Goal: Check status: Check status

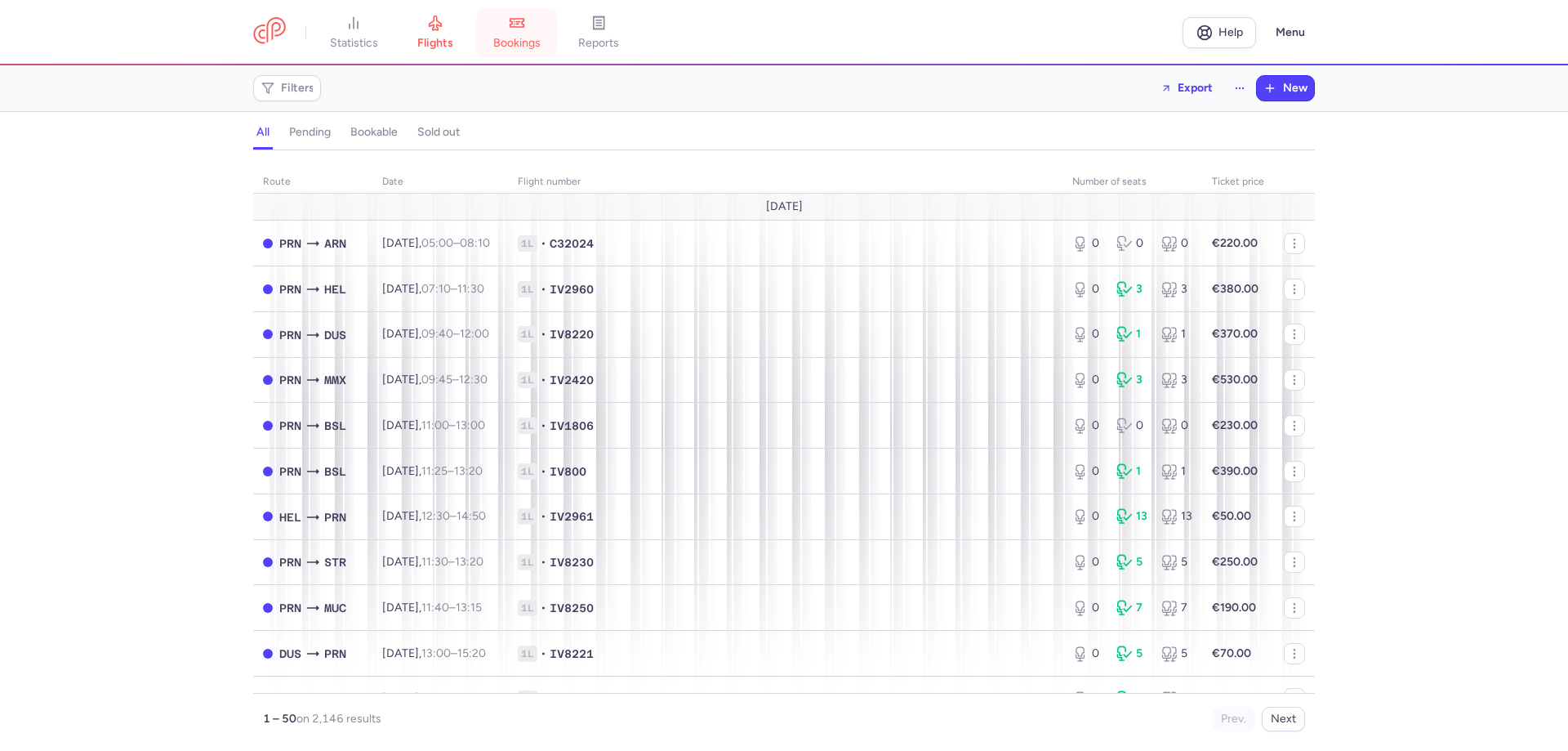
click at [507, 35] on link "bookings" at bounding box center [517, 33] width 82 height 36
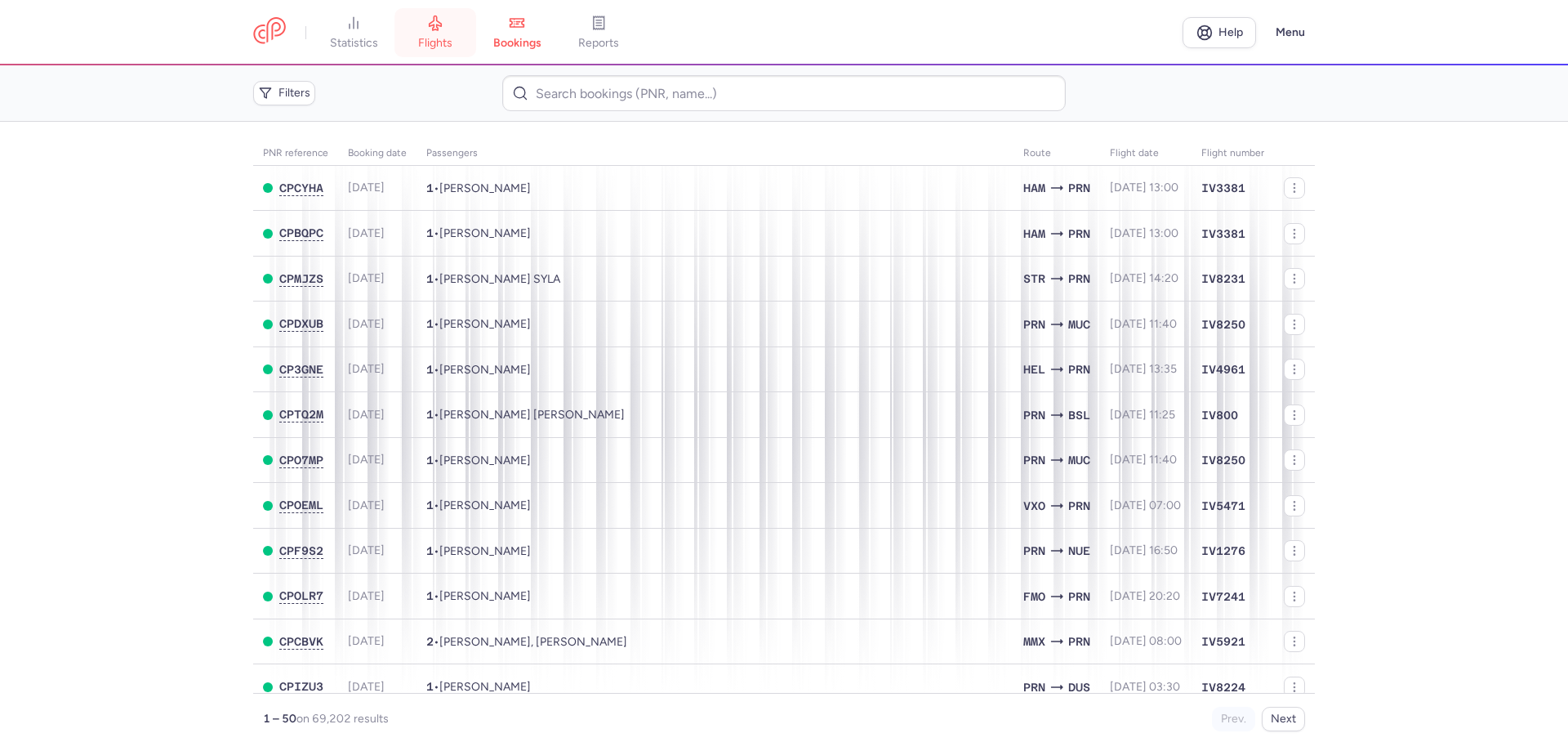
click at [441, 29] on icon at bounding box center [435, 23] width 17 height 17
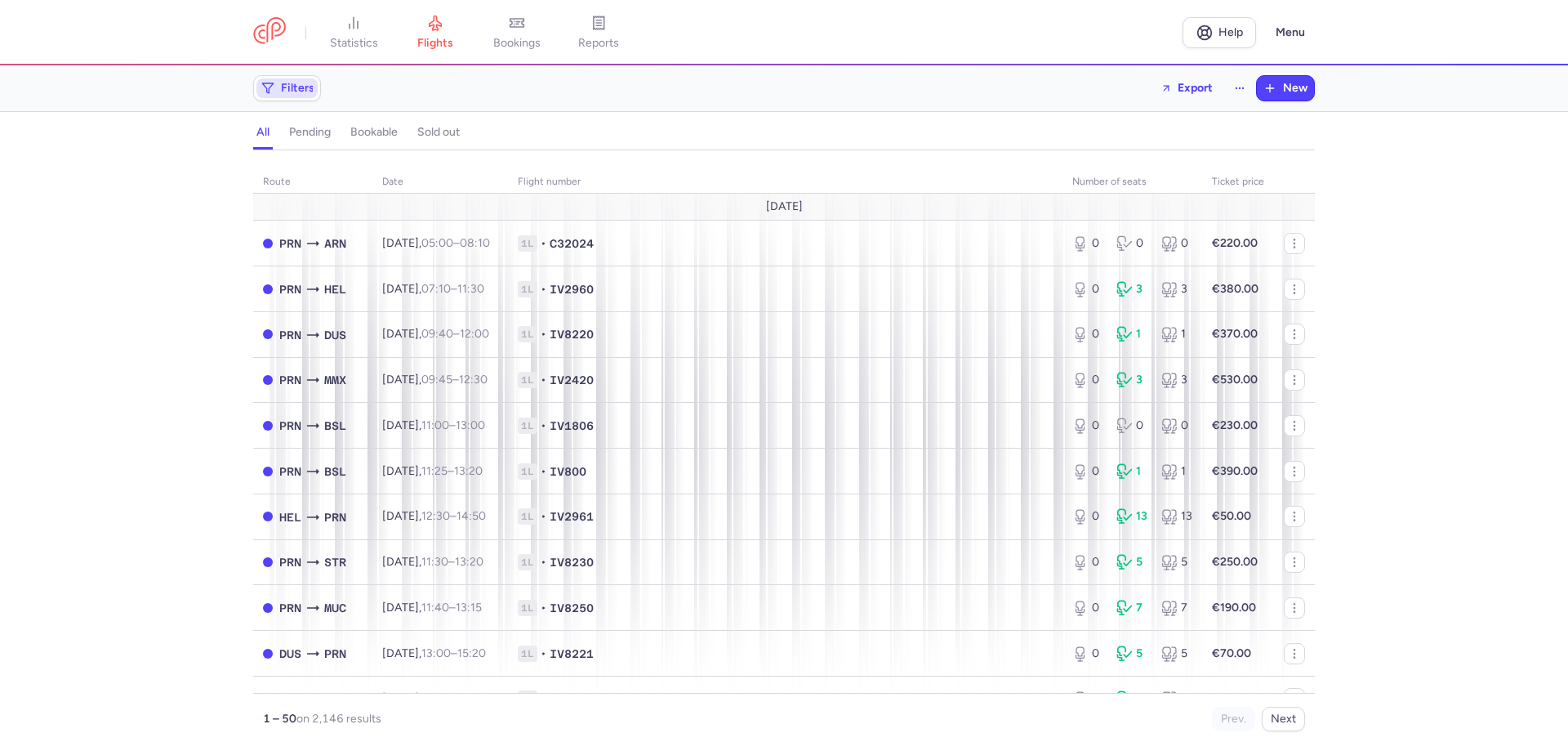
click at [308, 92] on span "Filters" at bounding box center [298, 88] width 33 height 13
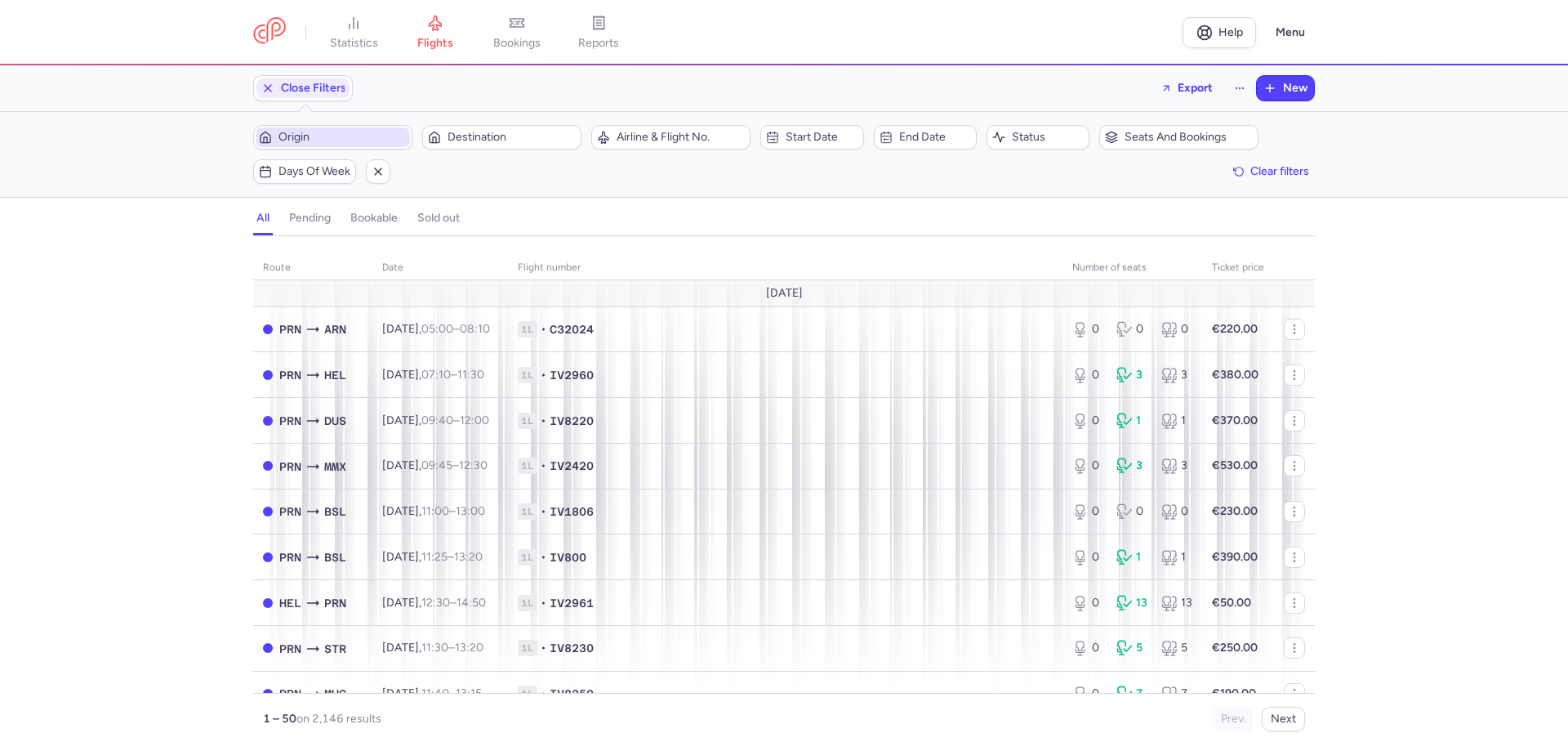
click at [386, 132] on span "Origin" at bounding box center [343, 137] width 128 height 13
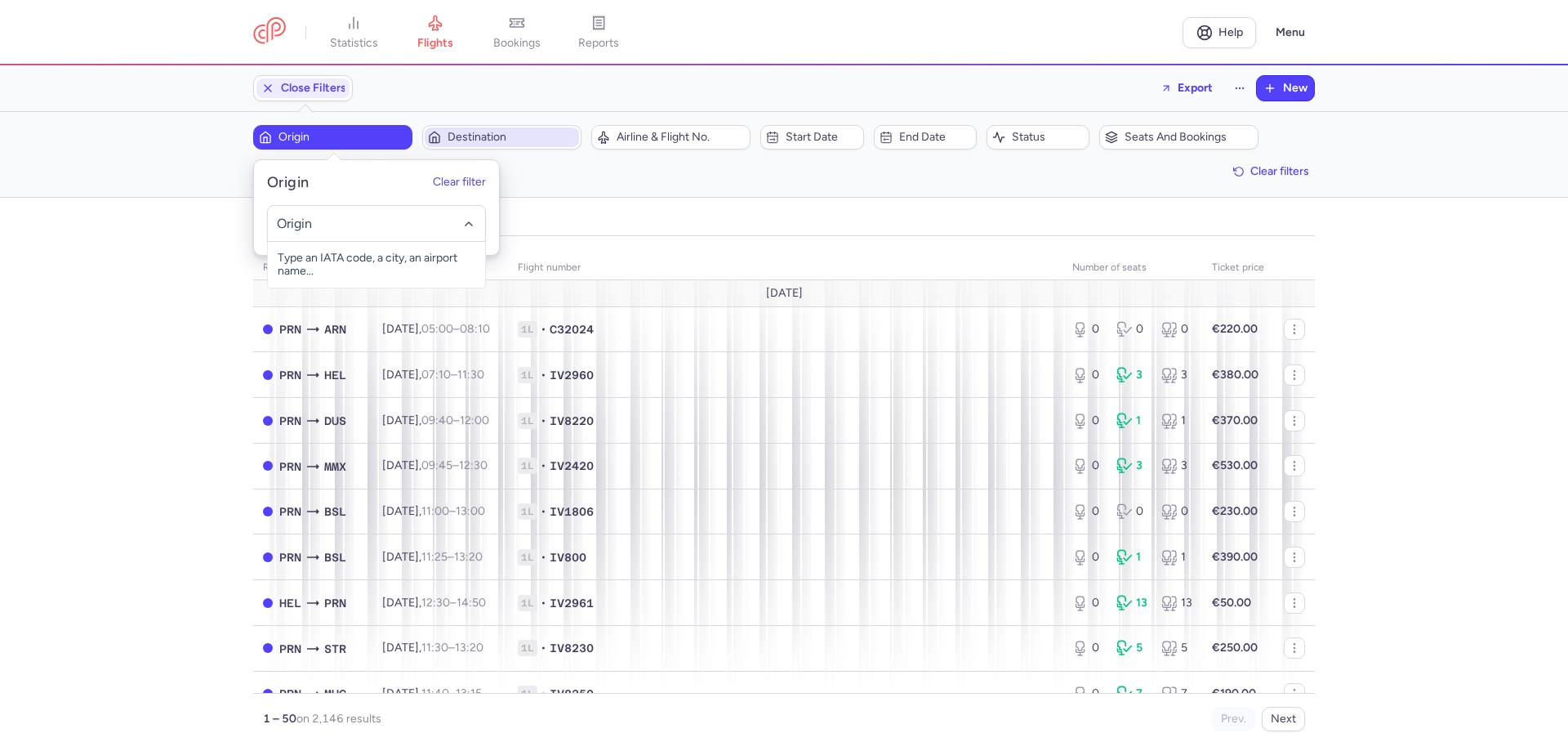
click at [496, 136] on span "Destination" at bounding box center [512, 137] width 128 height 13
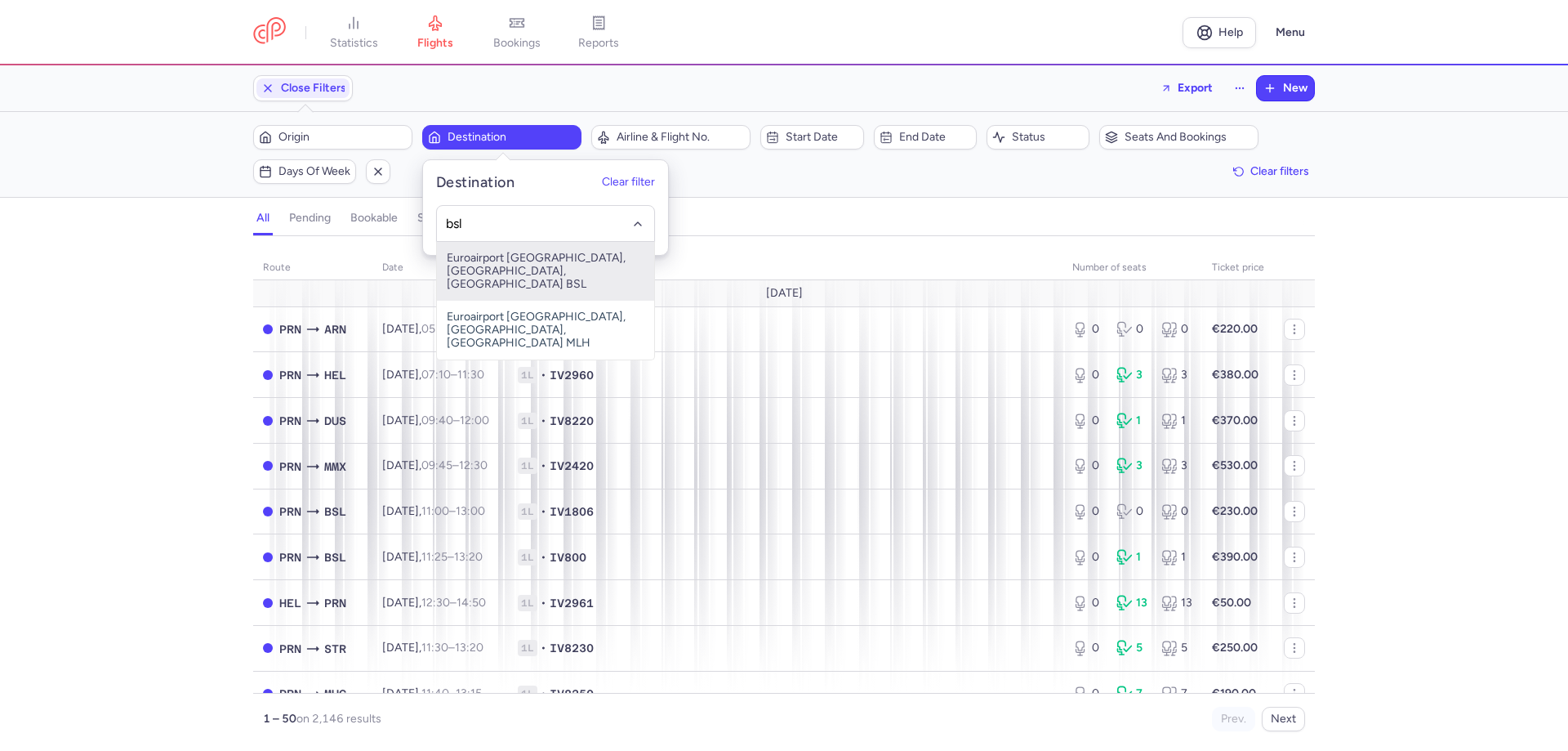
click at [498, 263] on span "Euroairport [GEOGRAPHIC_DATA], [GEOGRAPHIC_DATA], [GEOGRAPHIC_DATA] BSL" at bounding box center [545, 271] width 217 height 59
type input "bsl"
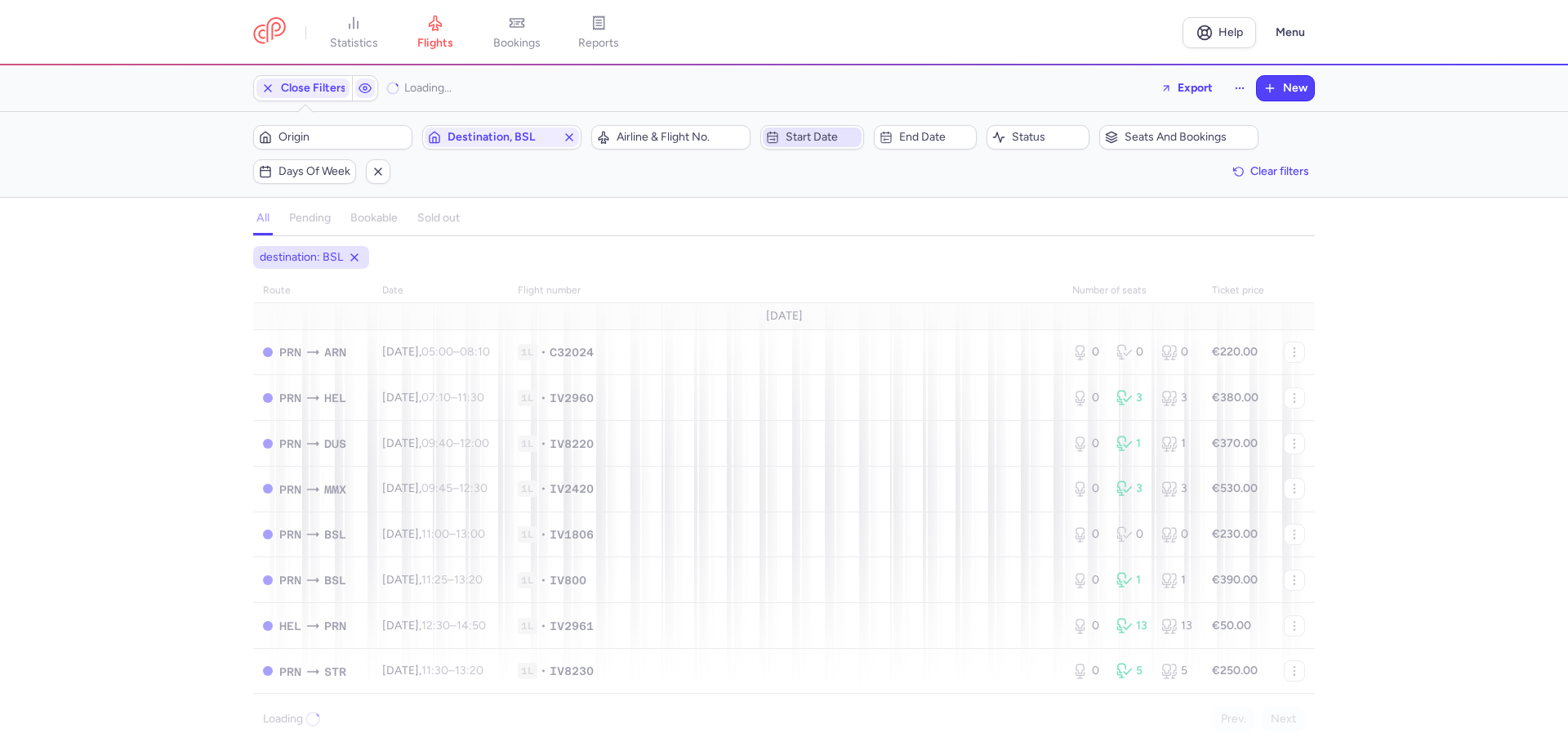
click at [836, 138] on span "Start date" at bounding box center [822, 137] width 72 height 13
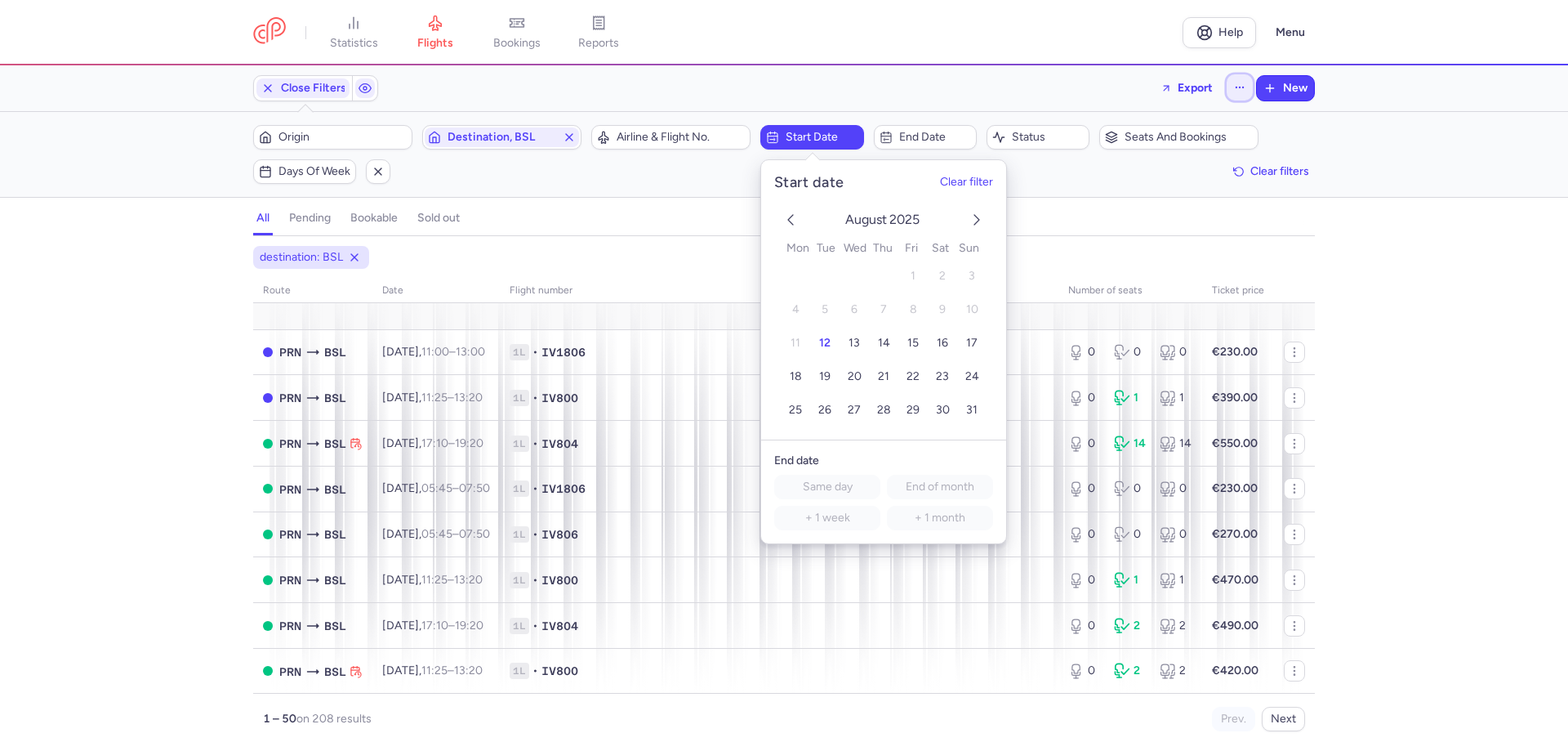
click at [1246, 87] on icon "button" at bounding box center [1240, 87] width 11 height 11
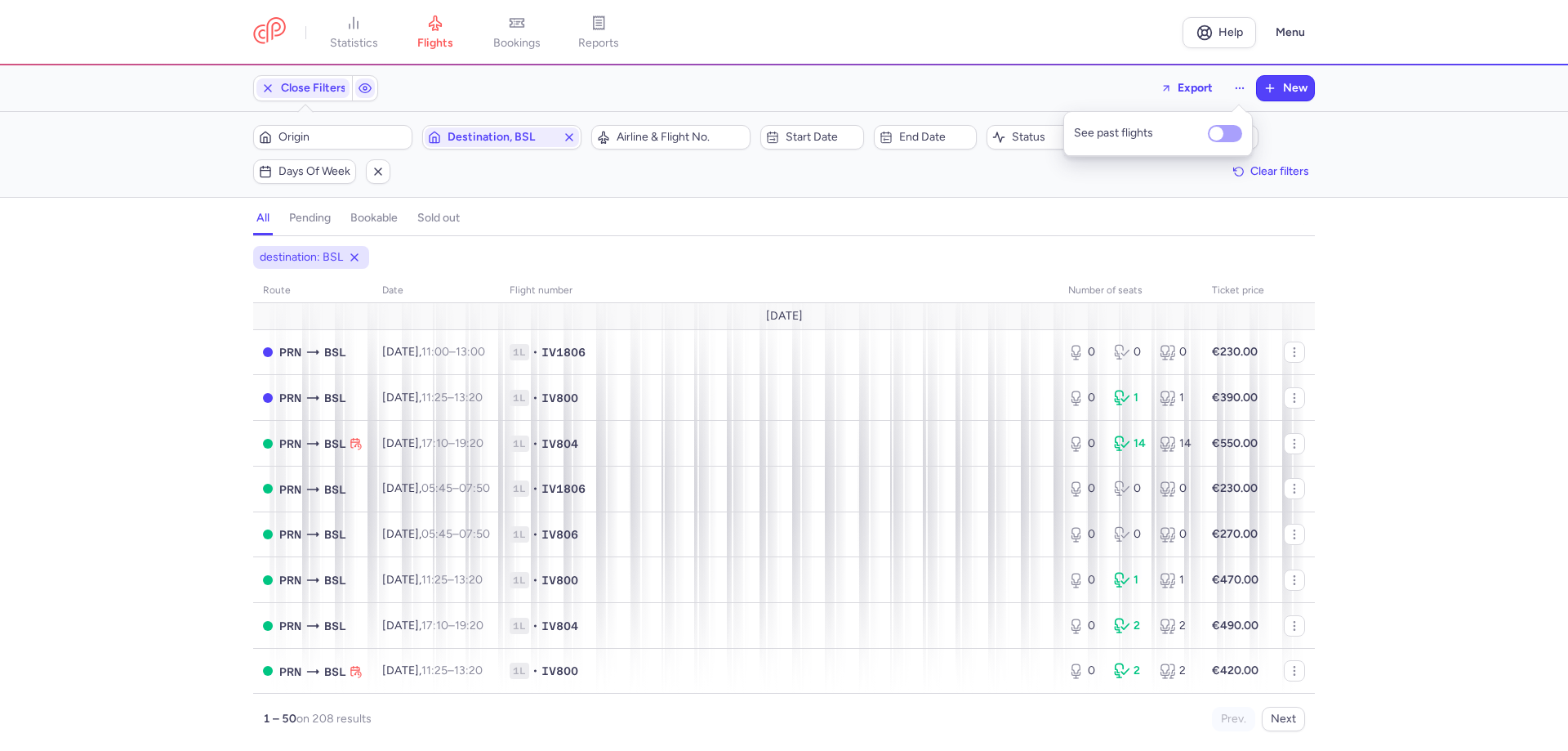
click at [1223, 132] on input "See past flights" at bounding box center [1225, 134] width 34 height 18
checkbox input "true"
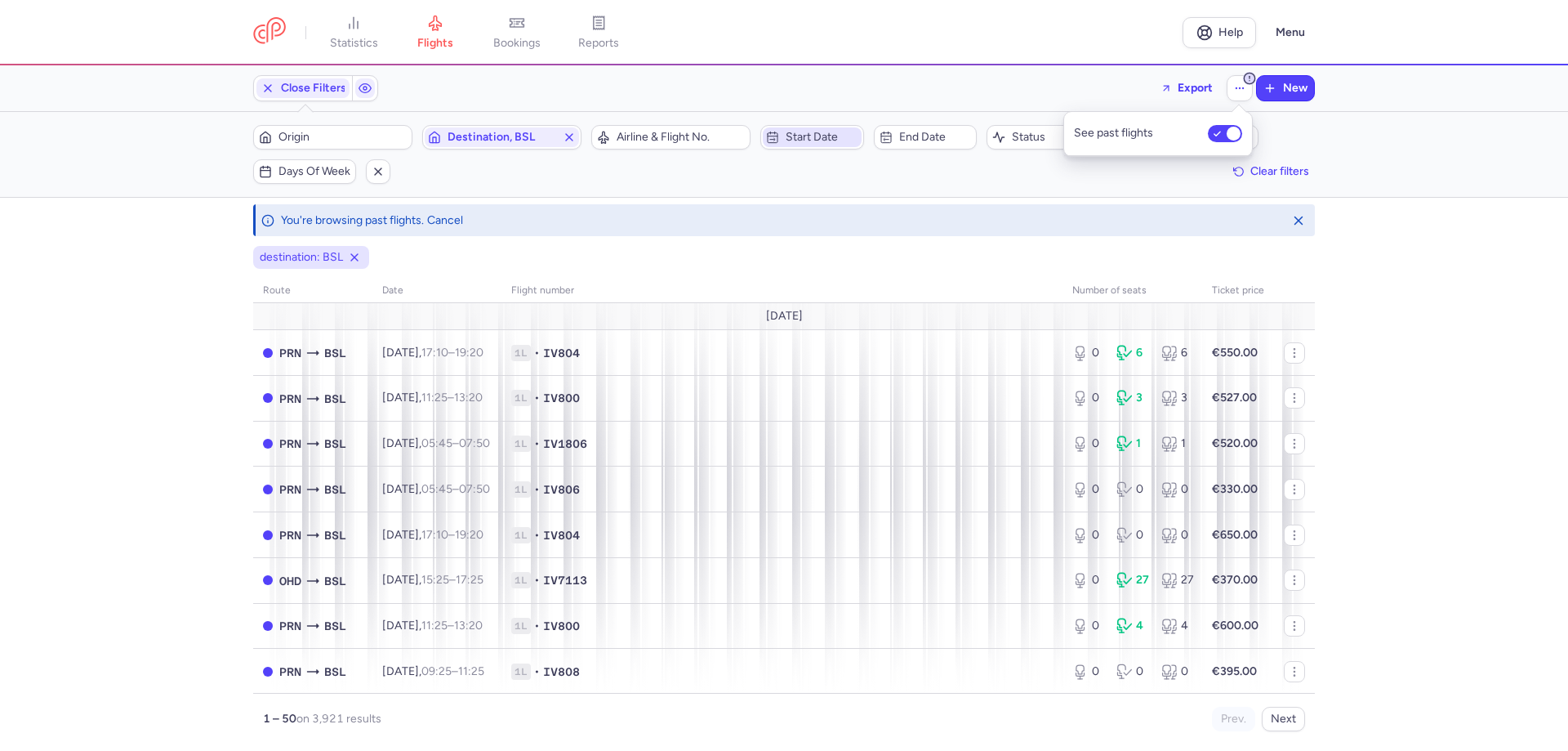
click at [800, 132] on span "Start date" at bounding box center [822, 137] width 72 height 13
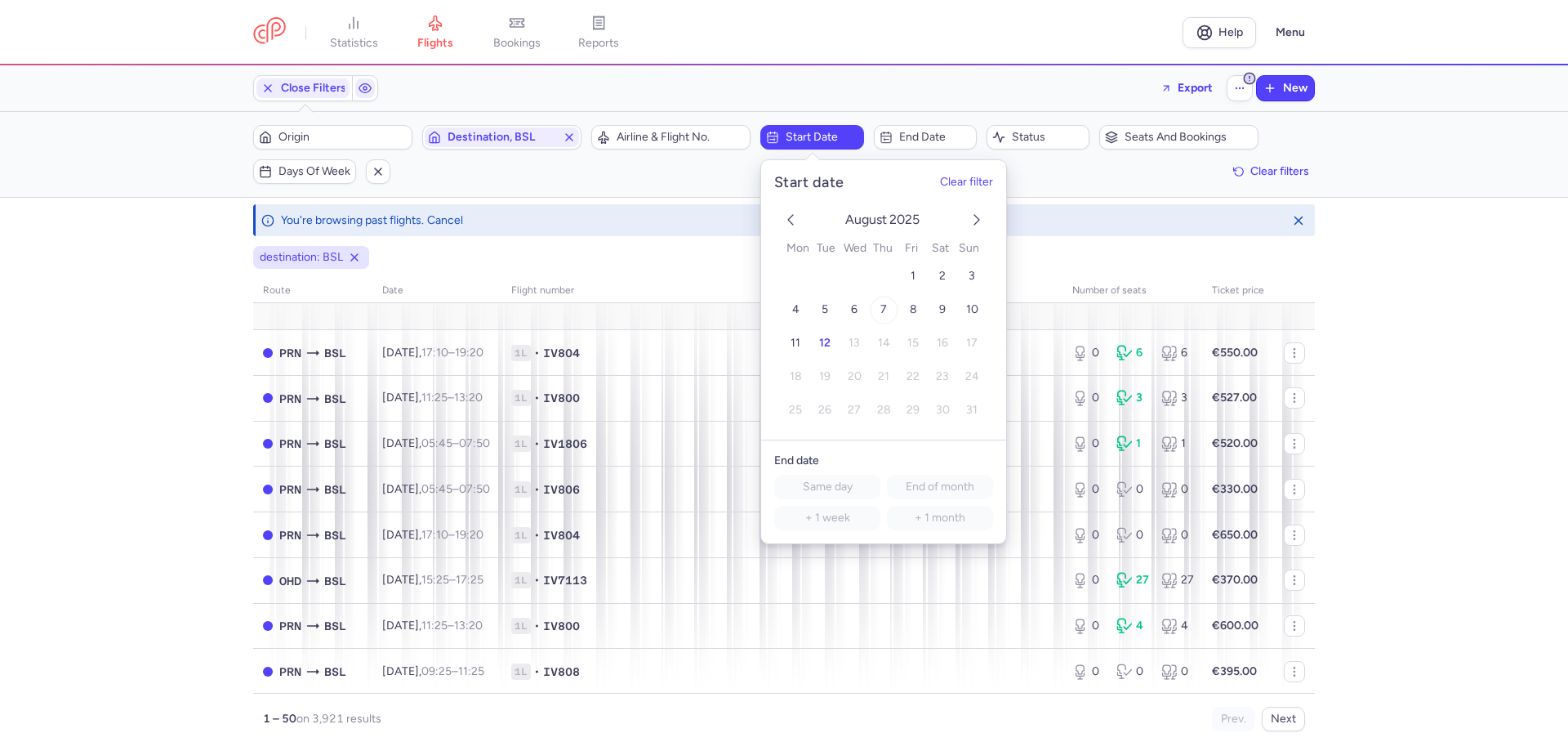
click at [888, 308] on button "7" at bounding box center [884, 310] width 29 height 29
click at [943, 134] on span "End date" at bounding box center [936, 137] width 72 height 13
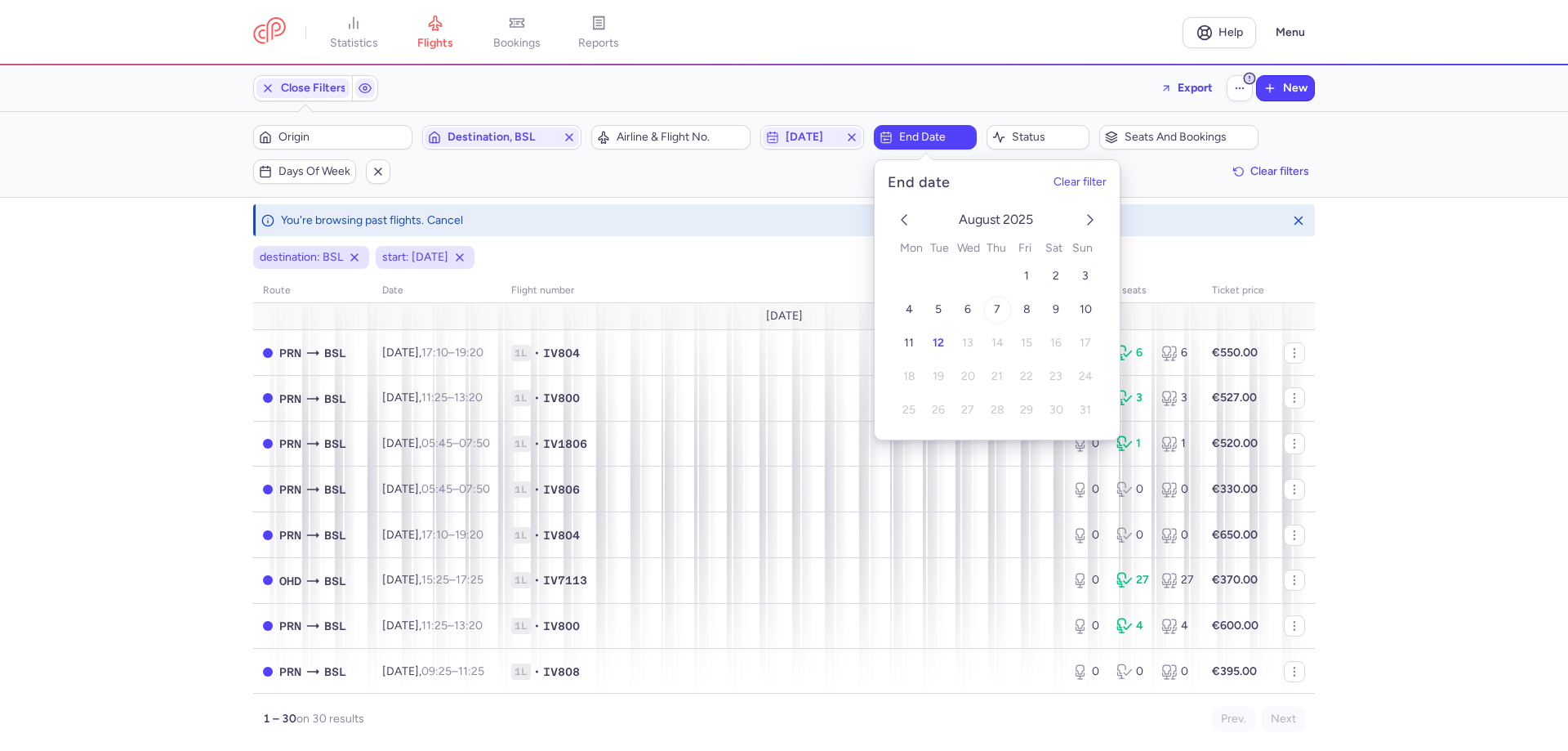
click at [1004, 310] on button "7" at bounding box center [996, 310] width 29 height 29
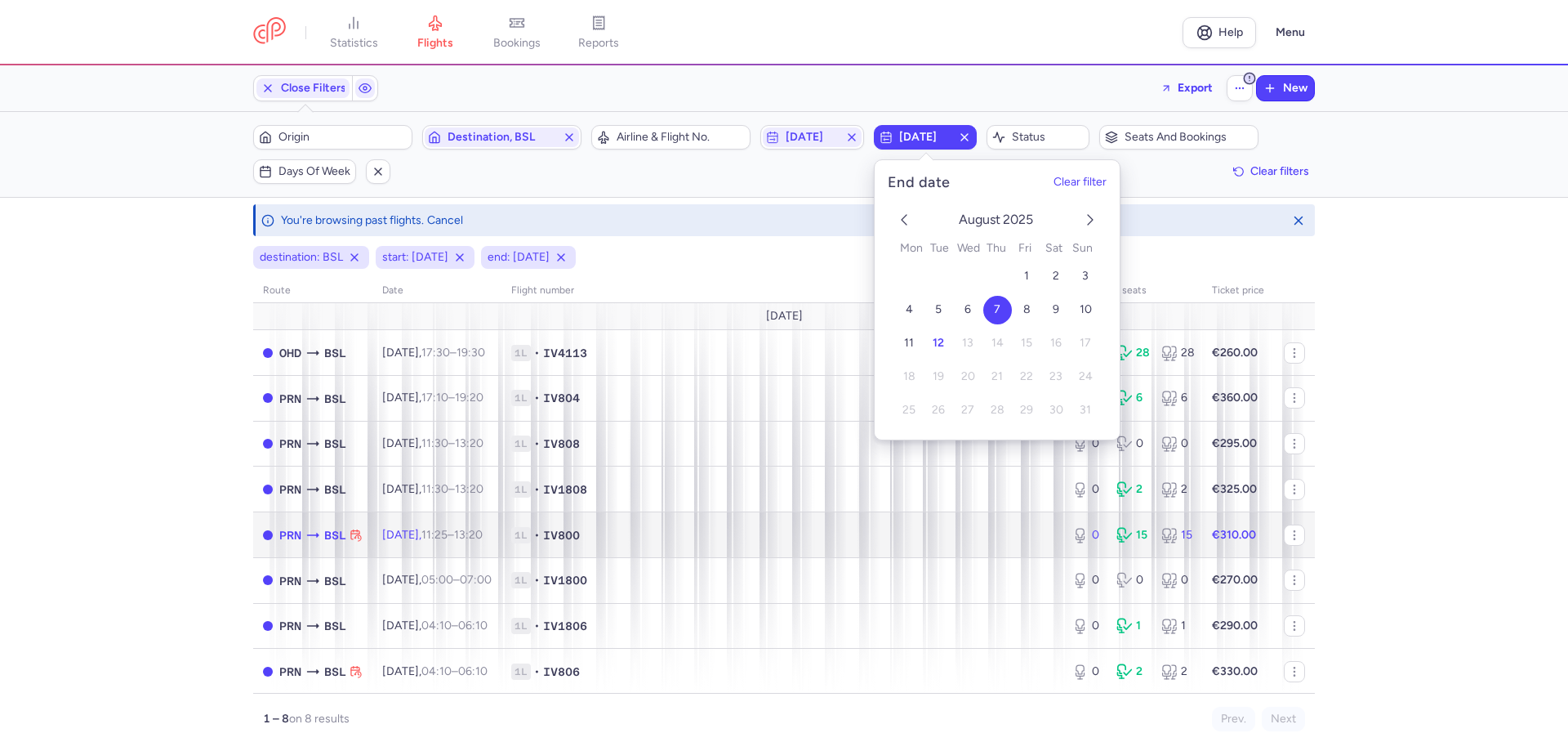
click at [439, 536] on span "[DATE] 11:25 – 13:20 +0" at bounding box center [433, 535] width 100 height 14
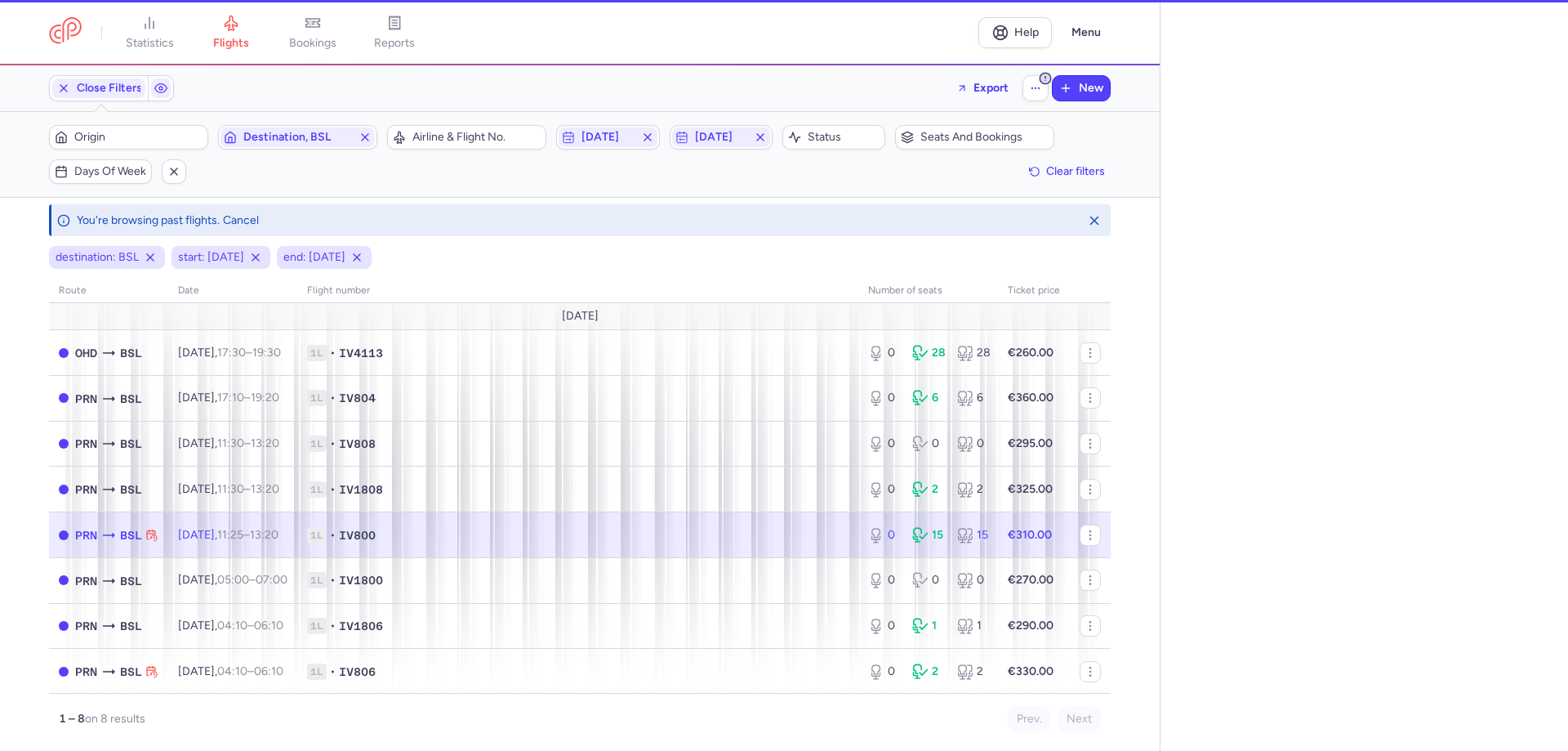
select select "hours"
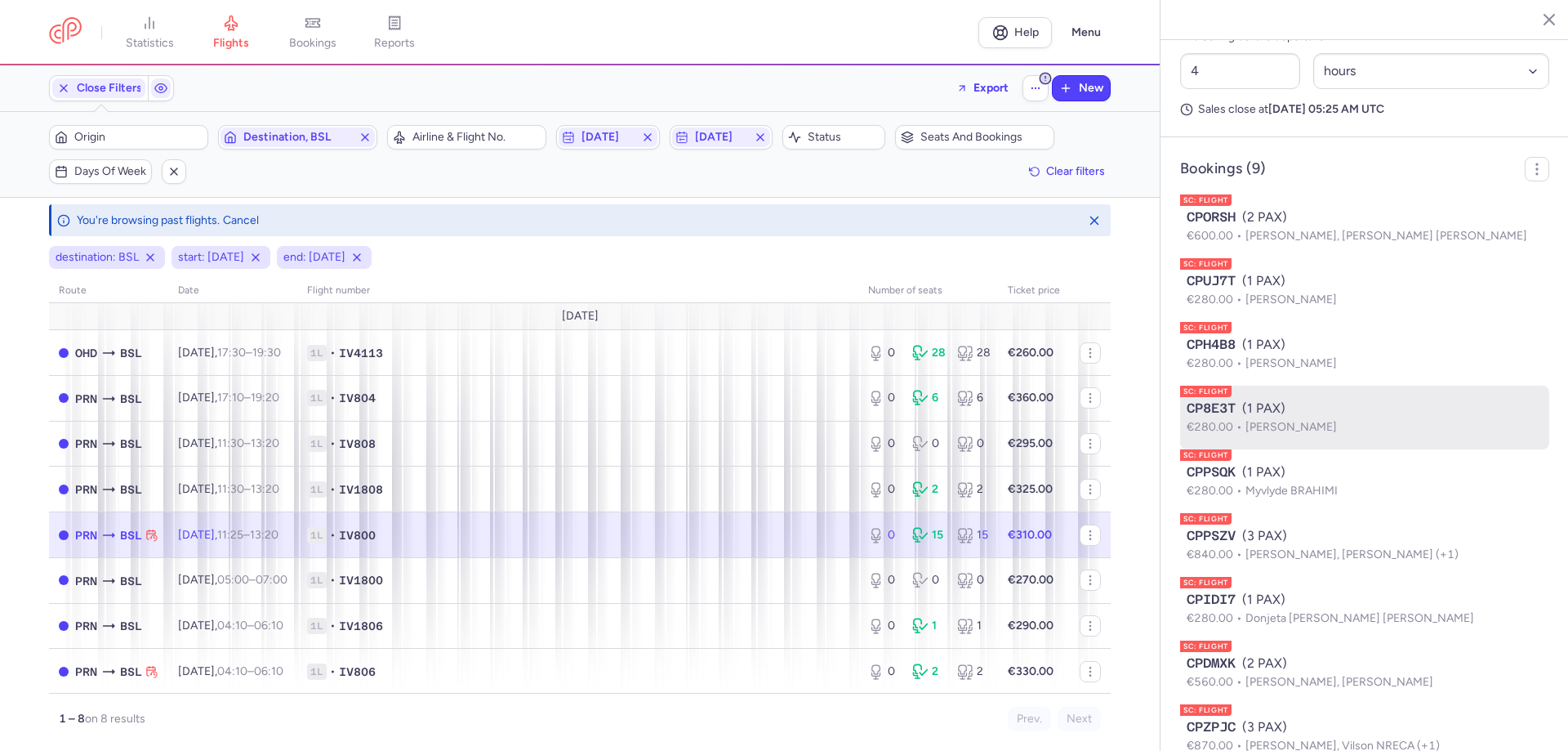
scroll to position [928, 0]
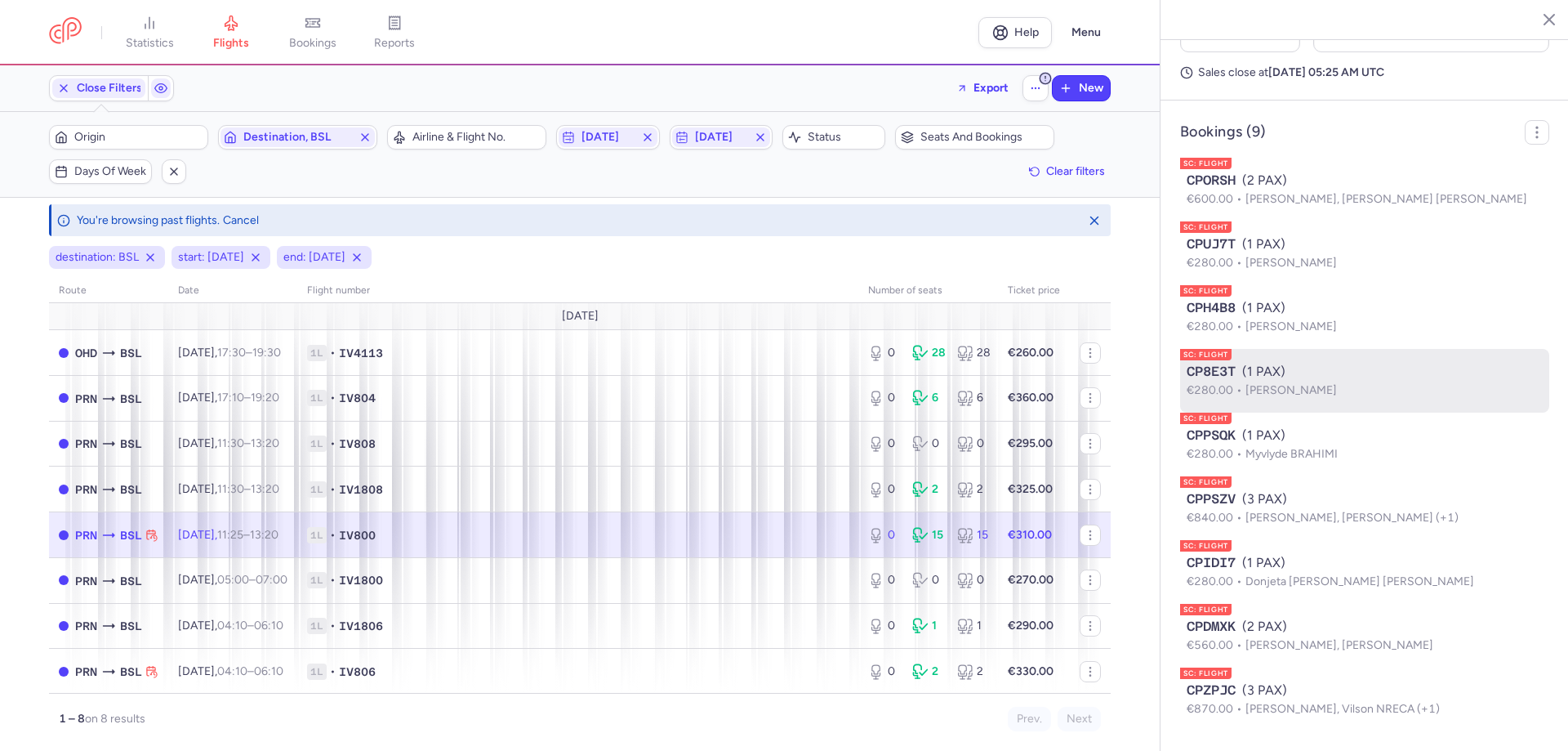
click at [1275, 382] on p "€280.00 [PERSON_NAME]" at bounding box center [1365, 390] width 356 height 18
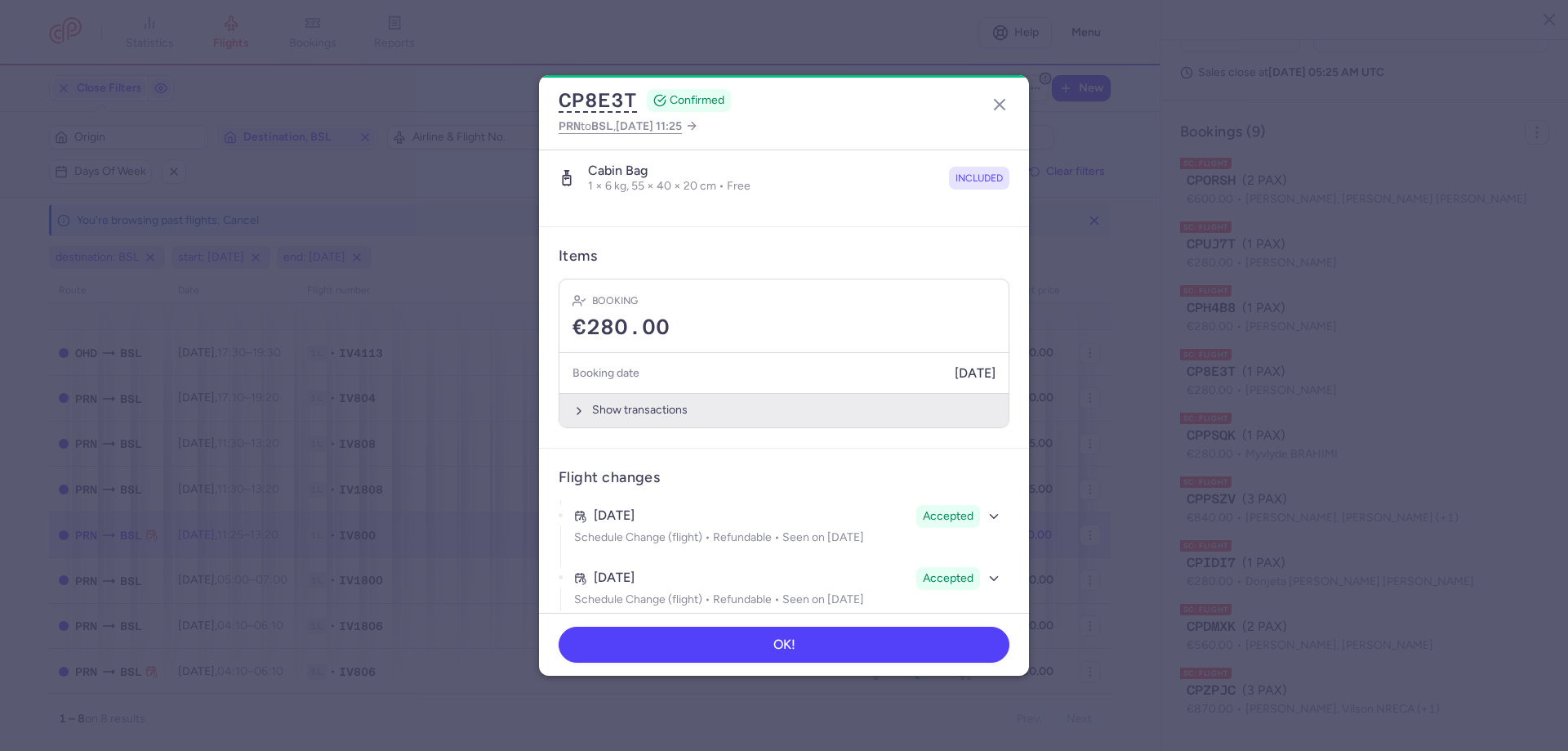
scroll to position [386, 0]
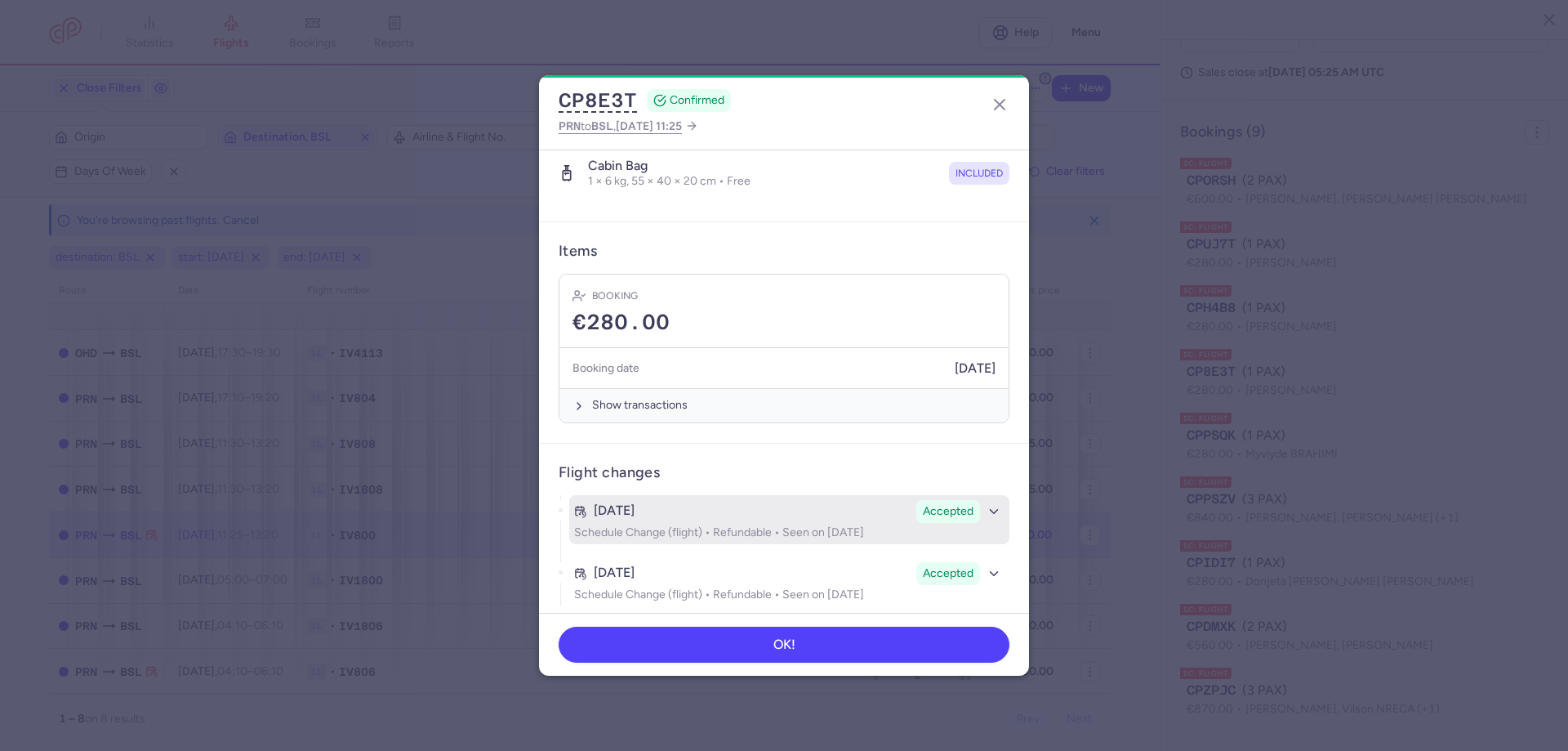
click at [808, 503] on div "[DATE]" at bounding box center [742, 510] width 336 height 15
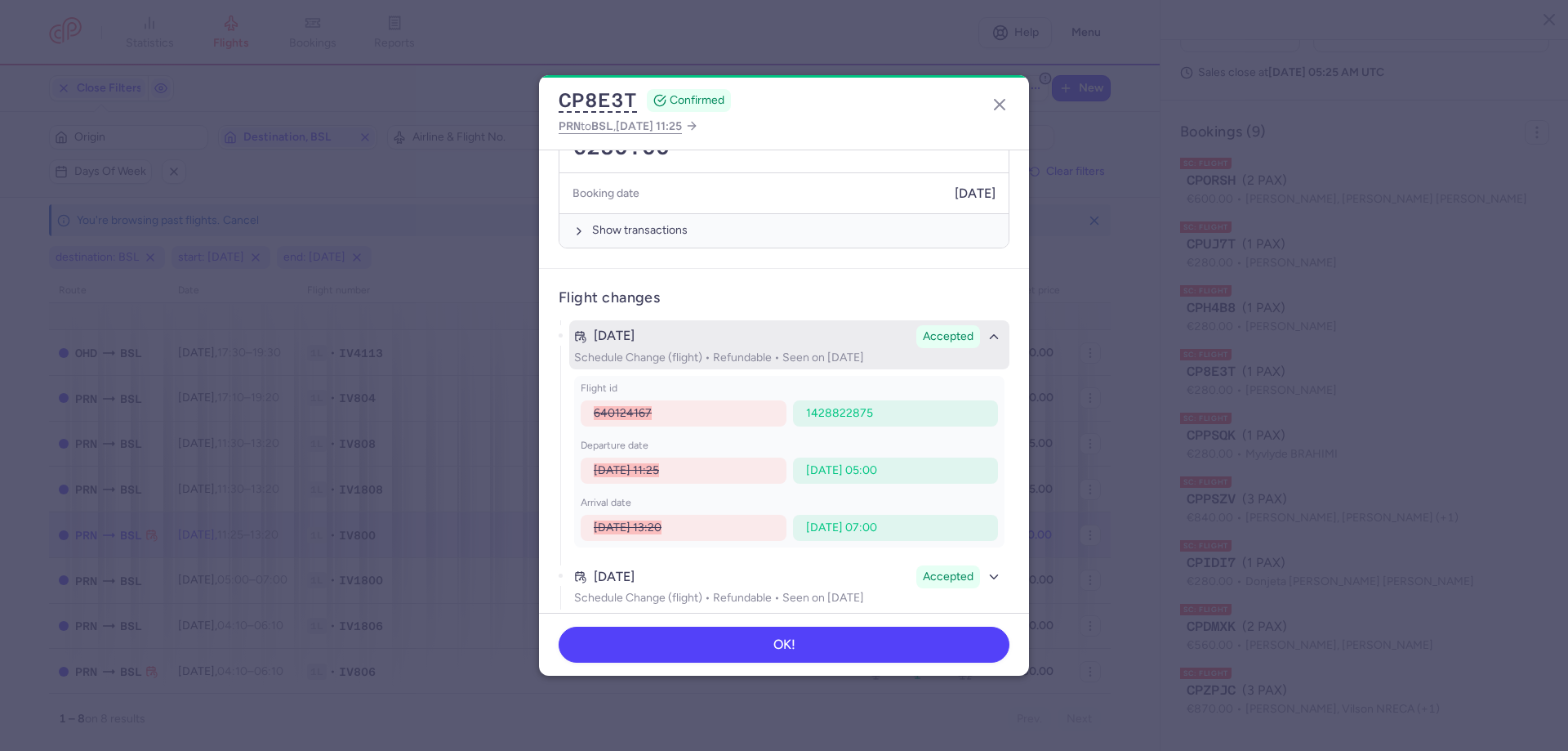
scroll to position [565, 0]
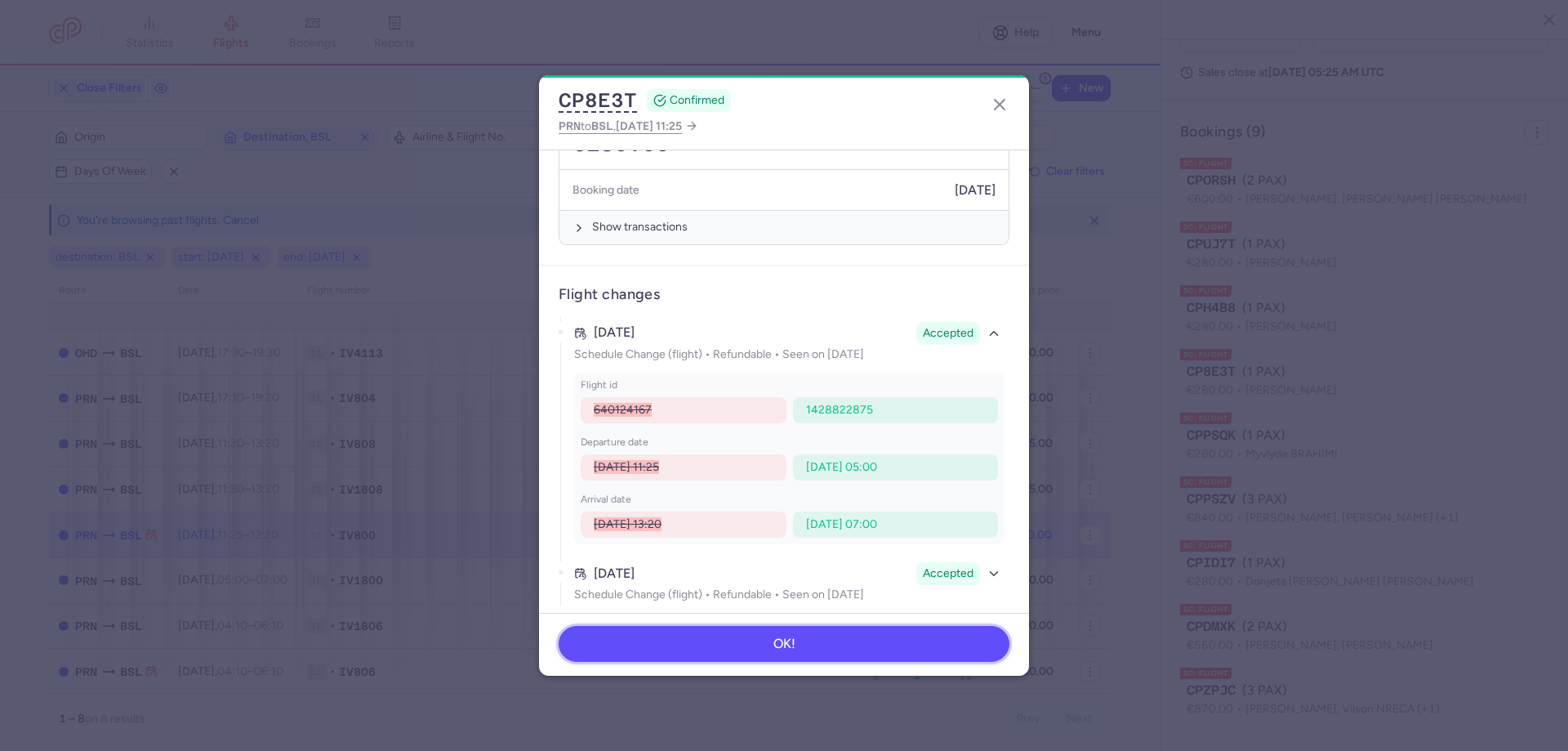
click at [815, 645] on button "OK!" at bounding box center [784, 644] width 451 height 36
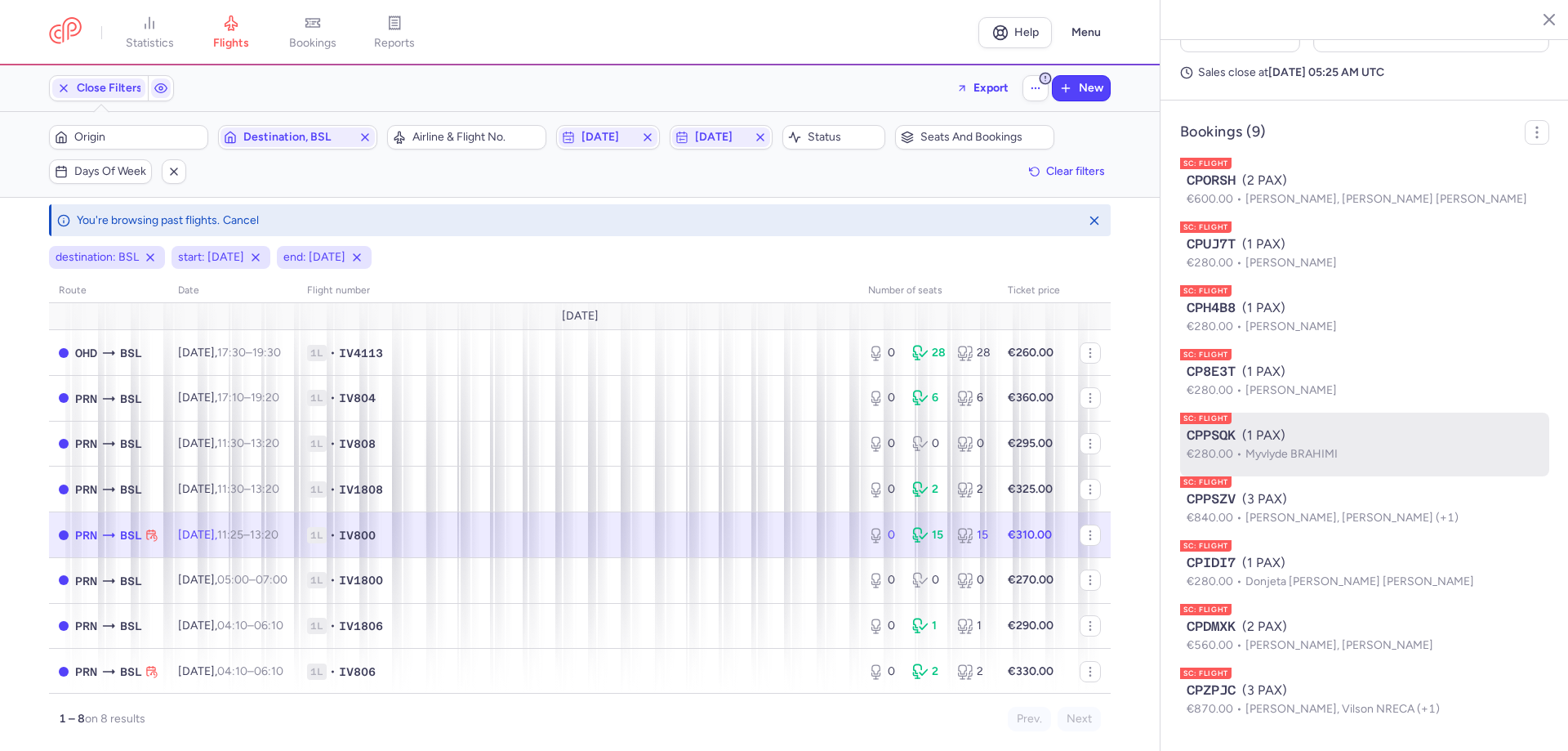
click at [1273, 429] on div "CPPSQK (1 PAX)" at bounding box center [1365, 435] width 356 height 19
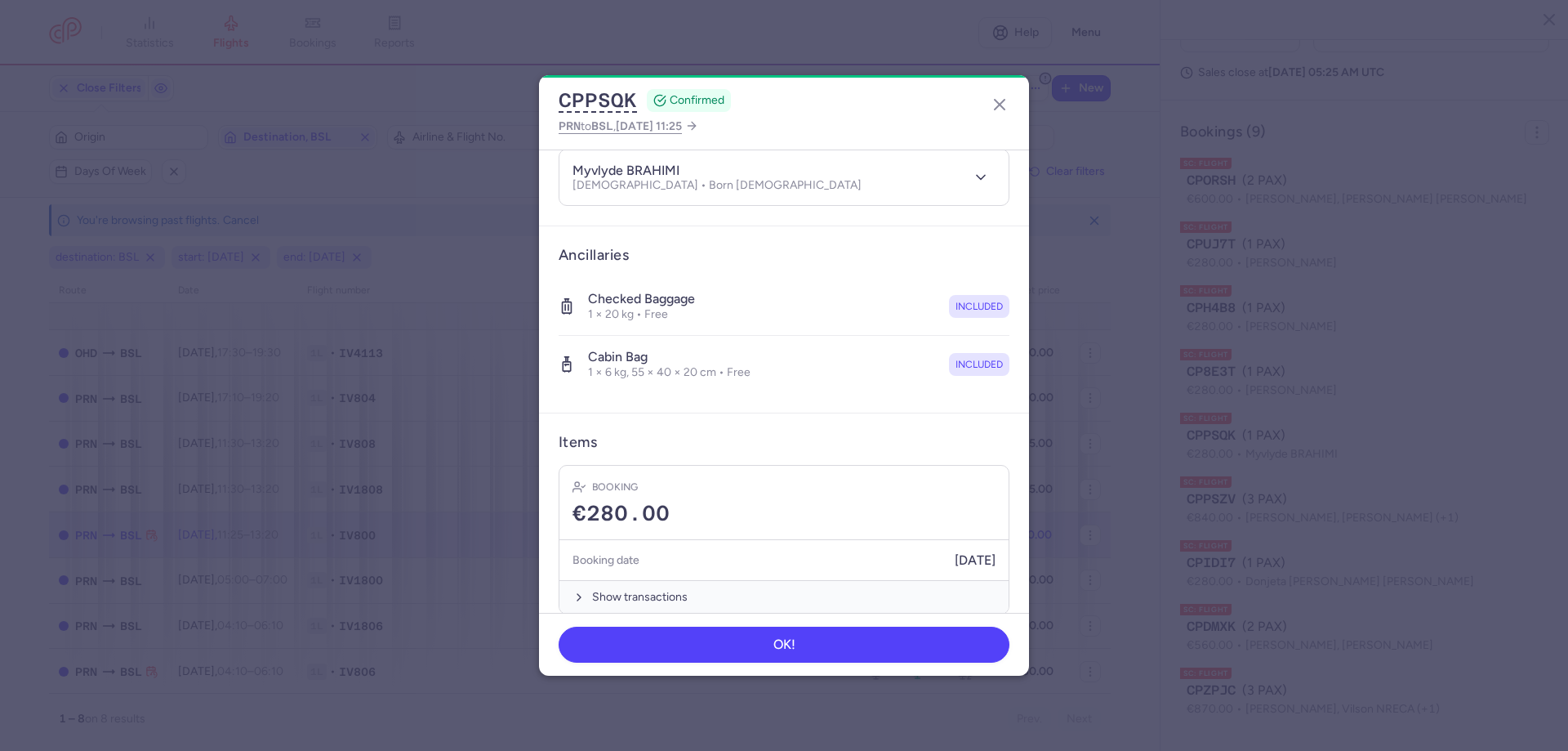
scroll to position [386, 0]
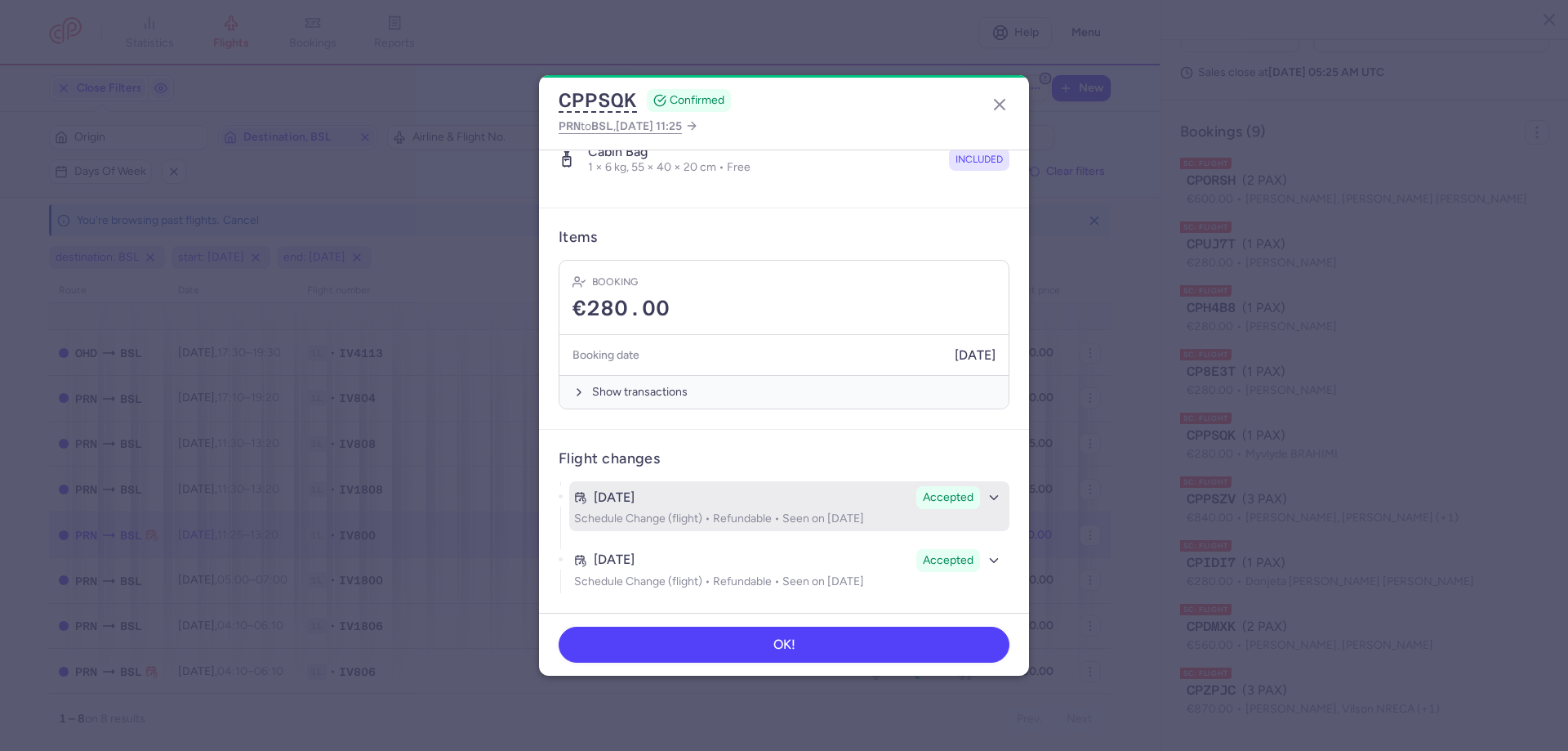
click at [856, 492] on div "[DATE]" at bounding box center [742, 497] width 336 height 15
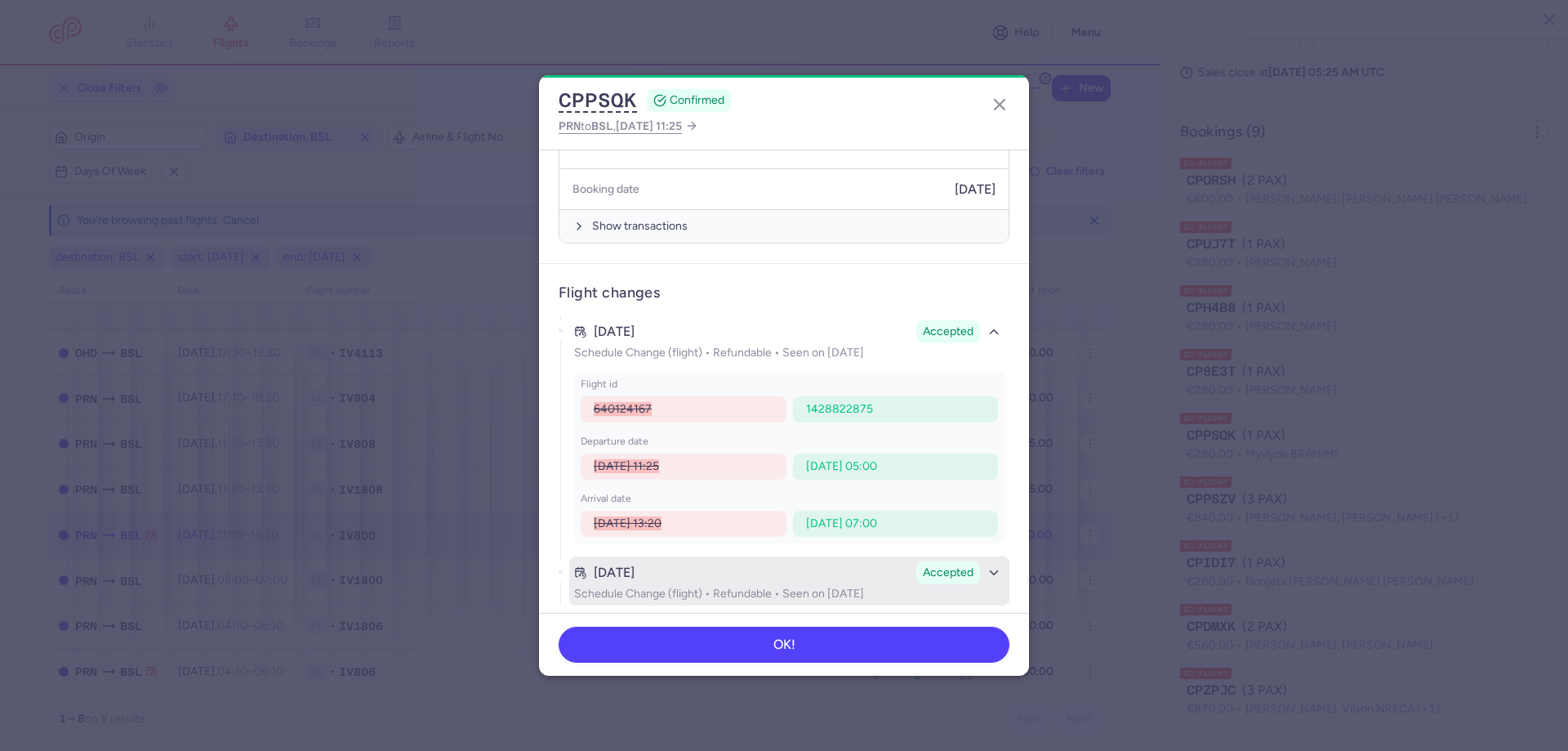
scroll to position [565, 0]
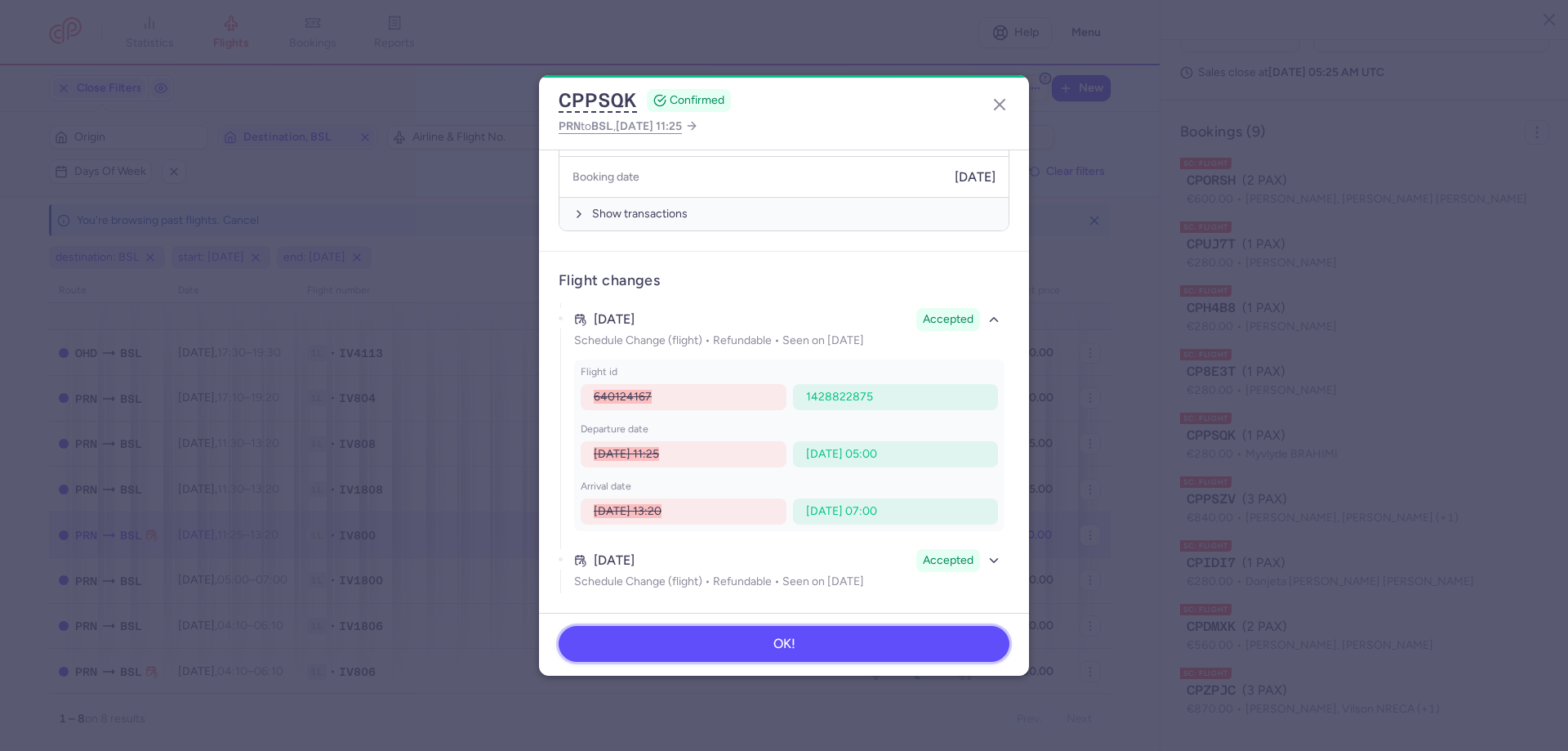
click at [853, 638] on button "OK!" at bounding box center [784, 644] width 451 height 36
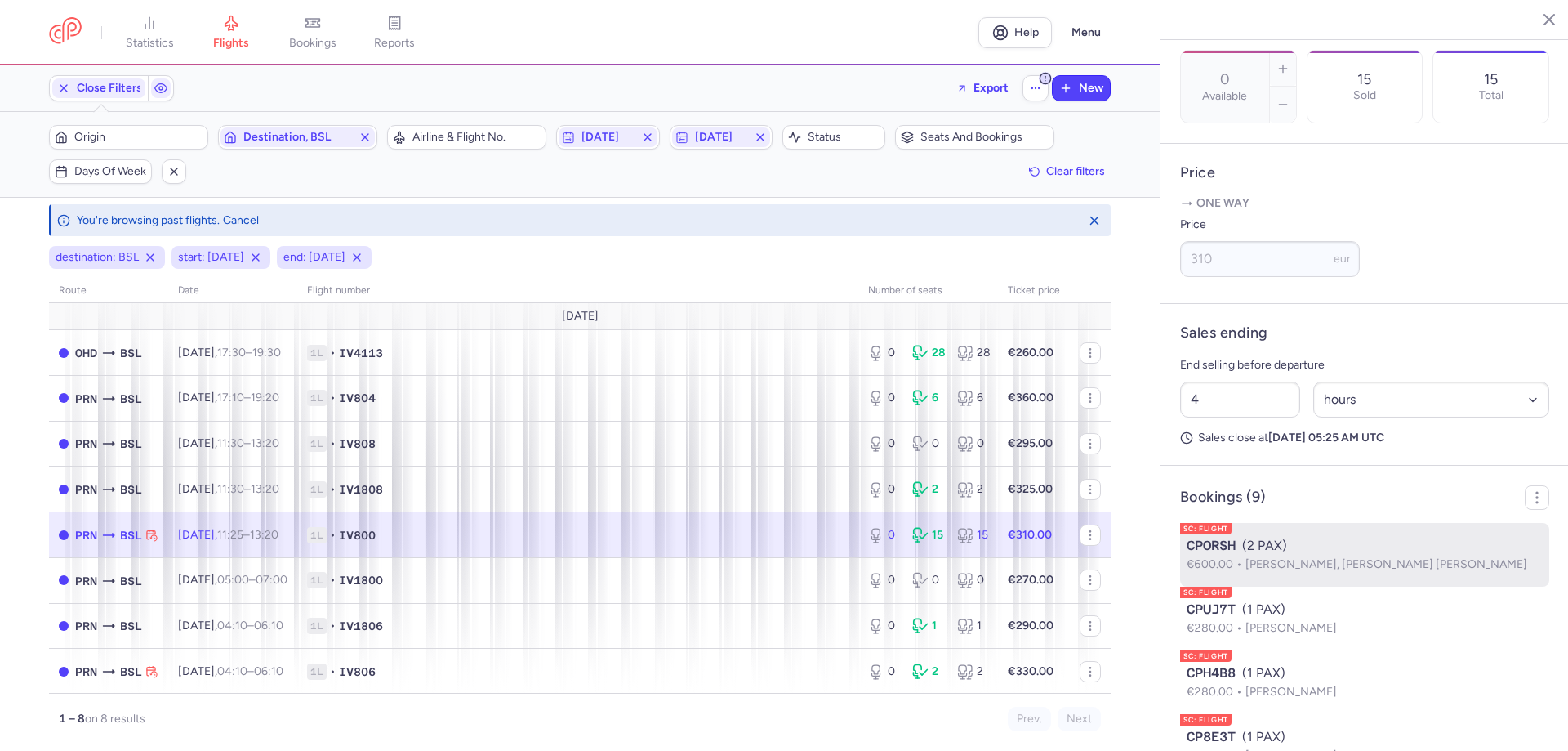
scroll to position [928, 0]
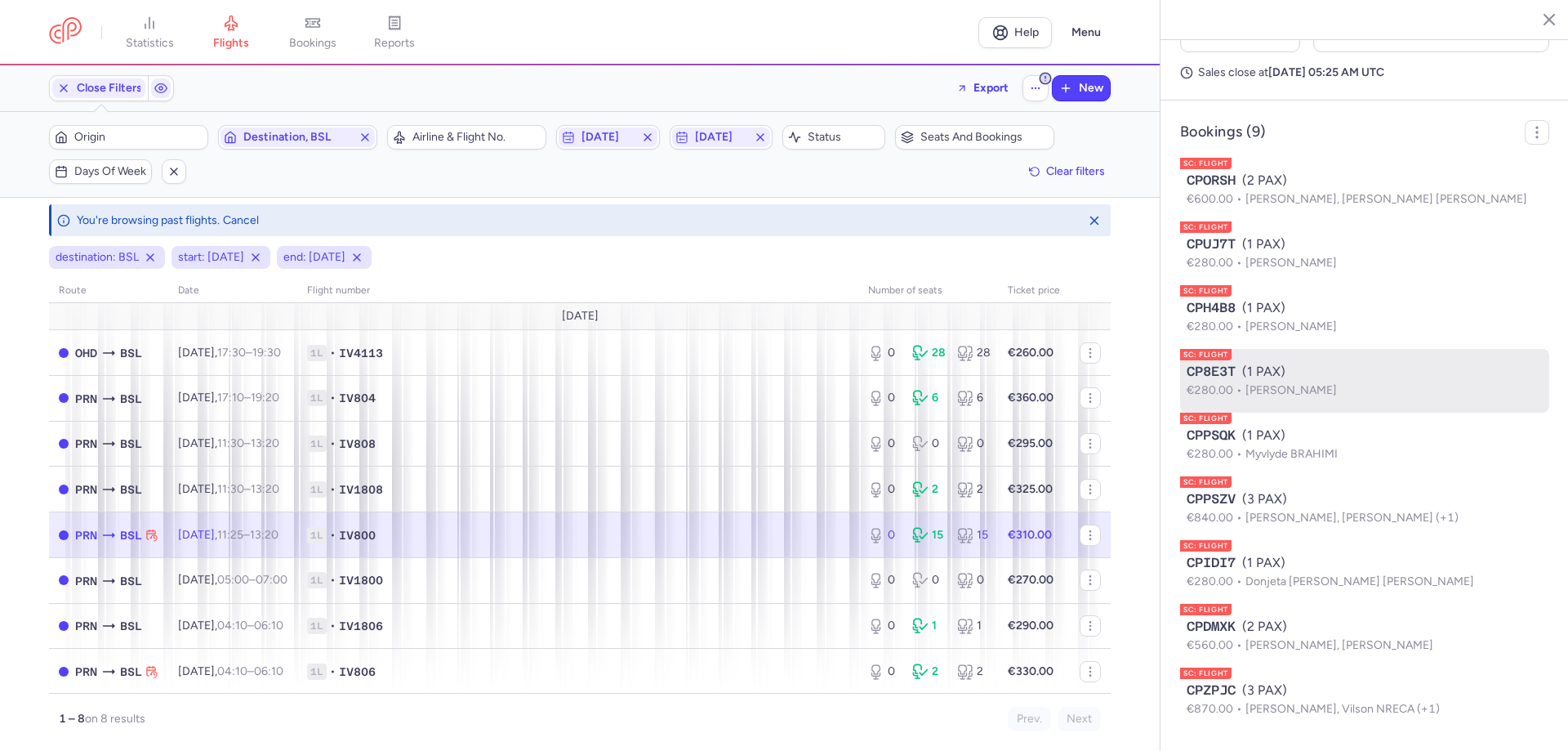
click at [1264, 376] on div "CP8E3T (1 PAX)" at bounding box center [1365, 371] width 356 height 19
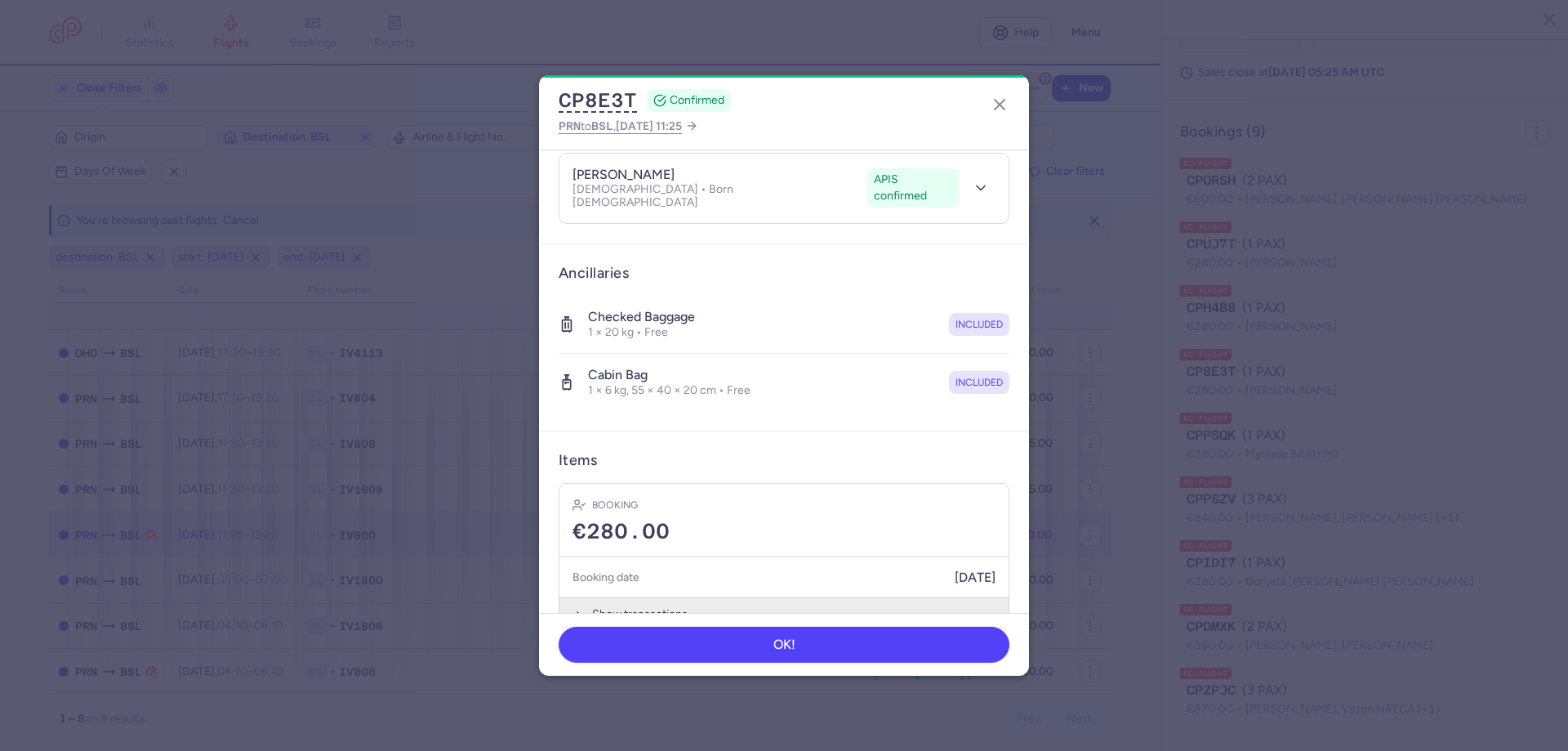
scroll to position [386, 0]
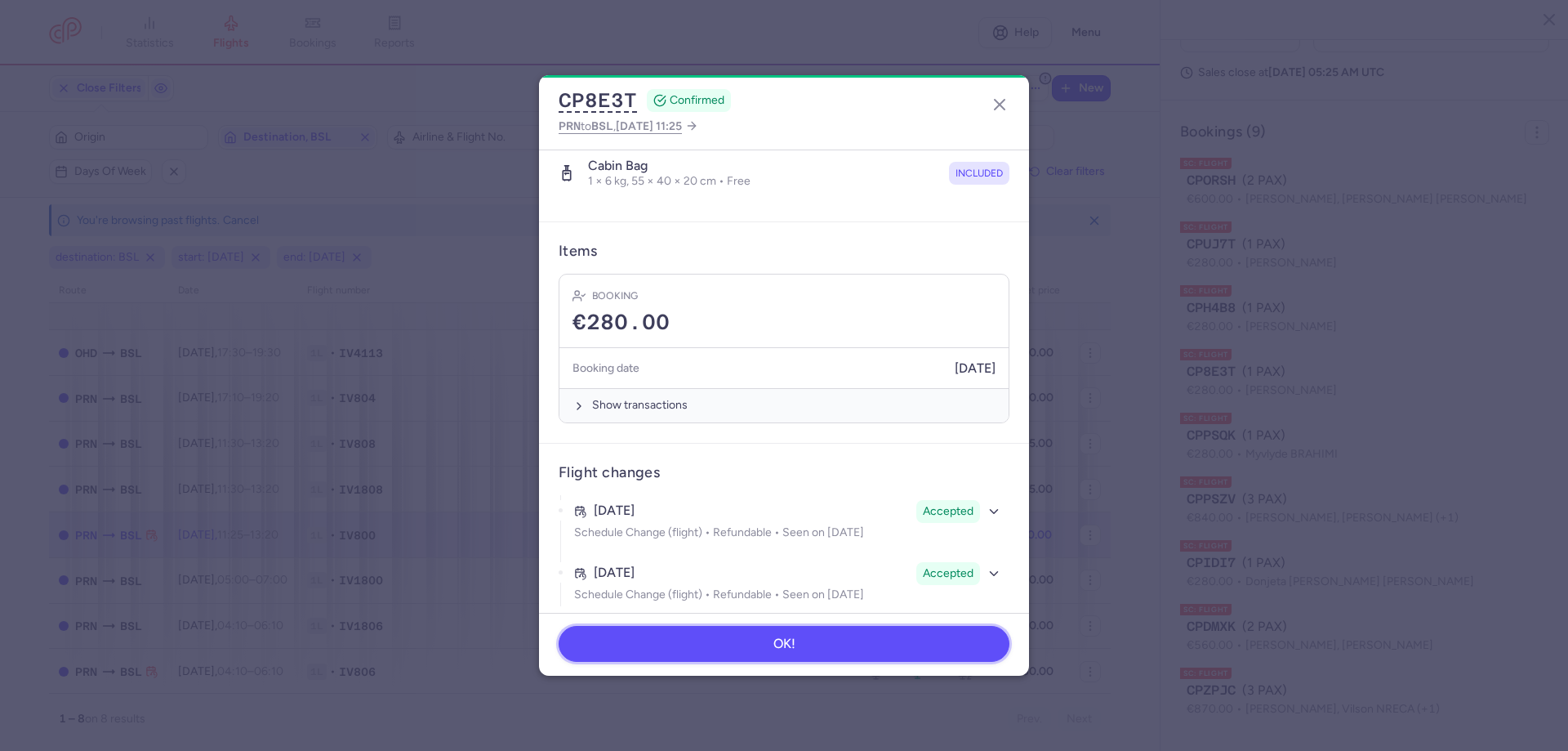
click at [862, 645] on button "OK!" at bounding box center [784, 644] width 451 height 36
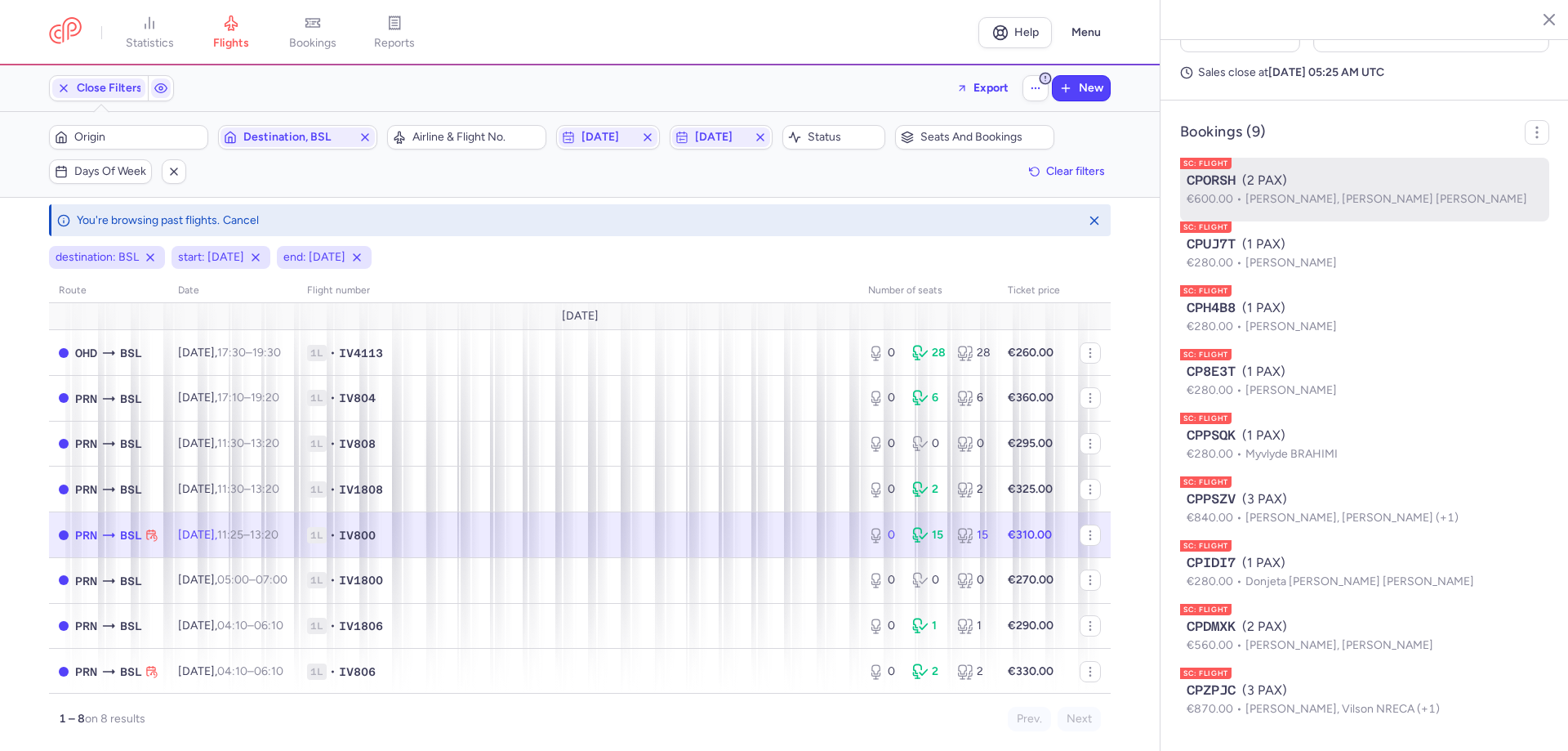
click at [1264, 182] on div "CPORSH (2 PAX)" at bounding box center [1365, 180] width 356 height 19
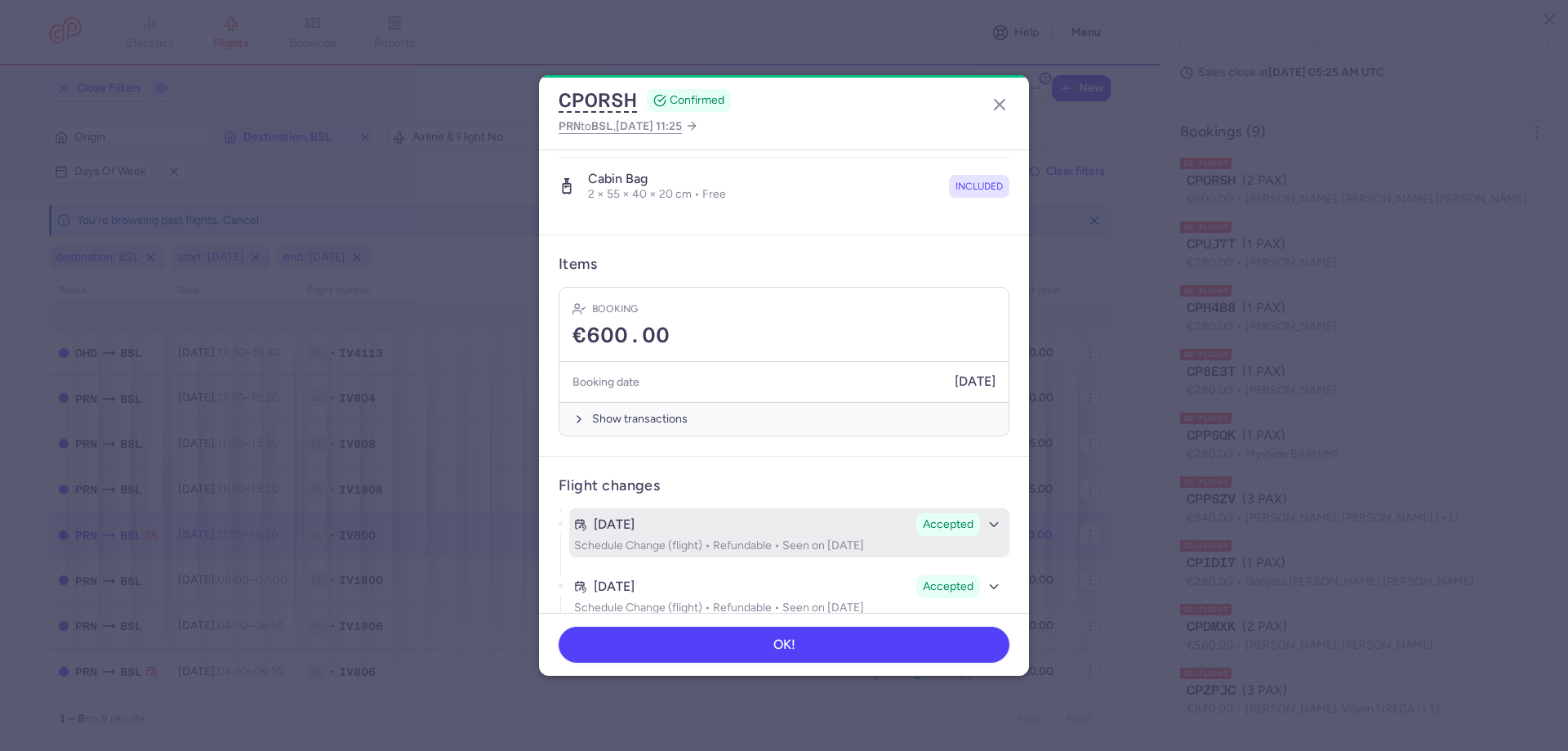
scroll to position [442, 0]
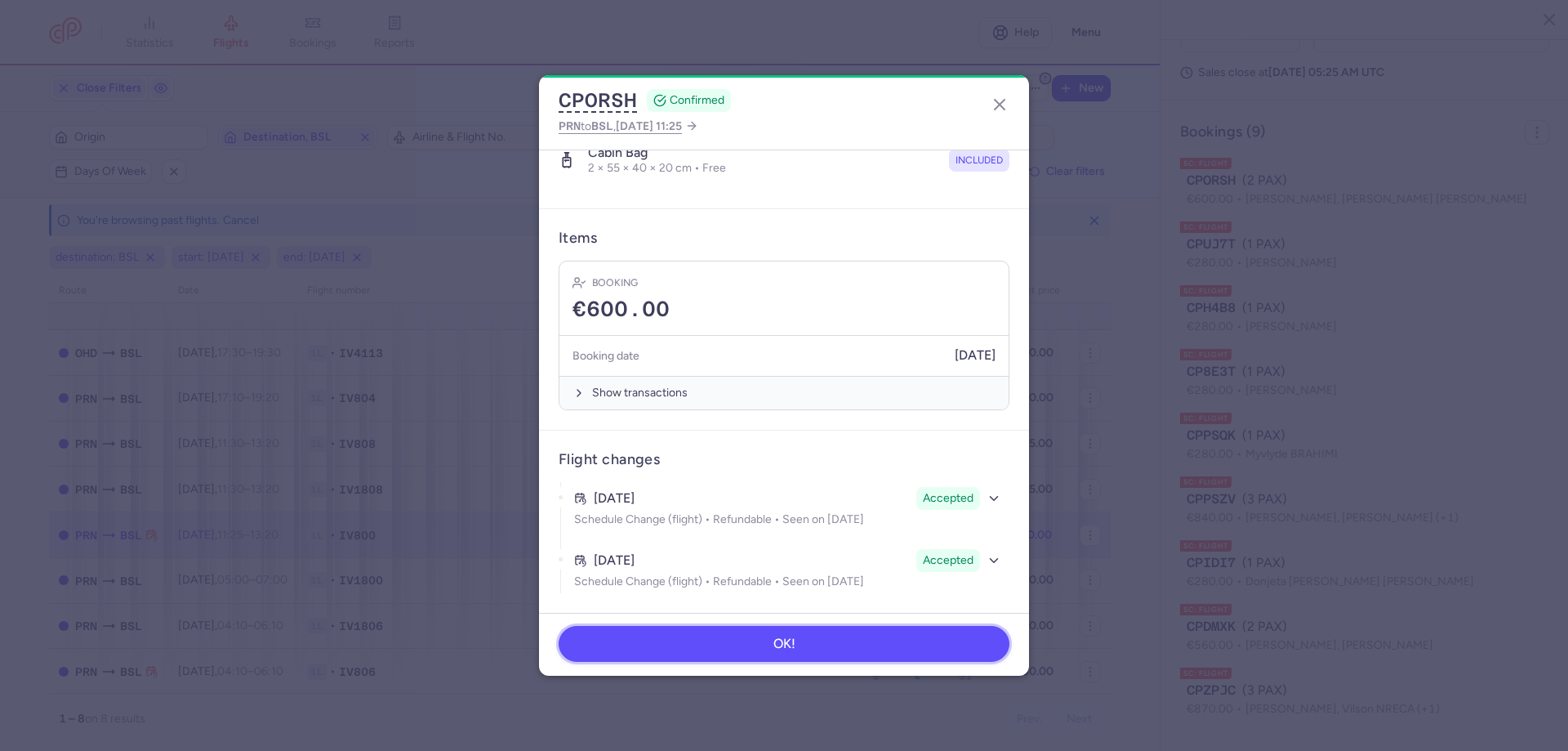
click at [848, 639] on button "OK!" at bounding box center [784, 644] width 451 height 36
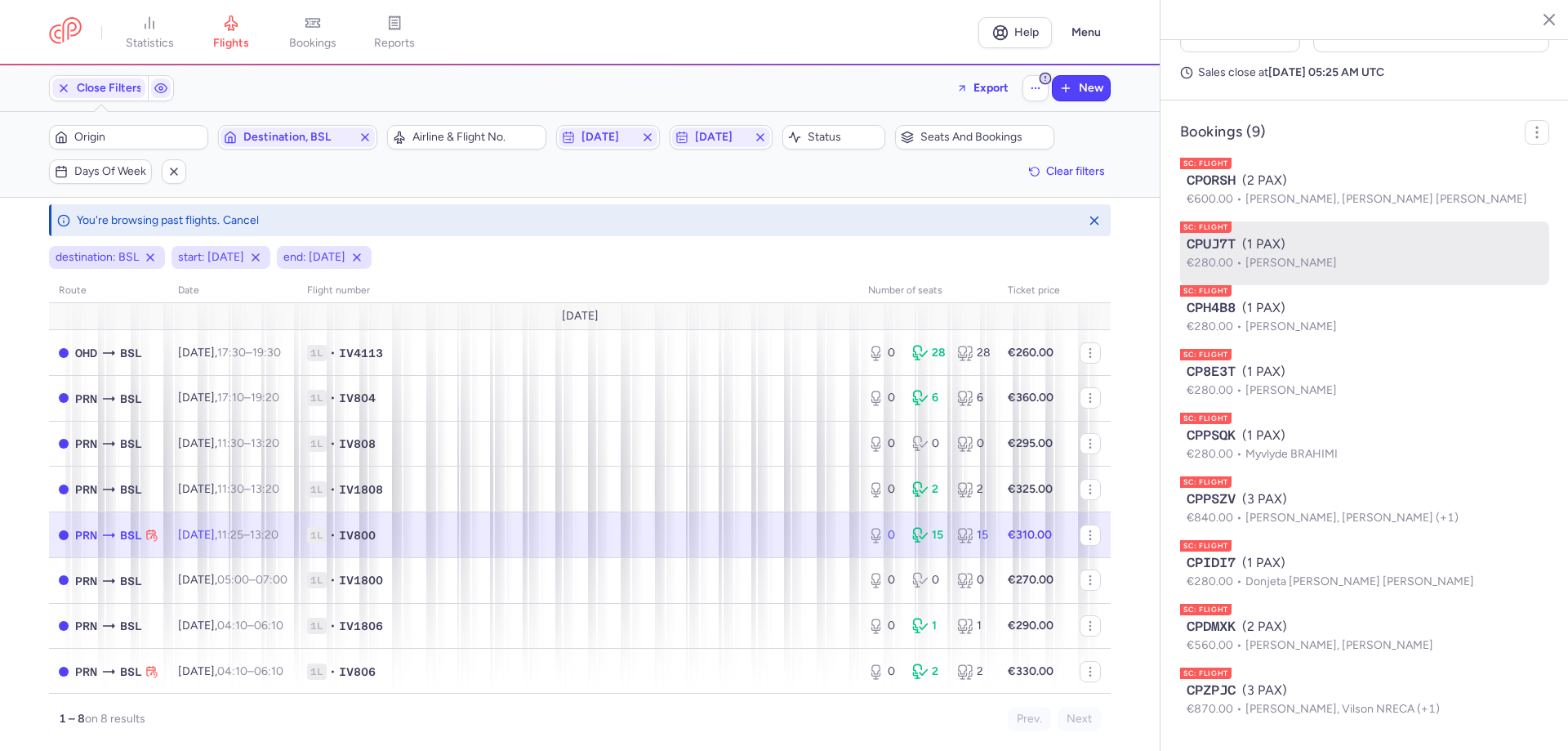
click at [1245, 285] on li "SC: FLIGHT CPUJ7T (1 PAX) €280.00 [PERSON_NAME]" at bounding box center [1365, 317] width 369 height 63
click at [1245, 246] on div "CPUJ7T (1 PAX)" at bounding box center [1365, 244] width 356 height 19
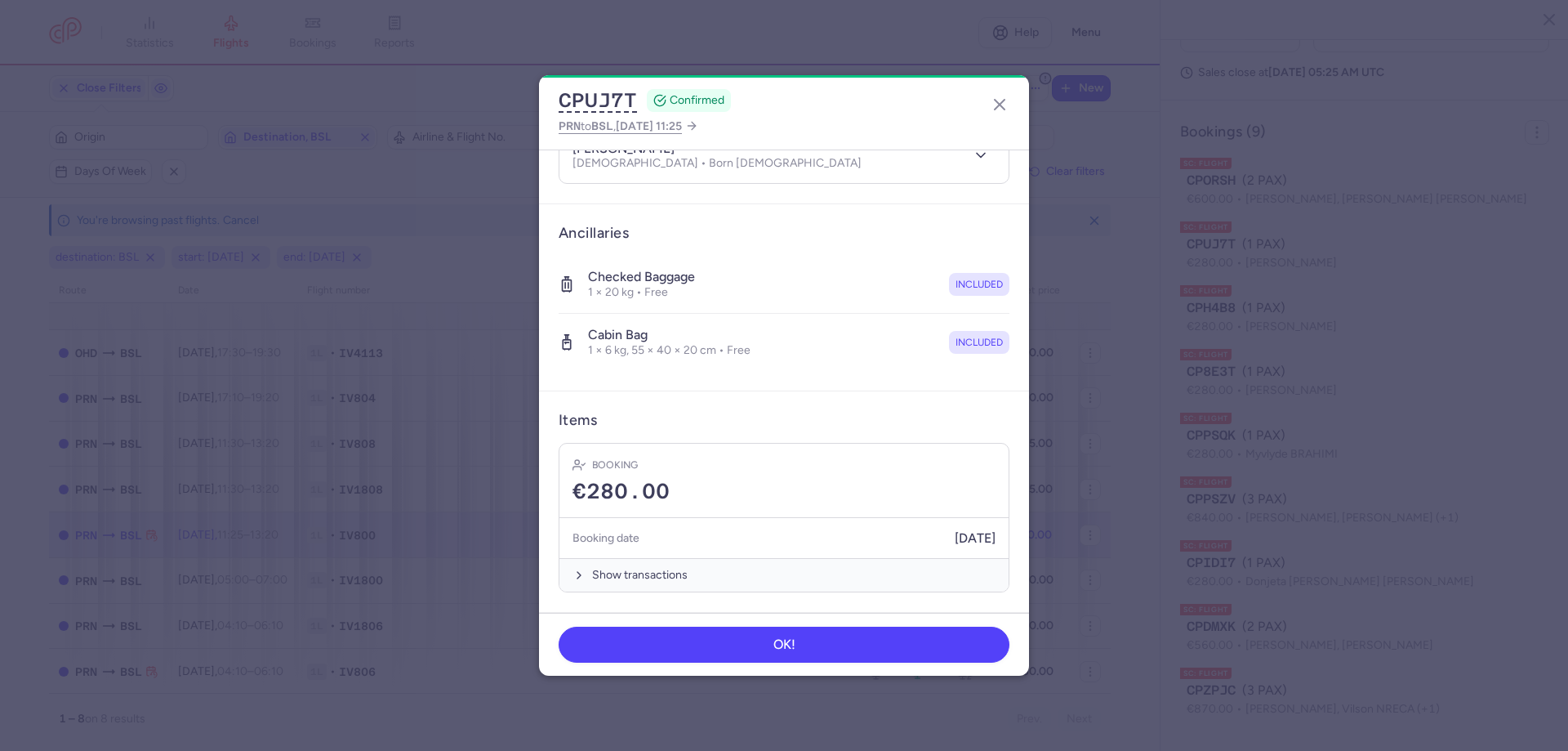
scroll to position [386, 0]
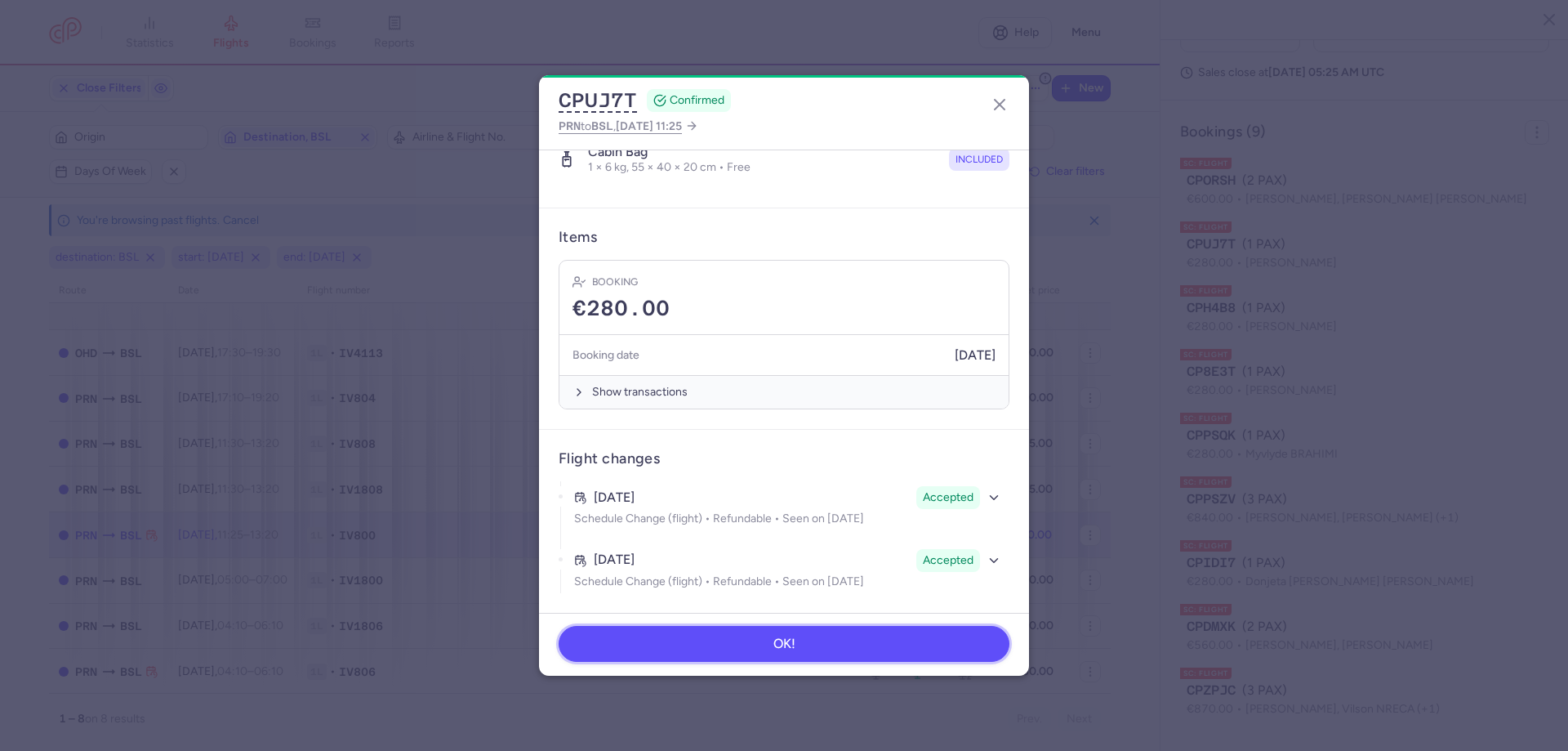
click at [840, 635] on button "OK!" at bounding box center [784, 644] width 451 height 36
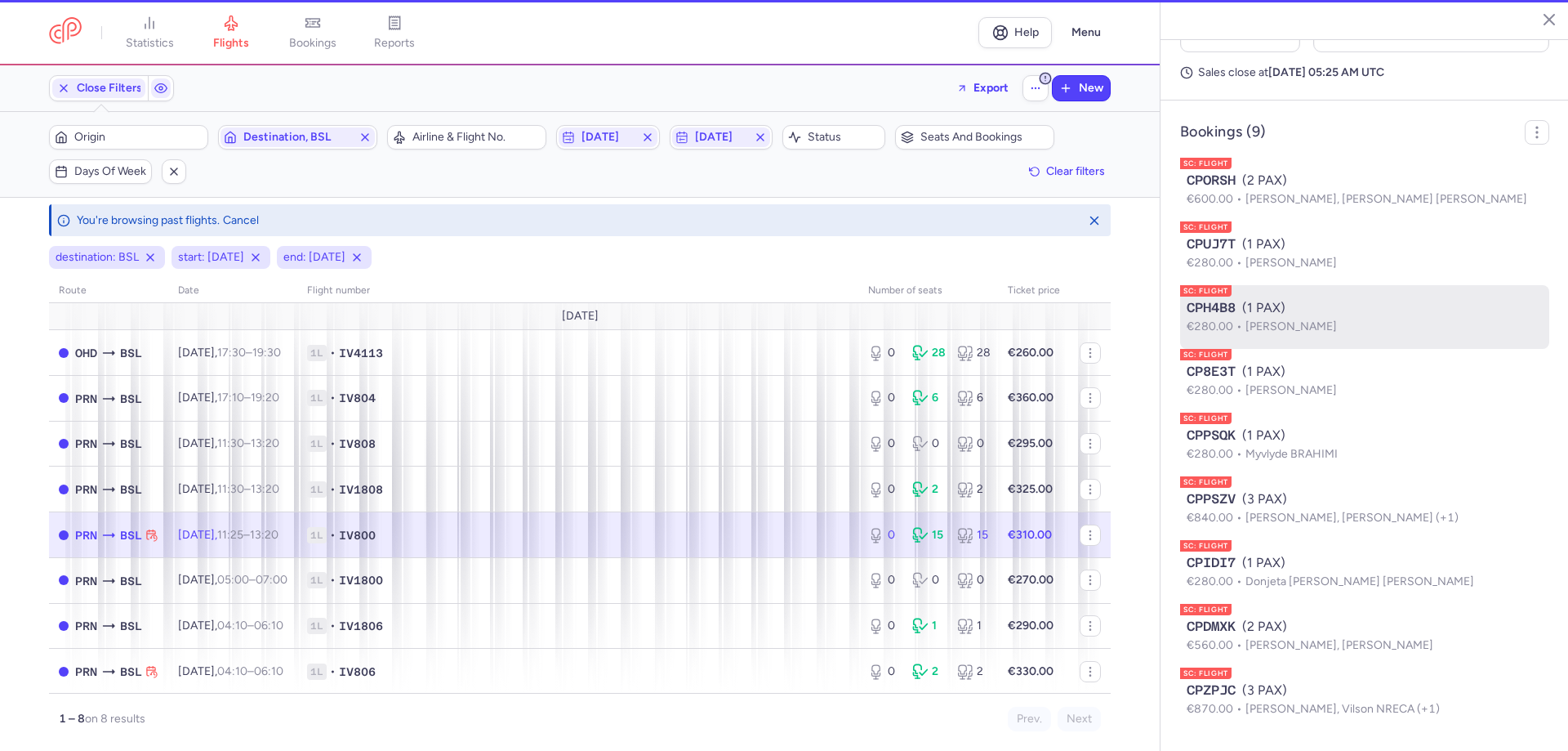
click at [1280, 309] on div "CPH4B8 (1 PAX)" at bounding box center [1365, 308] width 356 height 19
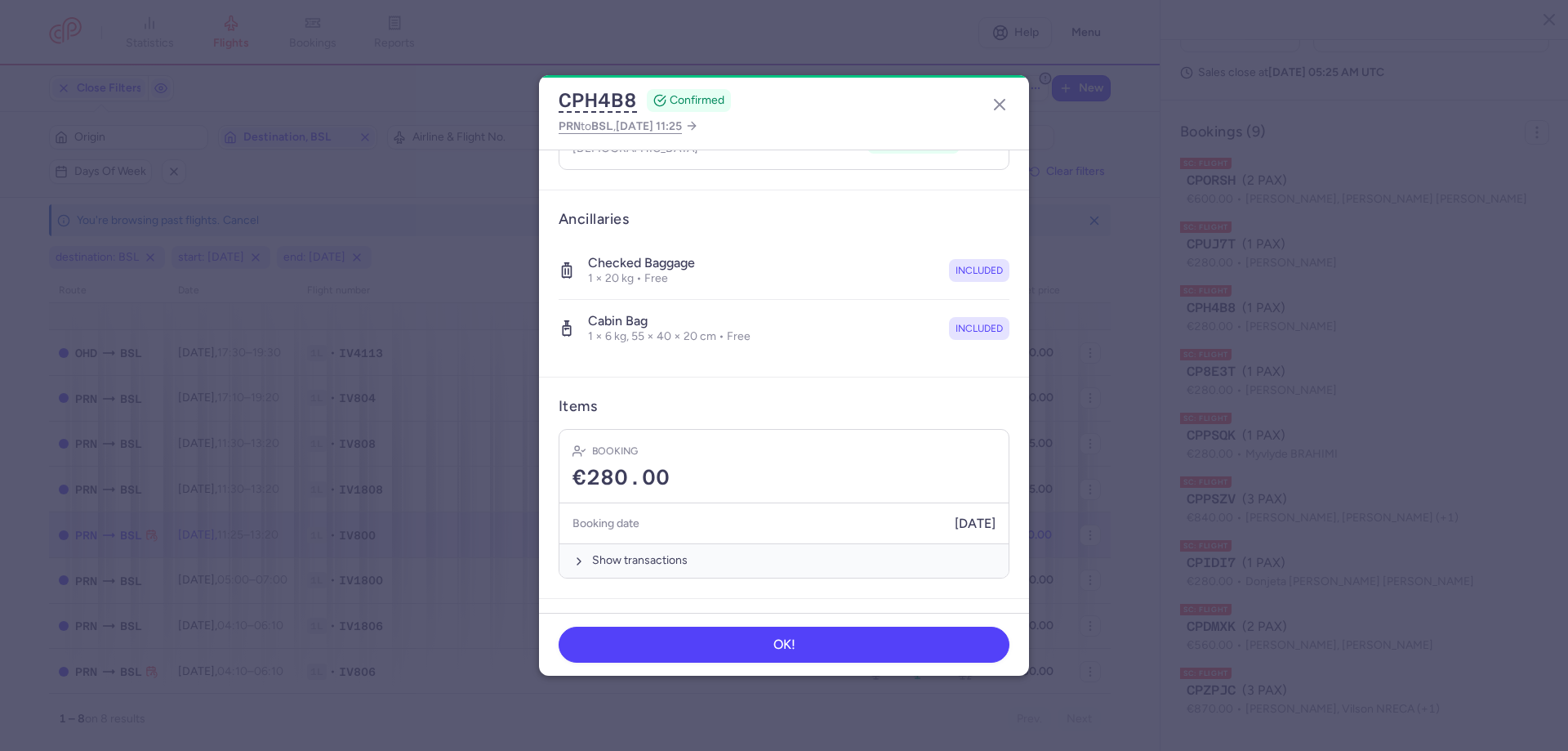
scroll to position [386, 0]
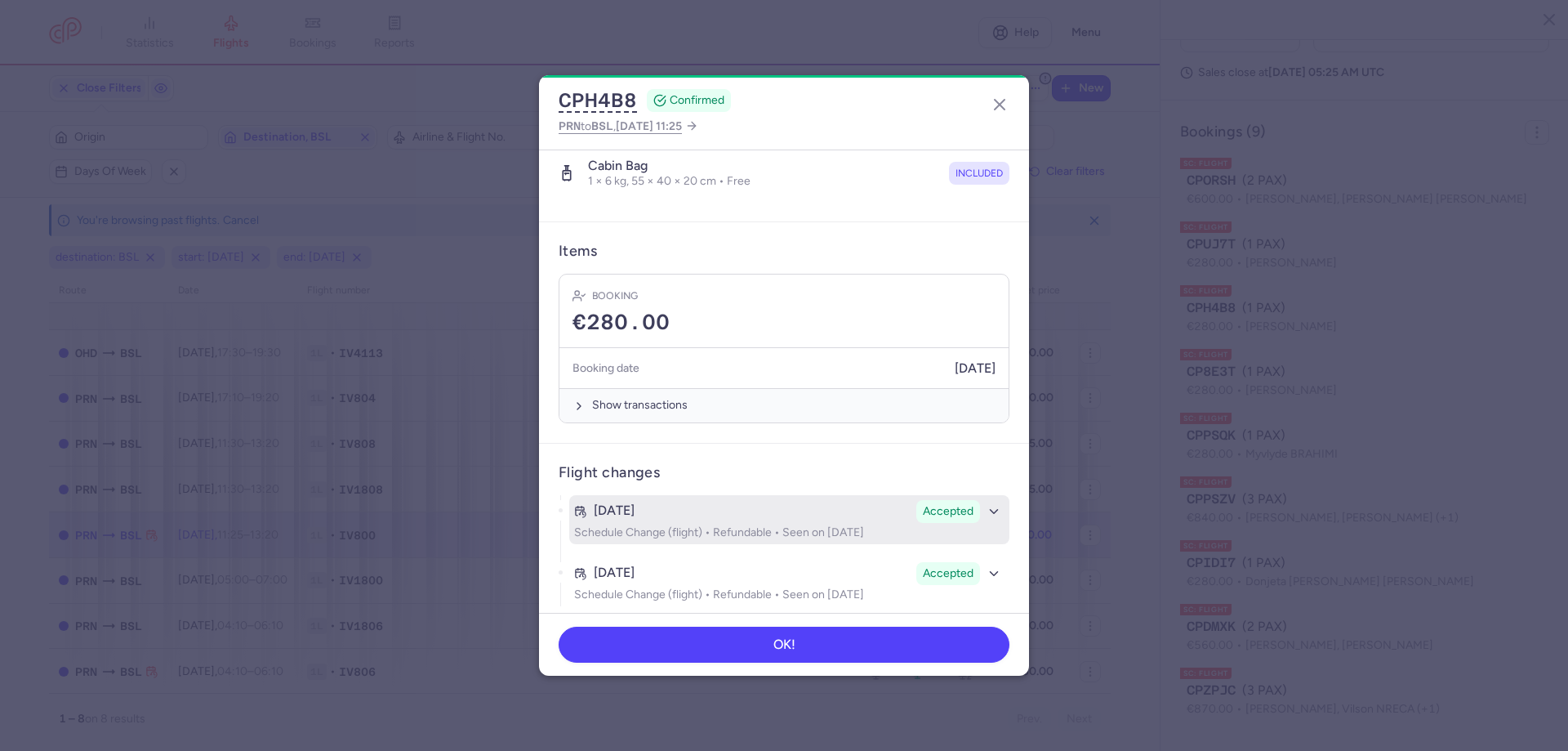
click at [850, 508] on div "[DATE] Accepted" at bounding box center [790, 511] width 431 height 23
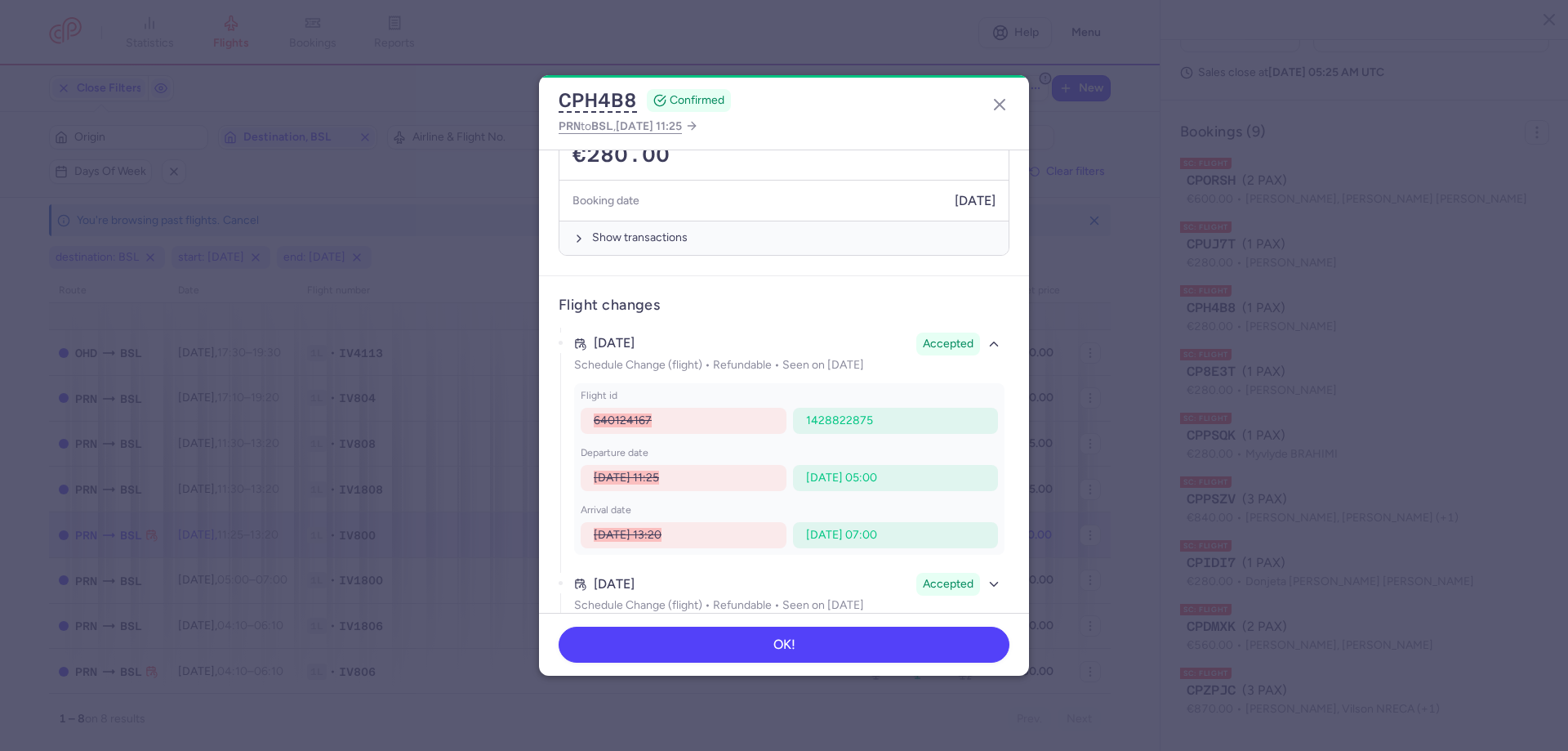
scroll to position [565, 0]
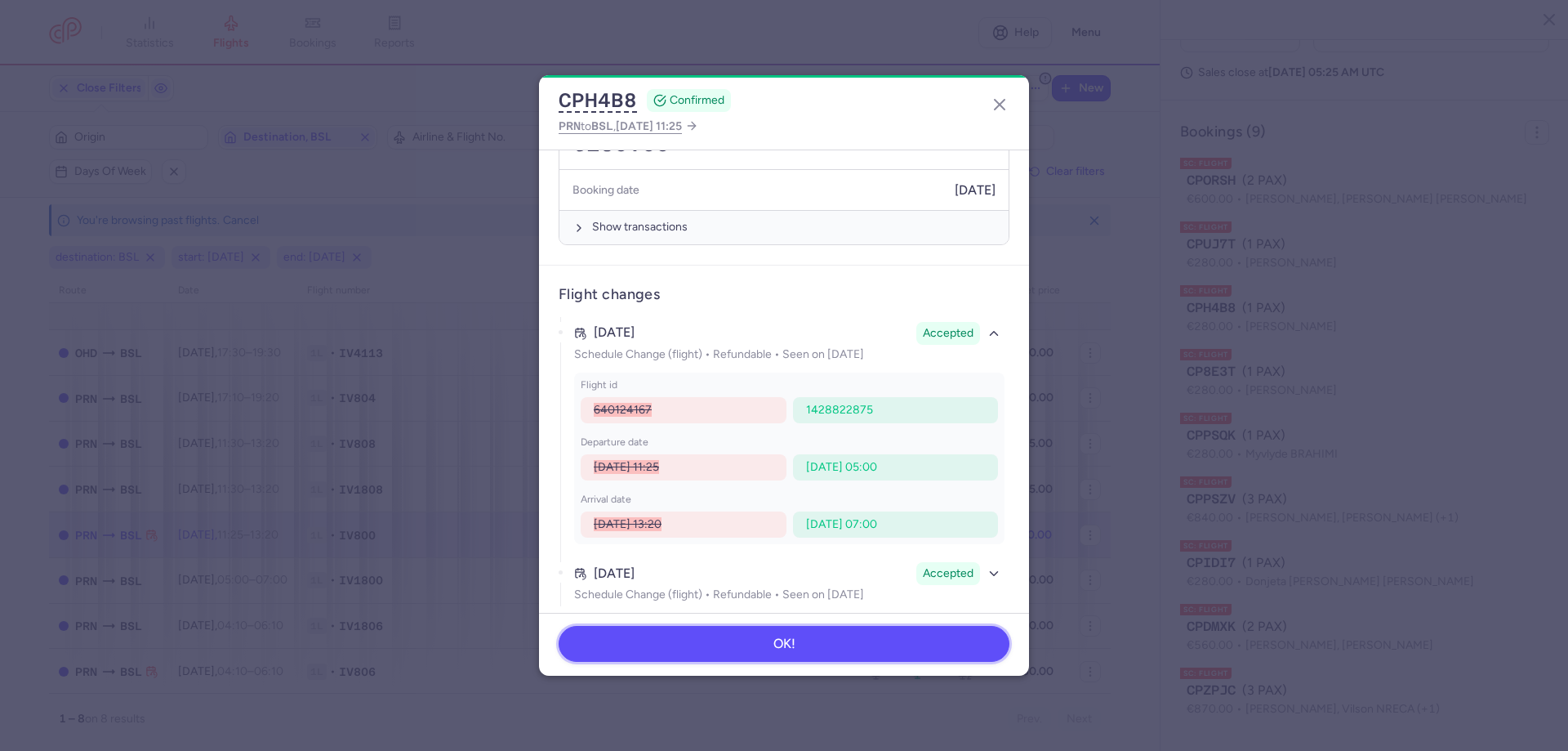
click at [867, 651] on button "OK!" at bounding box center [784, 644] width 451 height 36
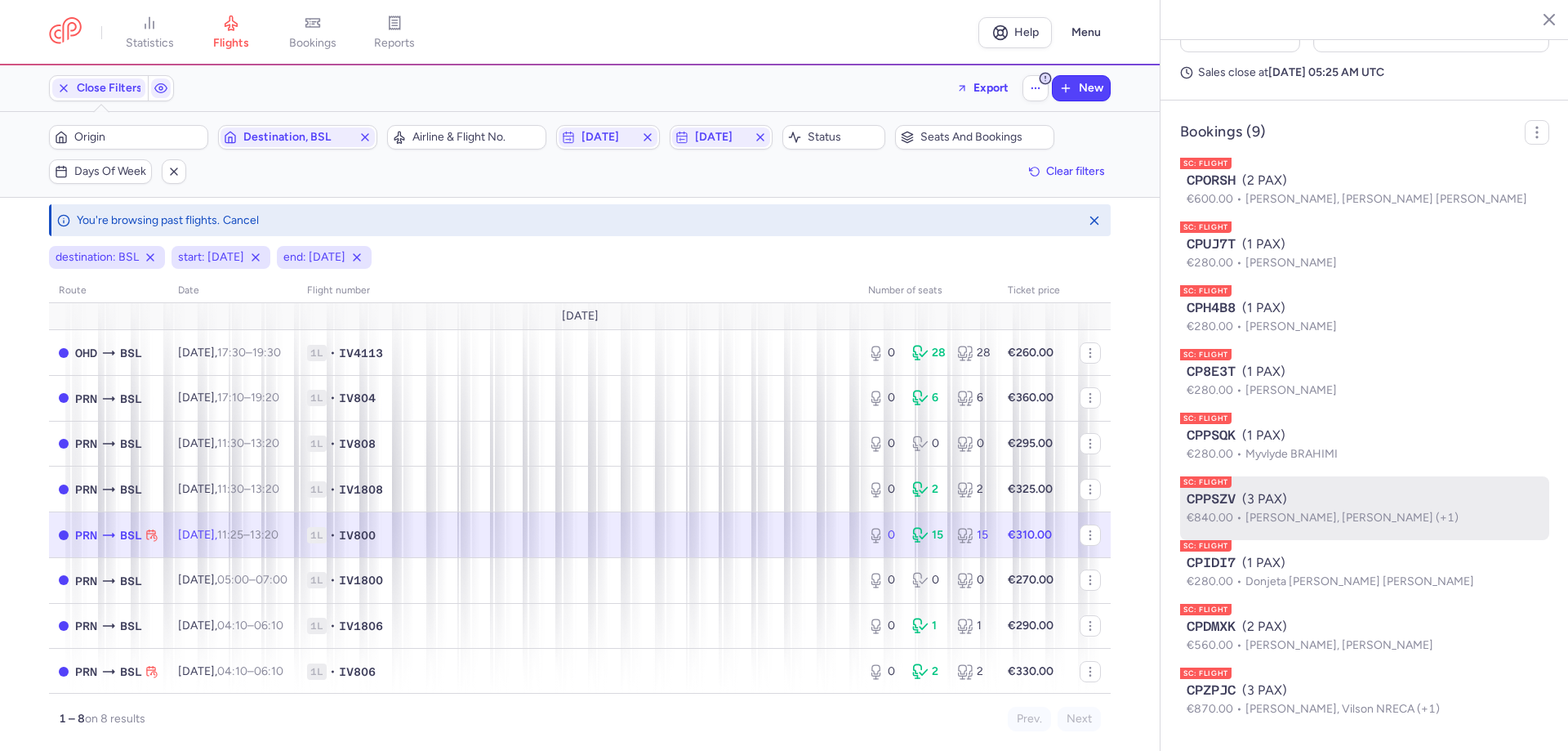
click at [1283, 500] on div "CPPSZV (3 PAX)" at bounding box center [1365, 499] width 356 height 19
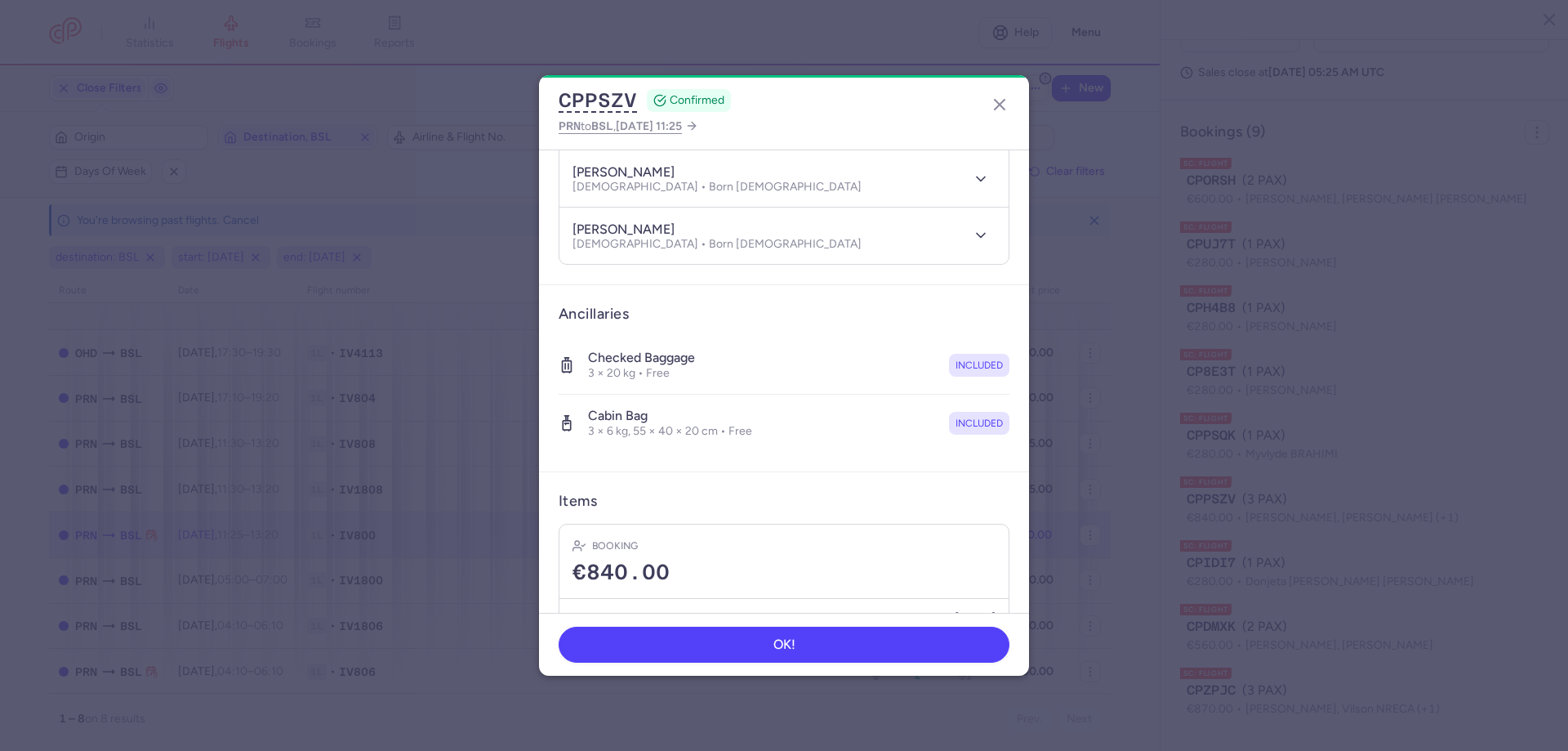
scroll to position [499, 0]
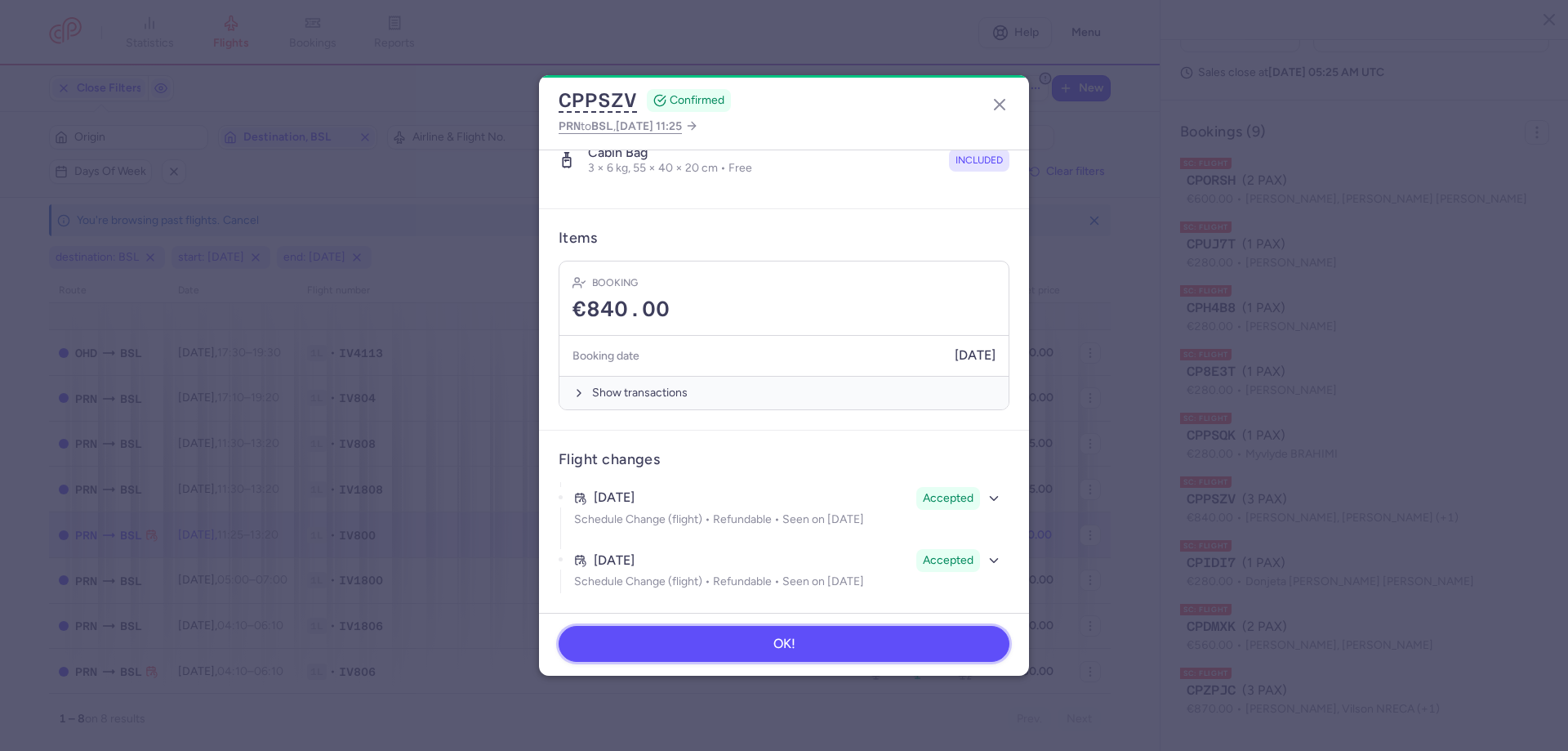
click at [843, 633] on button "OK!" at bounding box center [784, 644] width 451 height 36
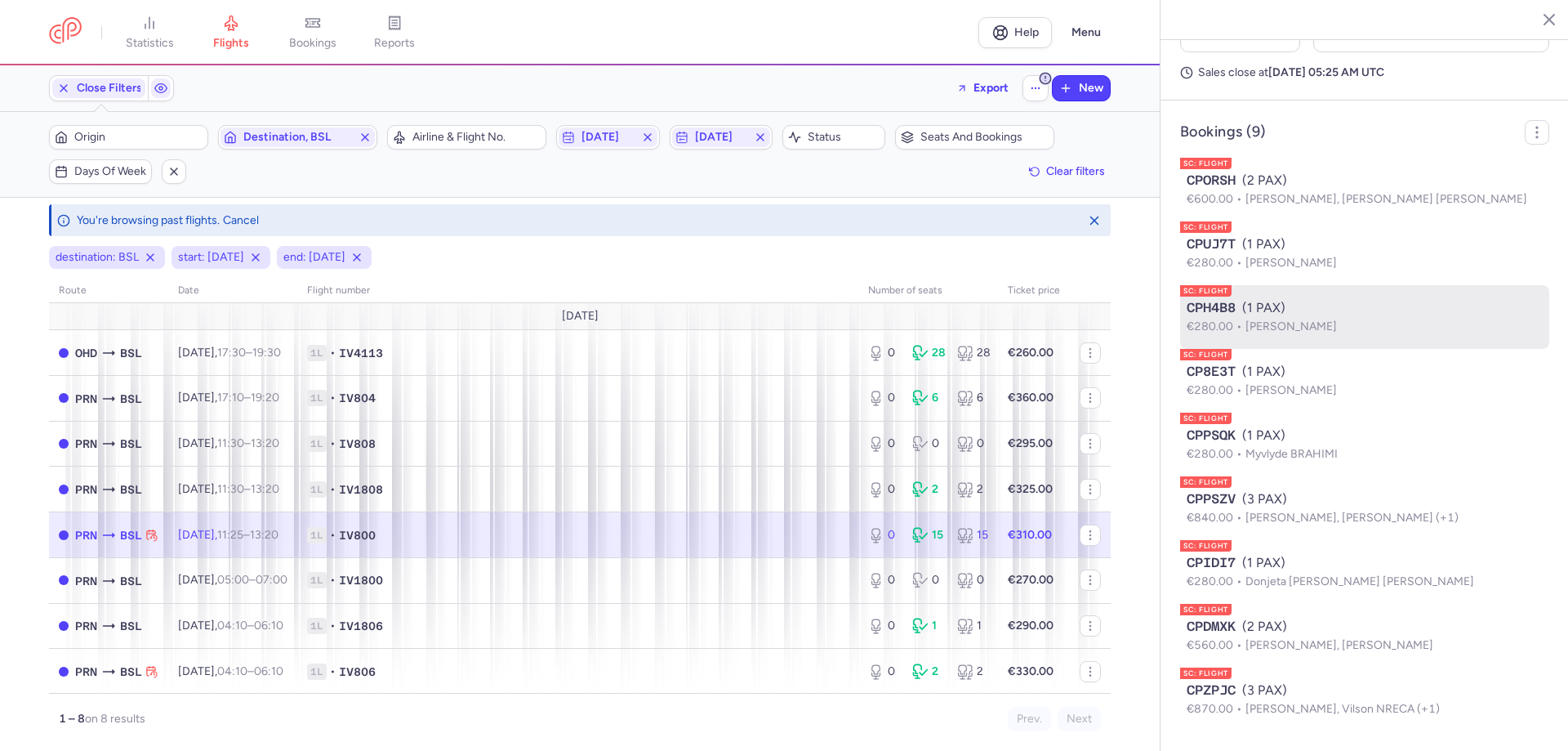
click at [1311, 317] on p "€280.00 [PERSON_NAME]" at bounding box center [1365, 326] width 356 height 18
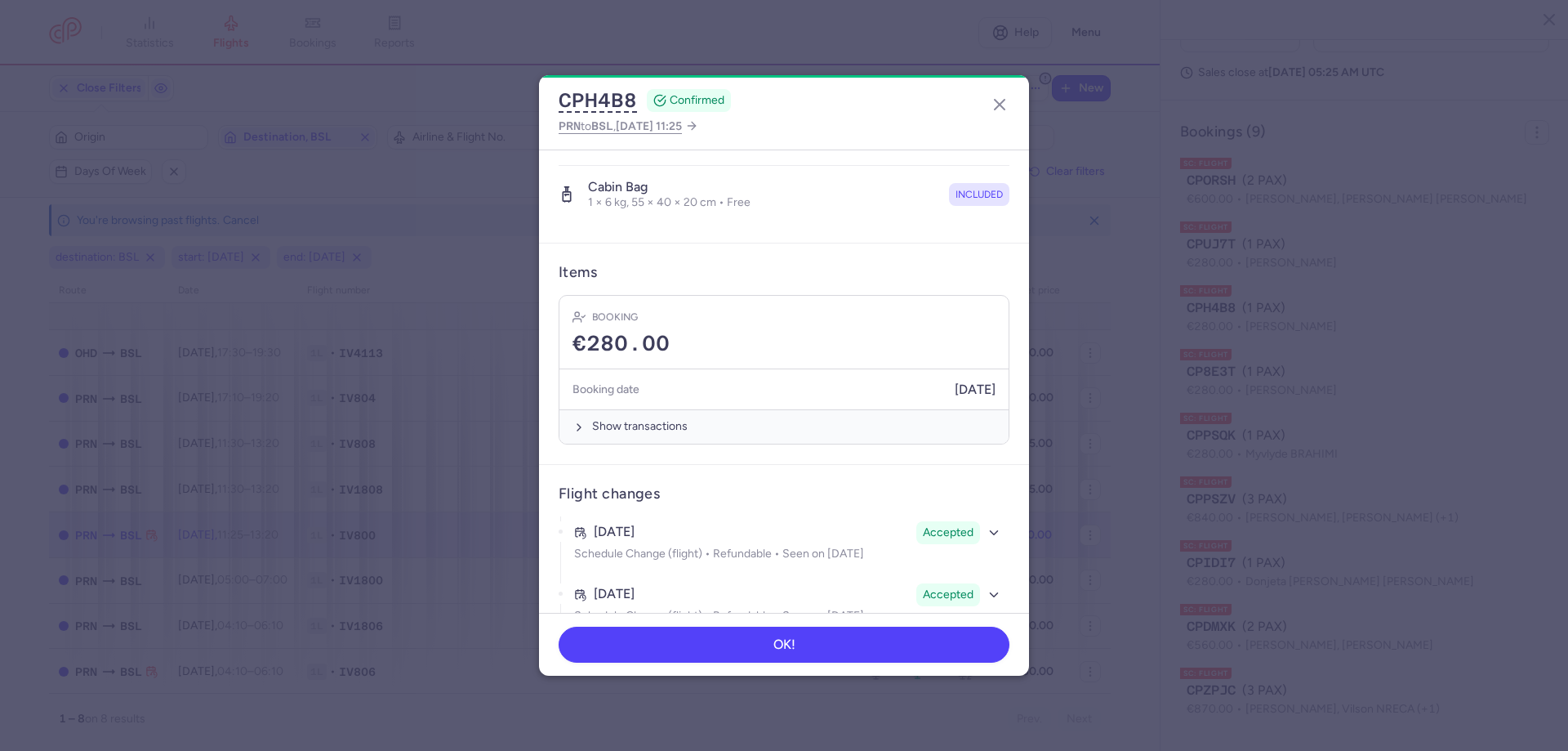
scroll to position [386, 0]
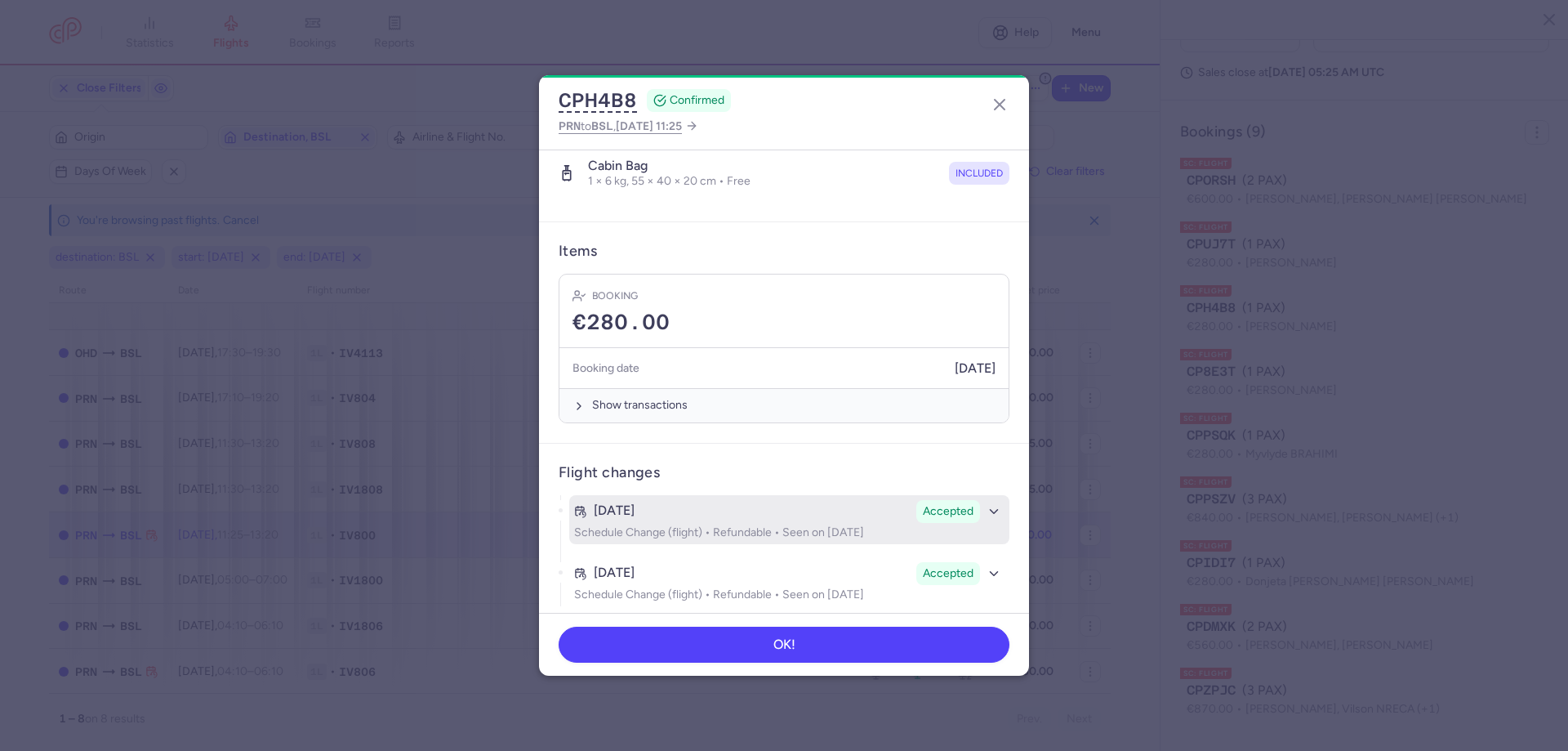
click at [825, 503] on div "[DATE]" at bounding box center [742, 510] width 336 height 15
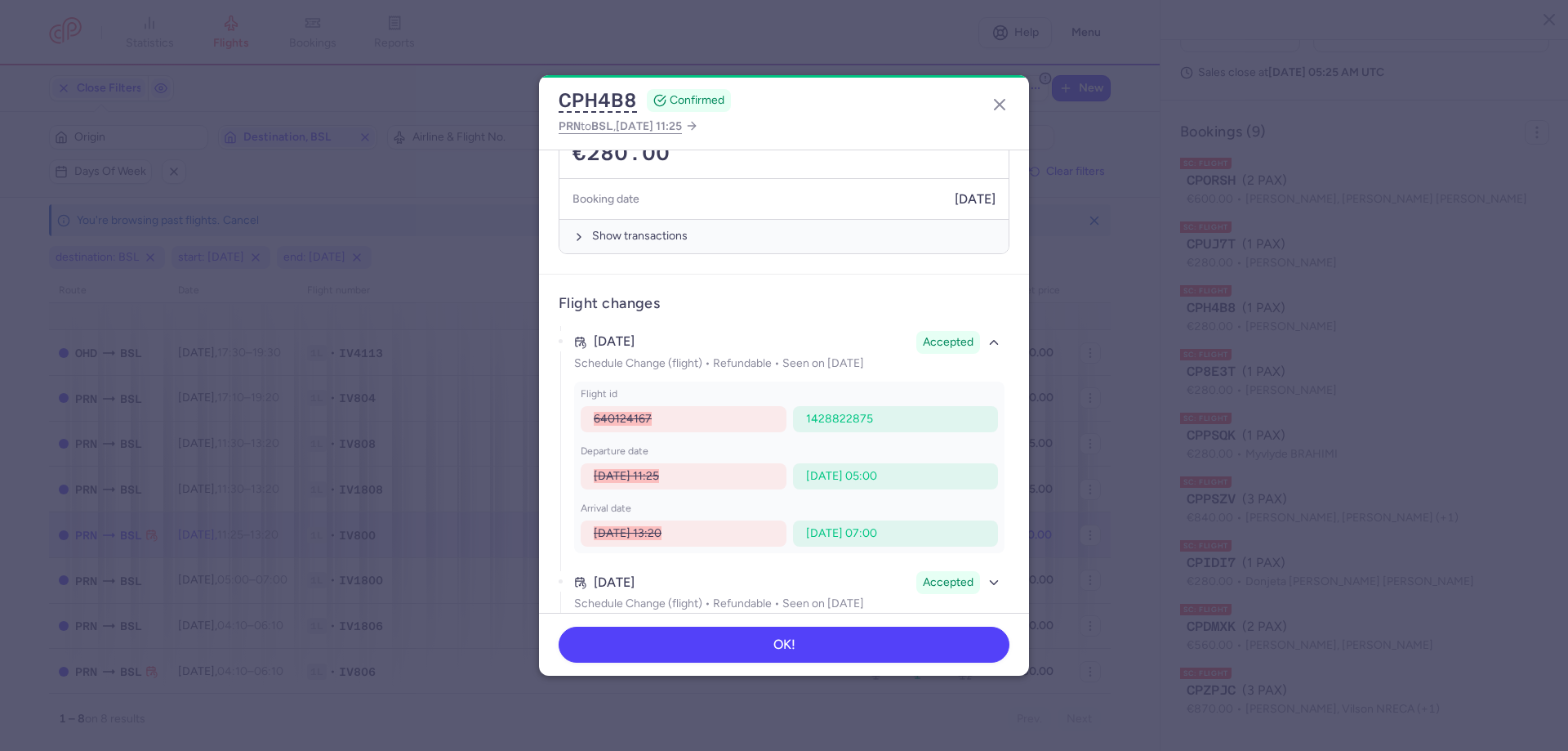
scroll to position [565, 0]
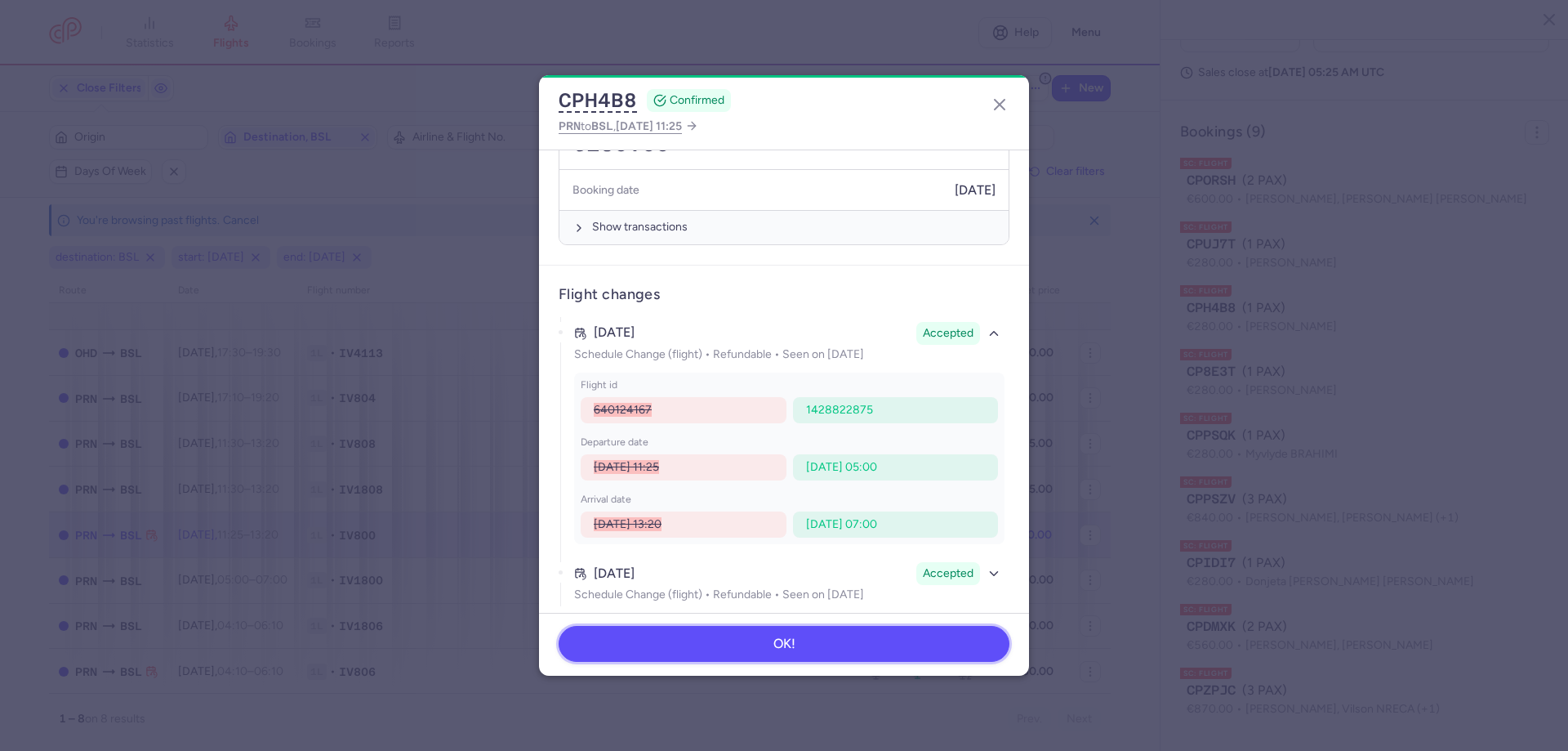
click at [827, 646] on button "OK!" at bounding box center [784, 644] width 451 height 36
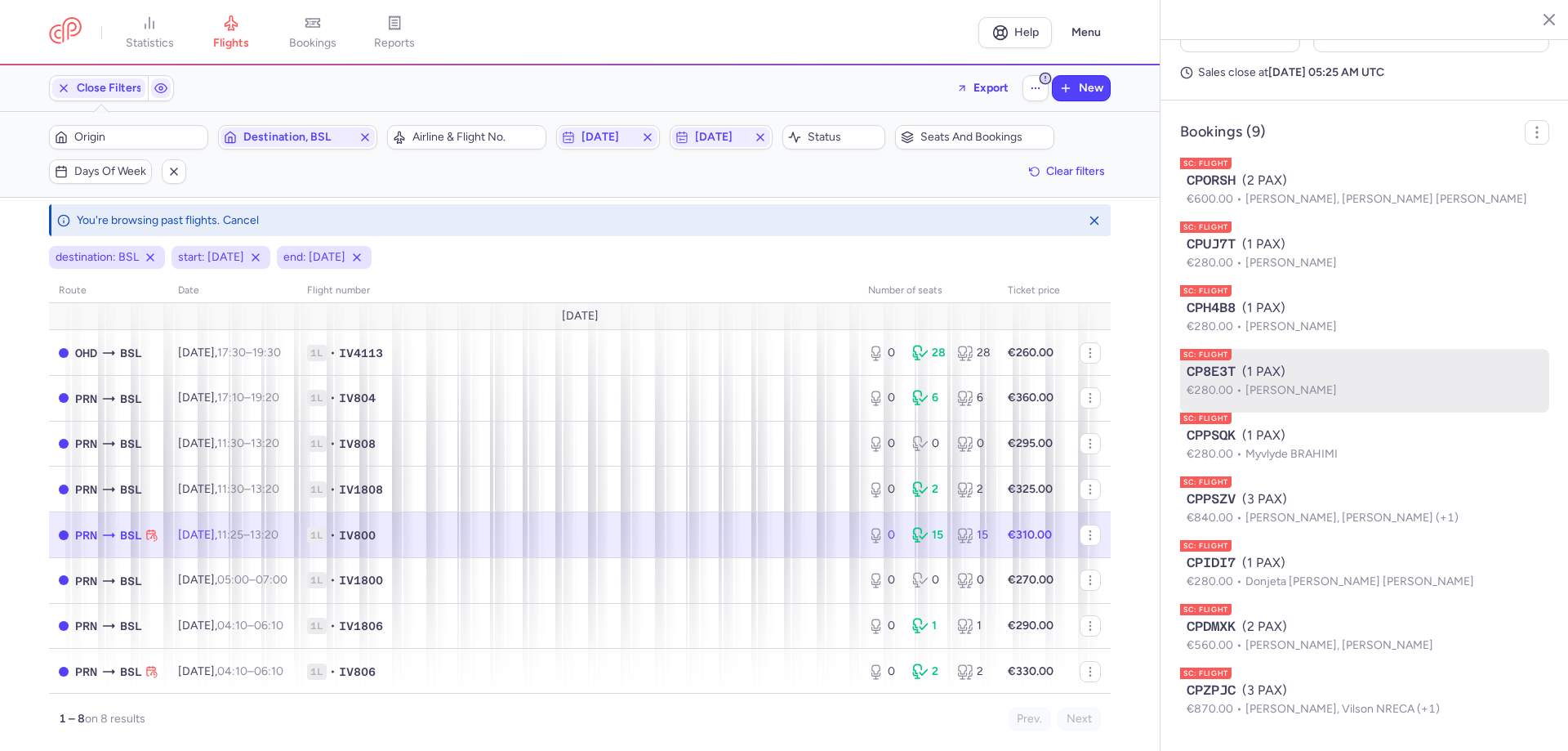
click at [1289, 393] on span "[PERSON_NAME]" at bounding box center [1292, 390] width 91 height 14
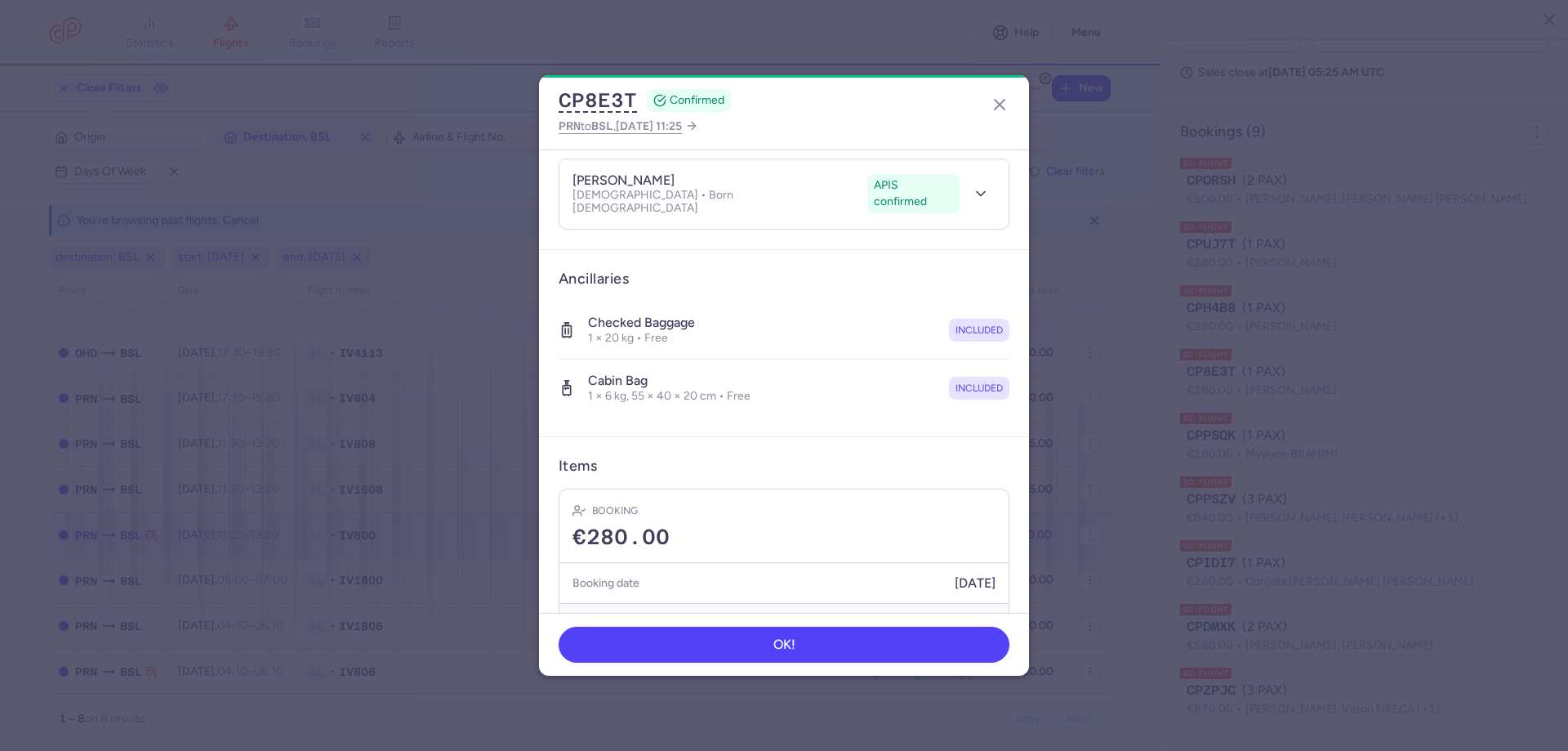
scroll to position [386, 0]
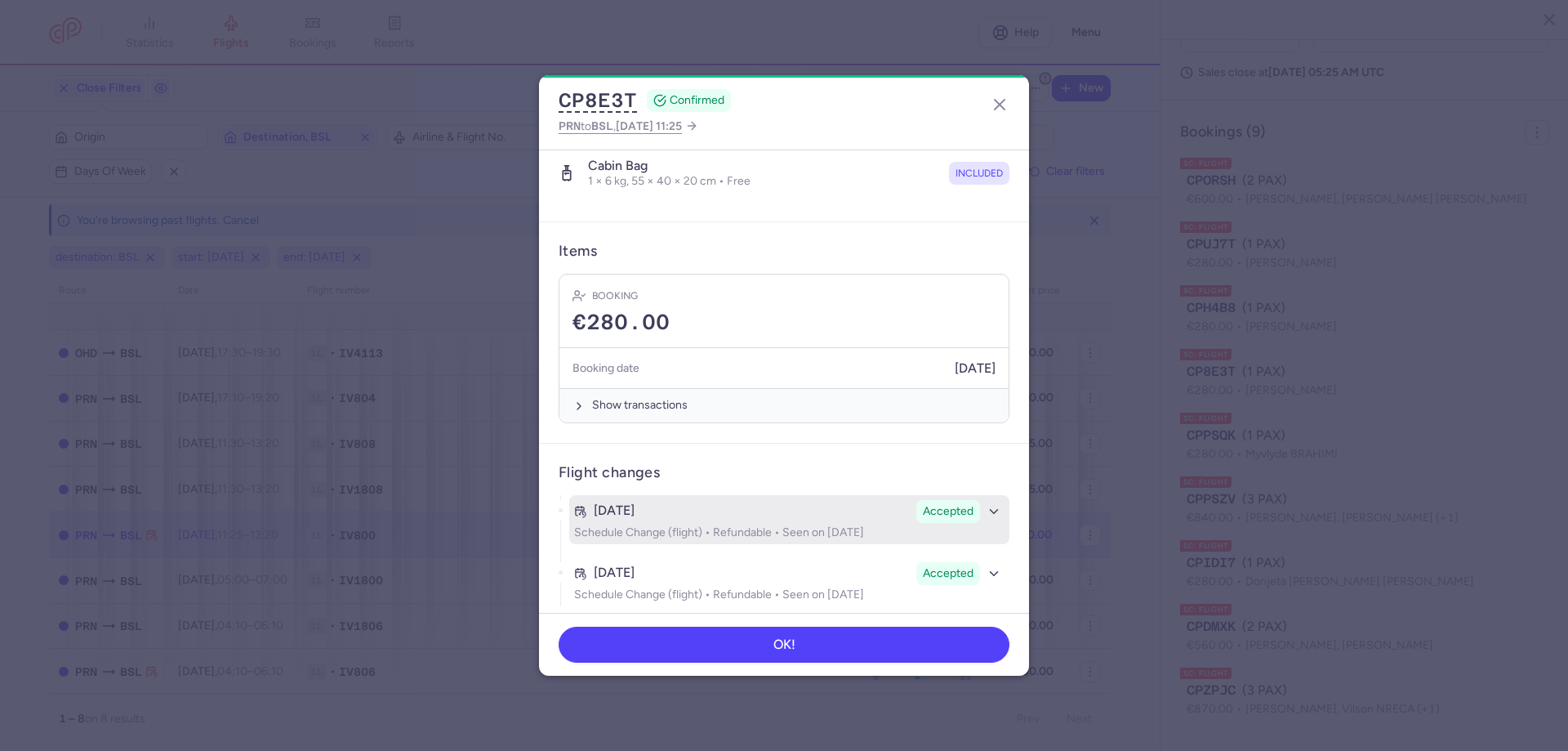
click at [886, 507] on div "[DATE] Accepted" at bounding box center [790, 511] width 431 height 23
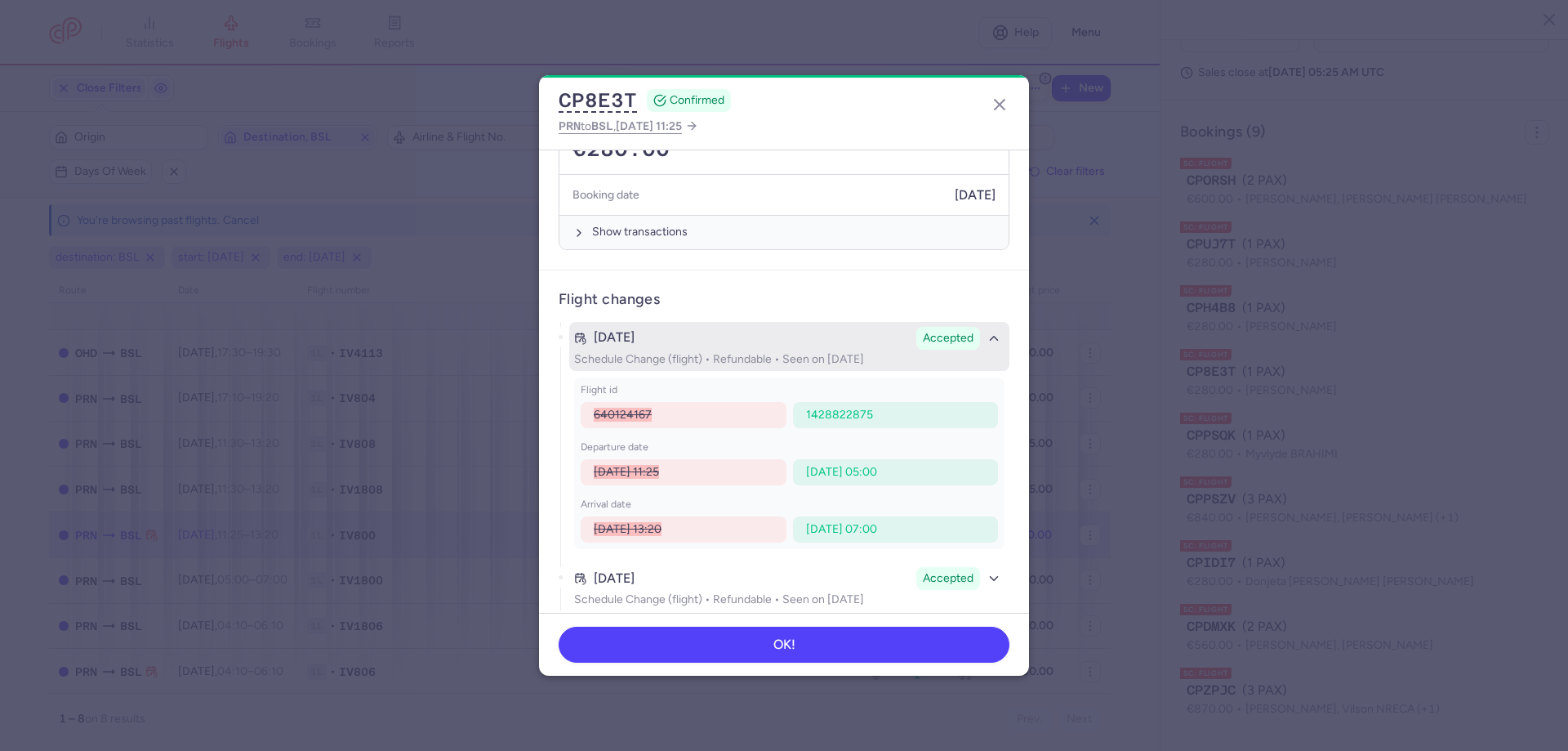
scroll to position [565, 0]
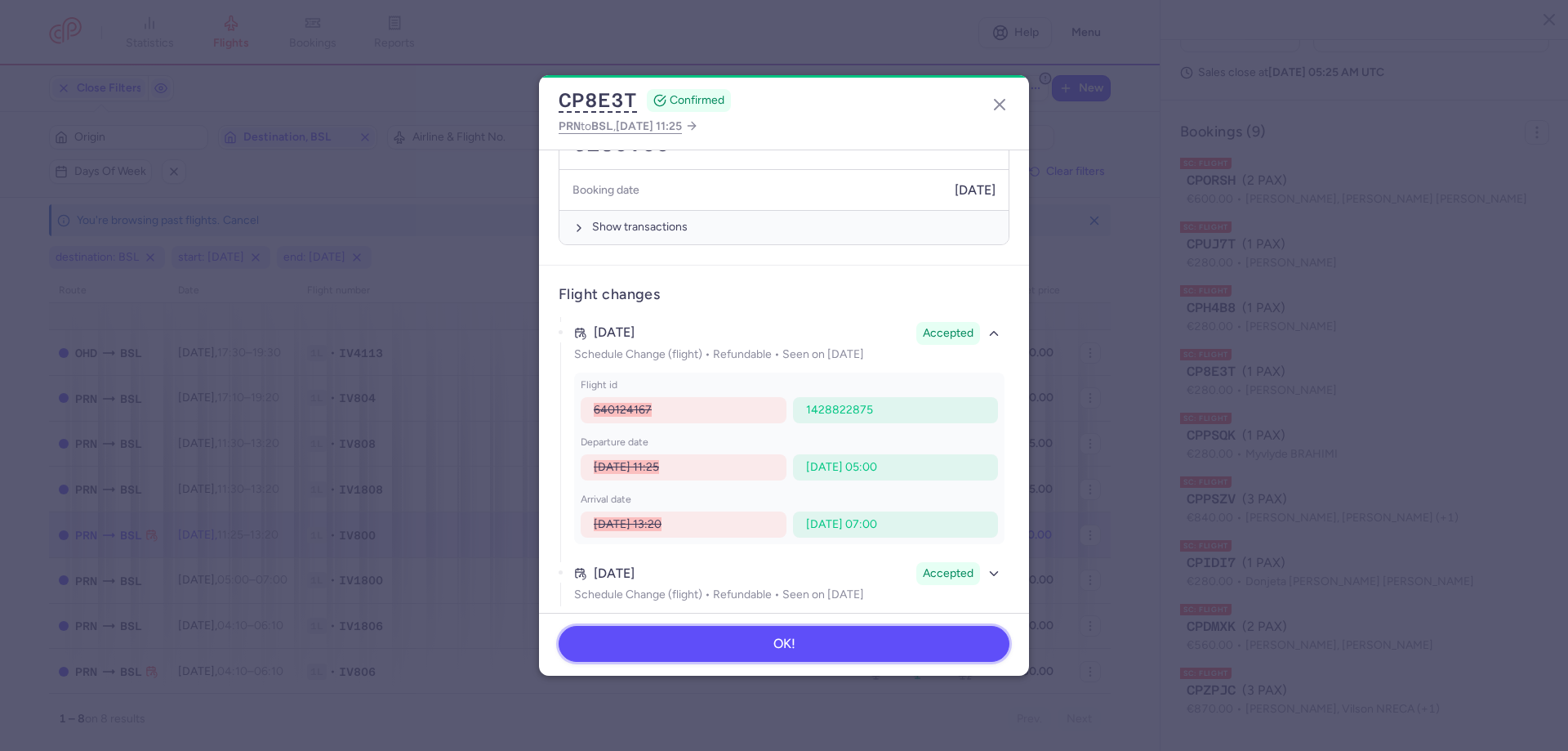
click at [894, 641] on button "OK!" at bounding box center [784, 644] width 451 height 36
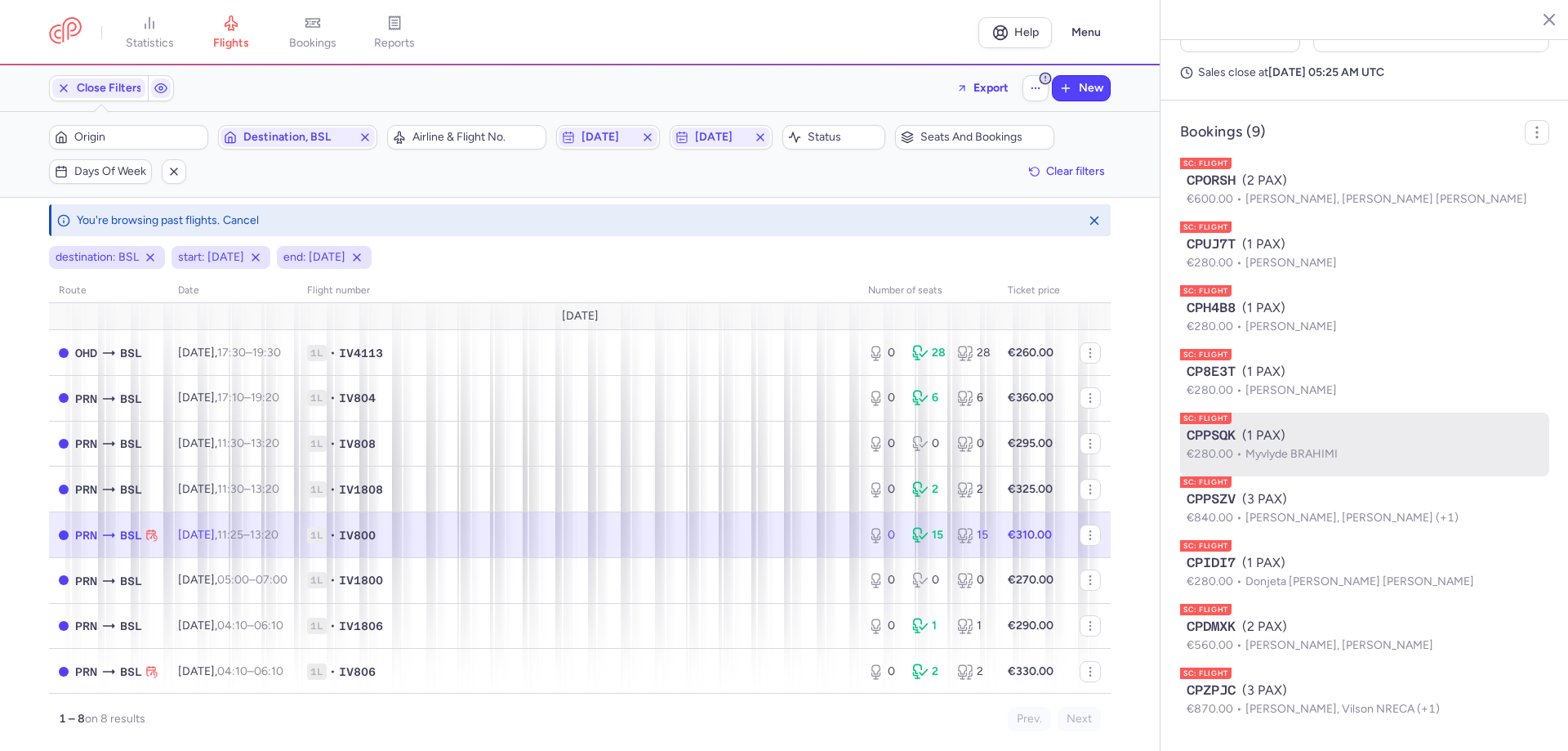
click at [1292, 434] on div "CPPSQK (1 PAX)" at bounding box center [1365, 435] width 356 height 19
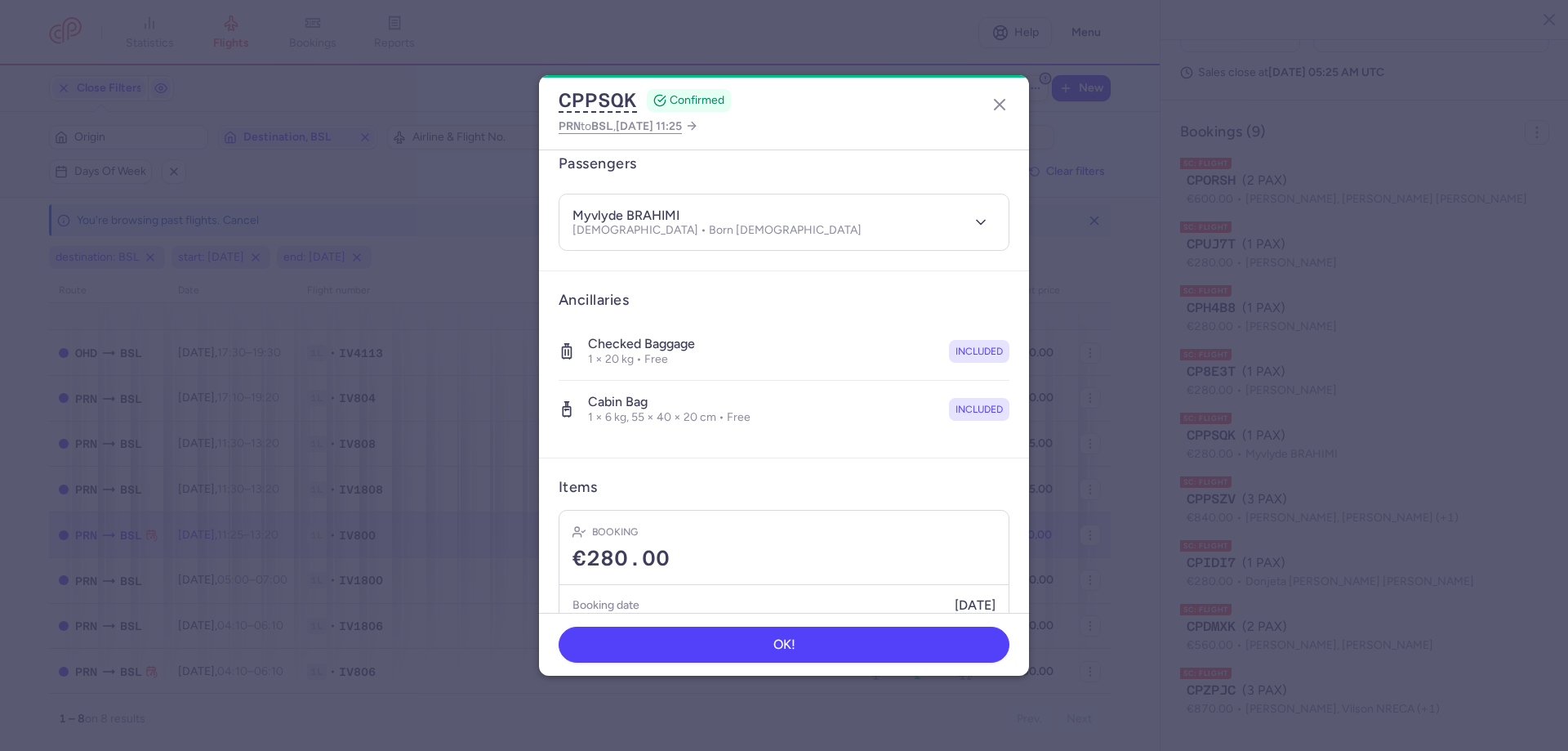
scroll to position [386, 0]
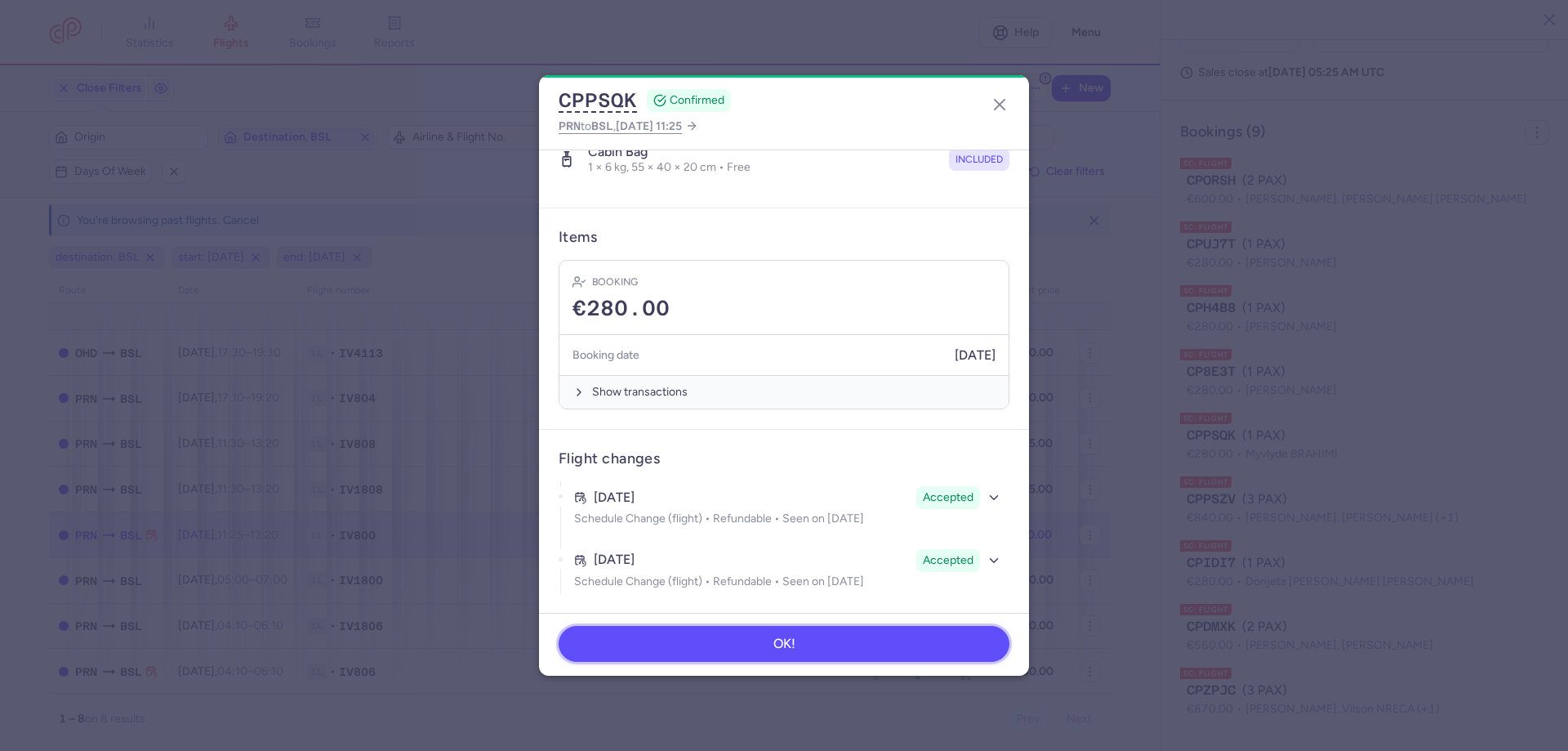
click at [900, 638] on button "OK!" at bounding box center [784, 644] width 451 height 36
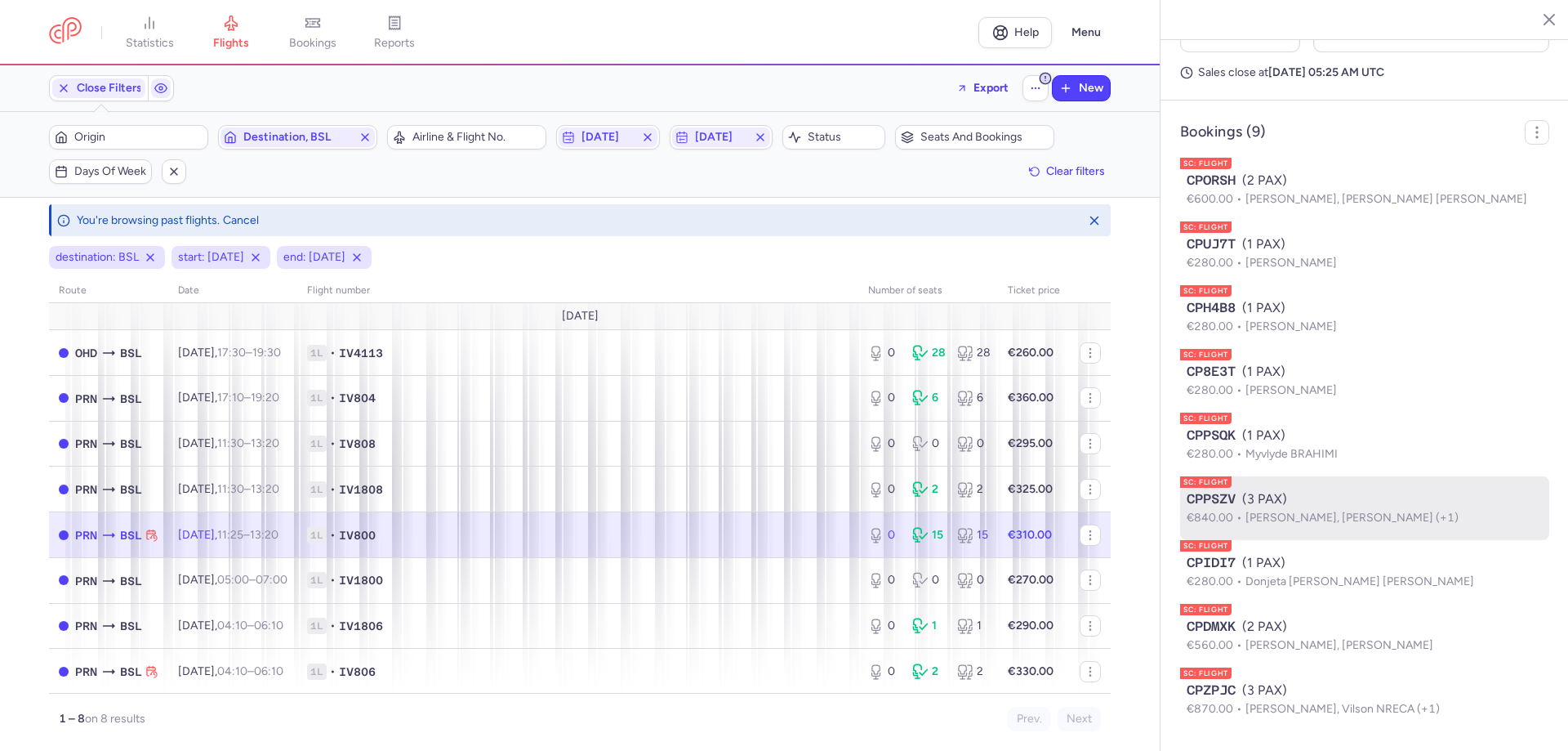
click at [1296, 507] on div "CPPSZV (3 PAX)" at bounding box center [1365, 499] width 356 height 19
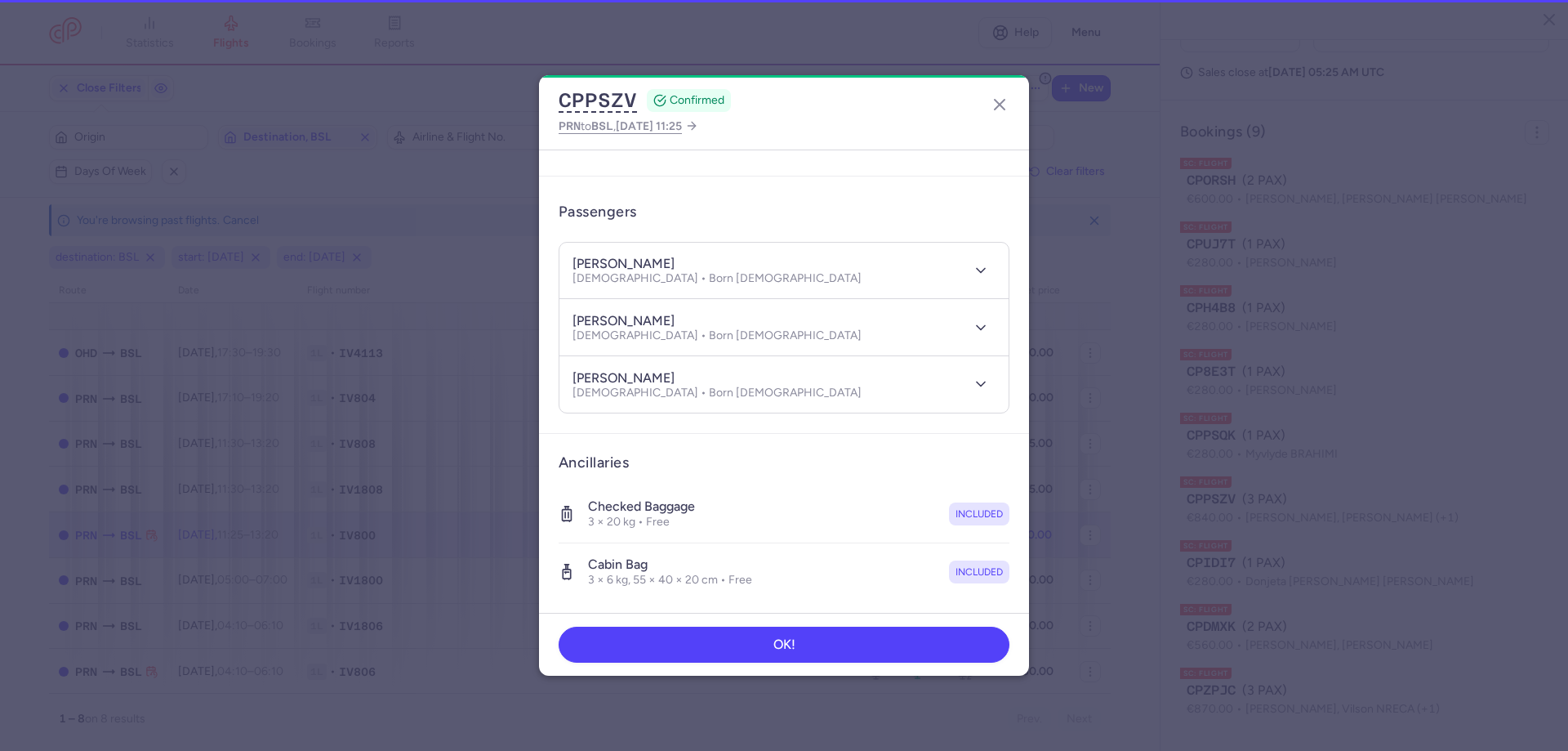
scroll to position [499, 0]
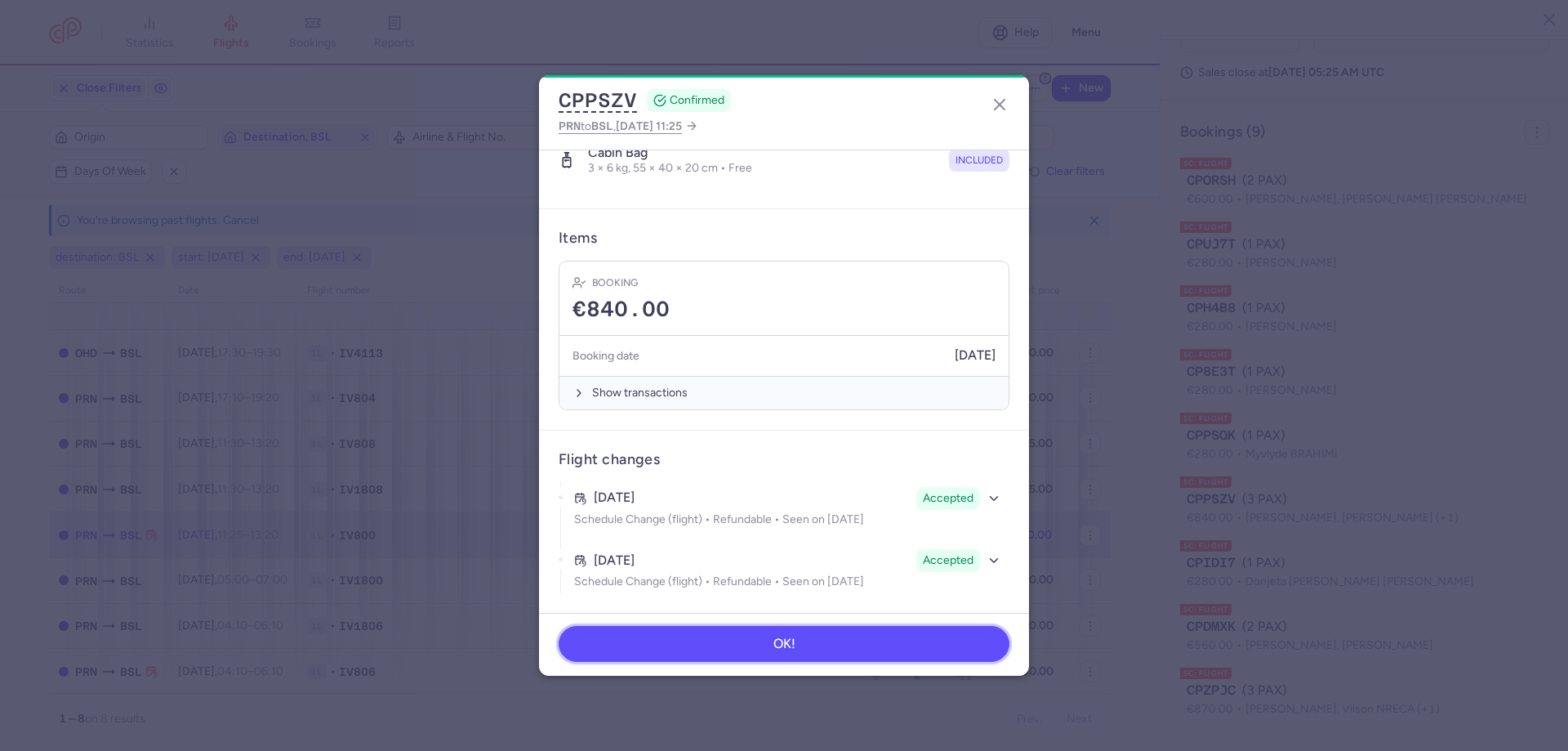
click at [894, 628] on button "OK!" at bounding box center [784, 644] width 451 height 36
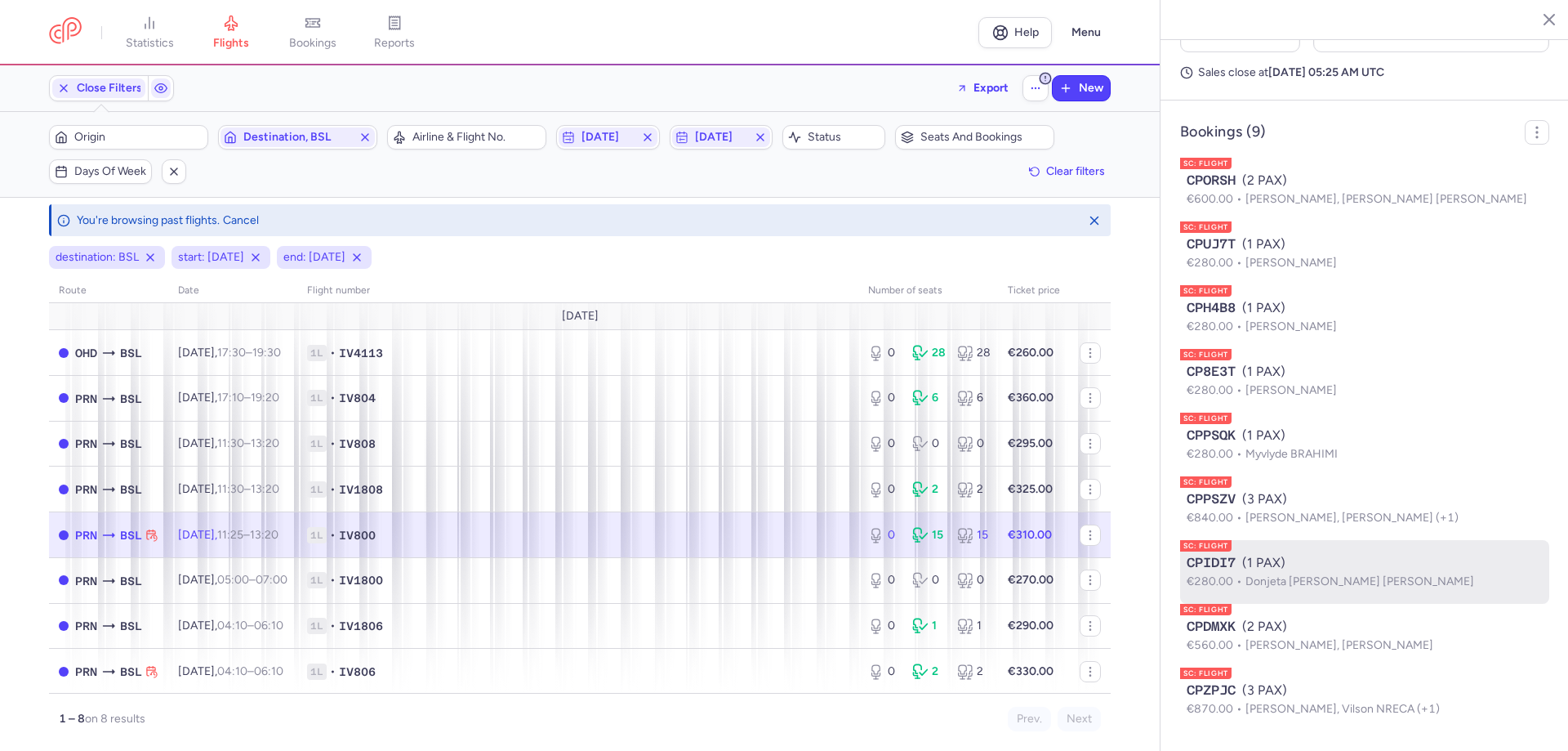
click at [1318, 559] on div "CPIDI7 (1 PAX)" at bounding box center [1365, 563] width 356 height 19
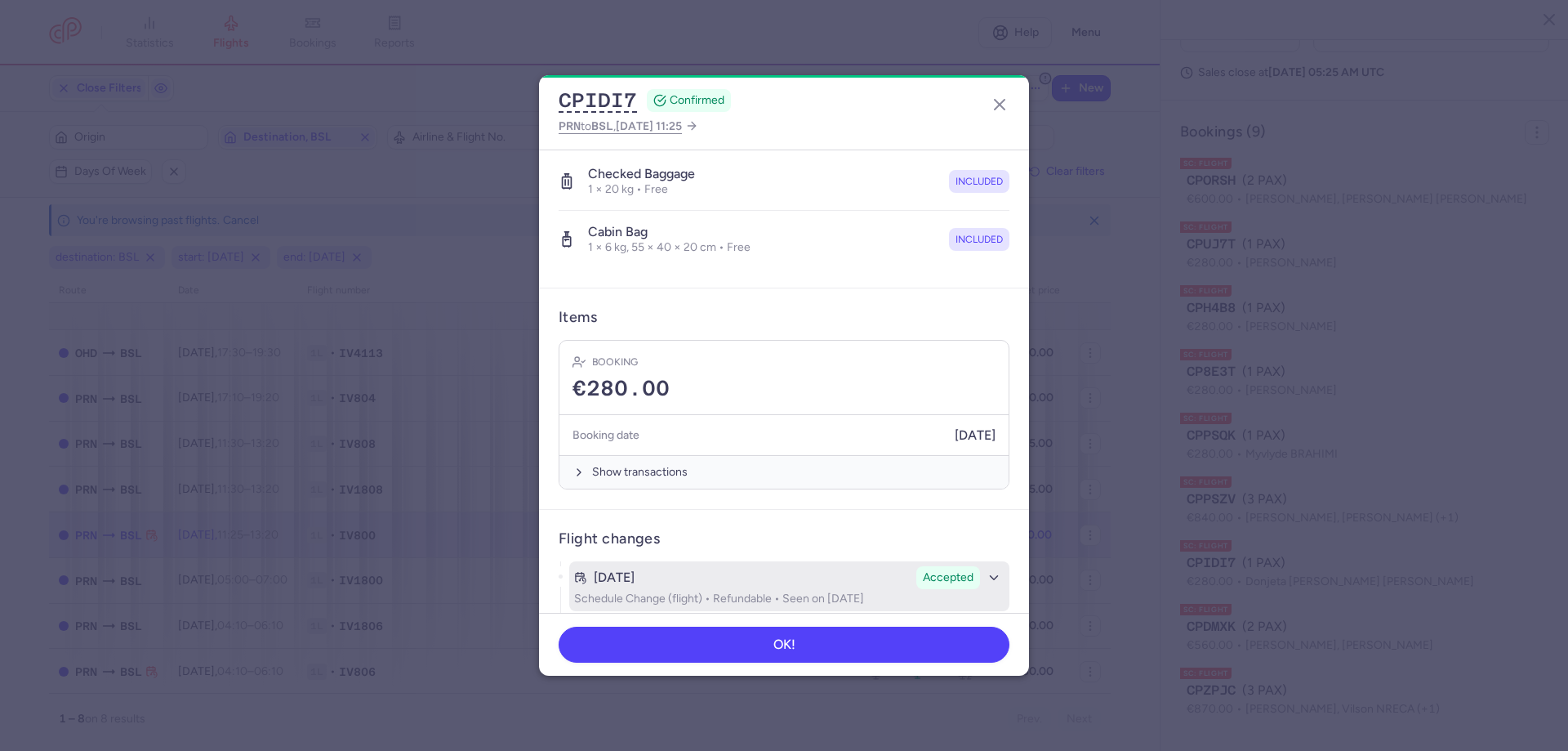
scroll to position [386, 0]
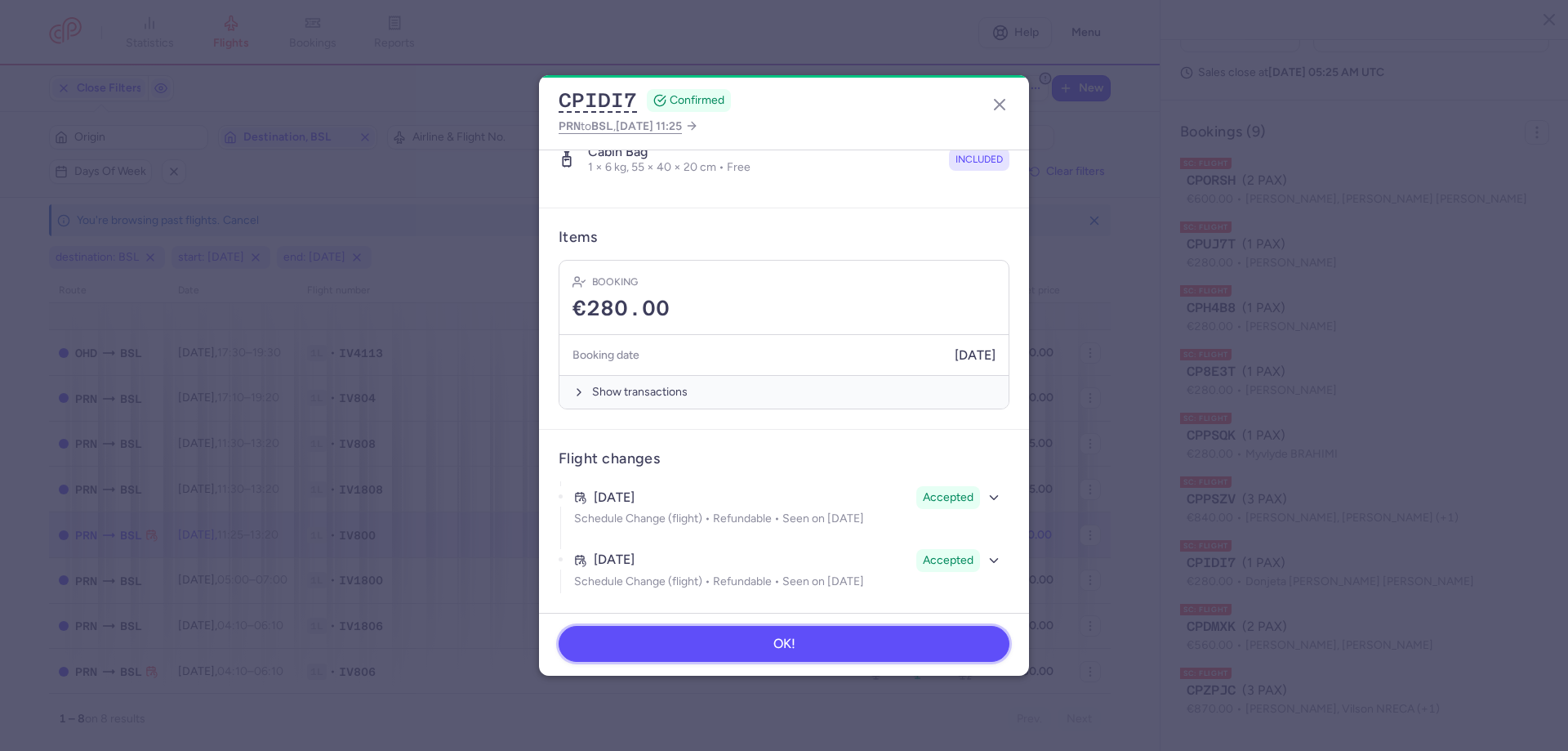
click at [863, 648] on button "OK!" at bounding box center [784, 644] width 451 height 36
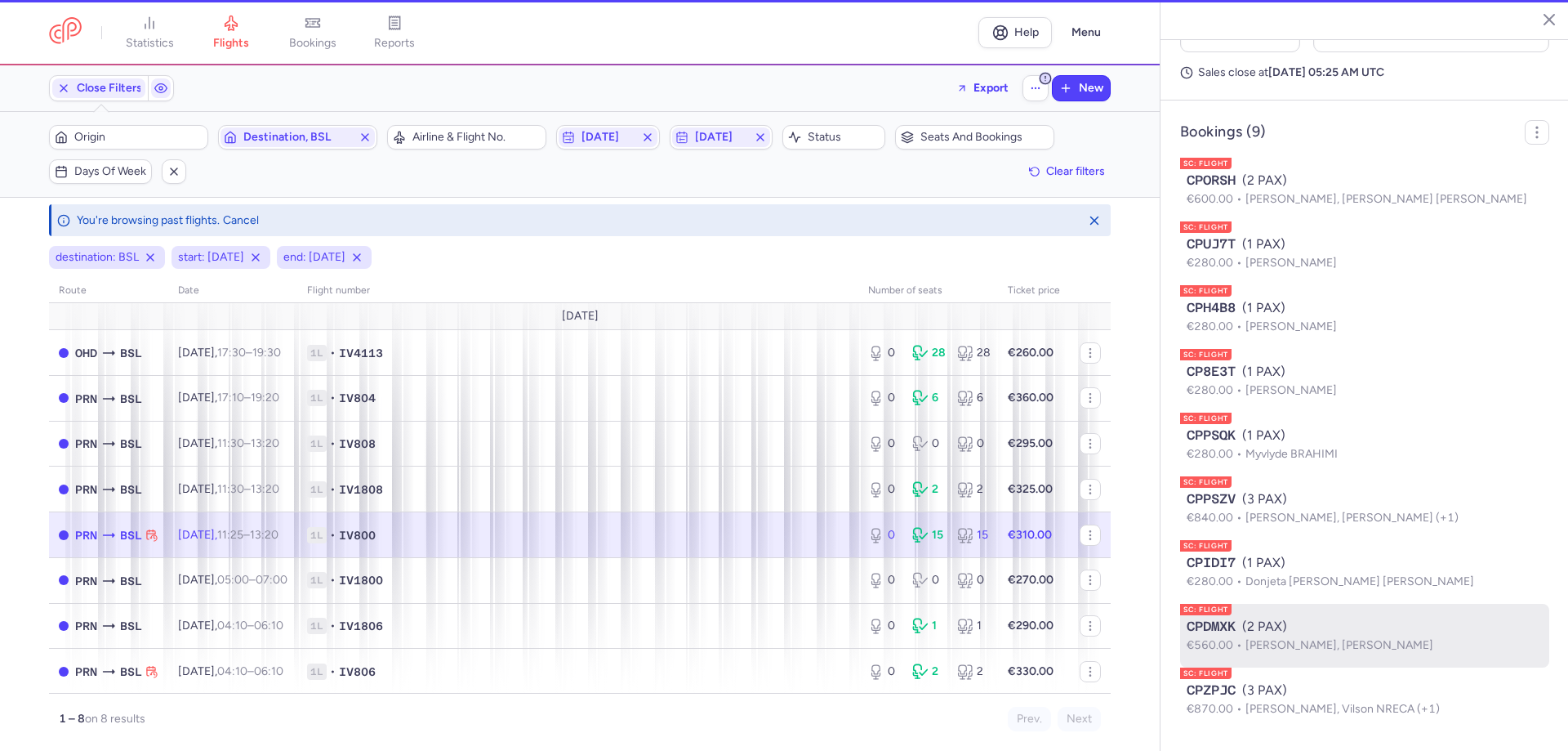
click at [1284, 629] on div "CPDMXK (2 PAX)" at bounding box center [1365, 626] width 356 height 19
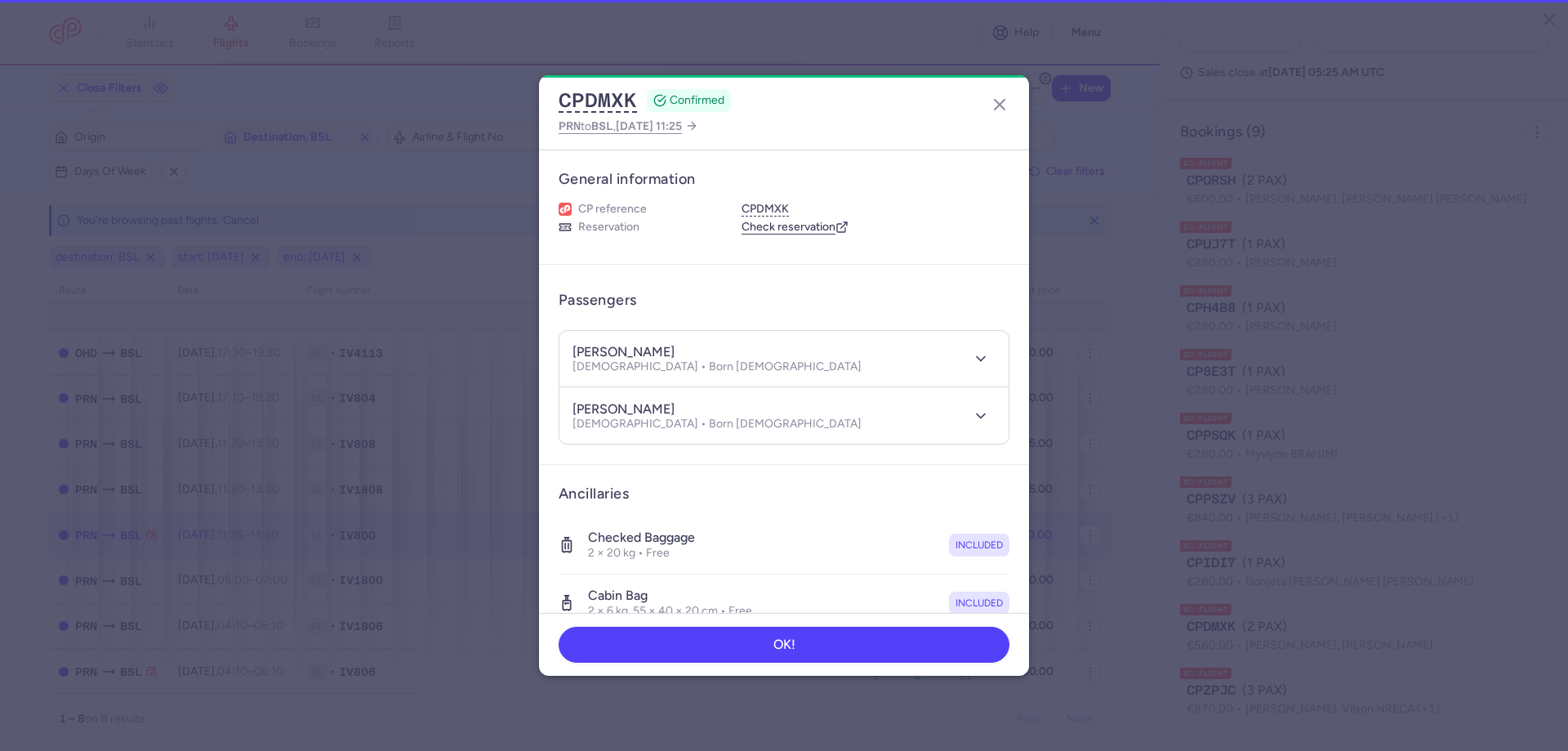
scroll to position [442, 0]
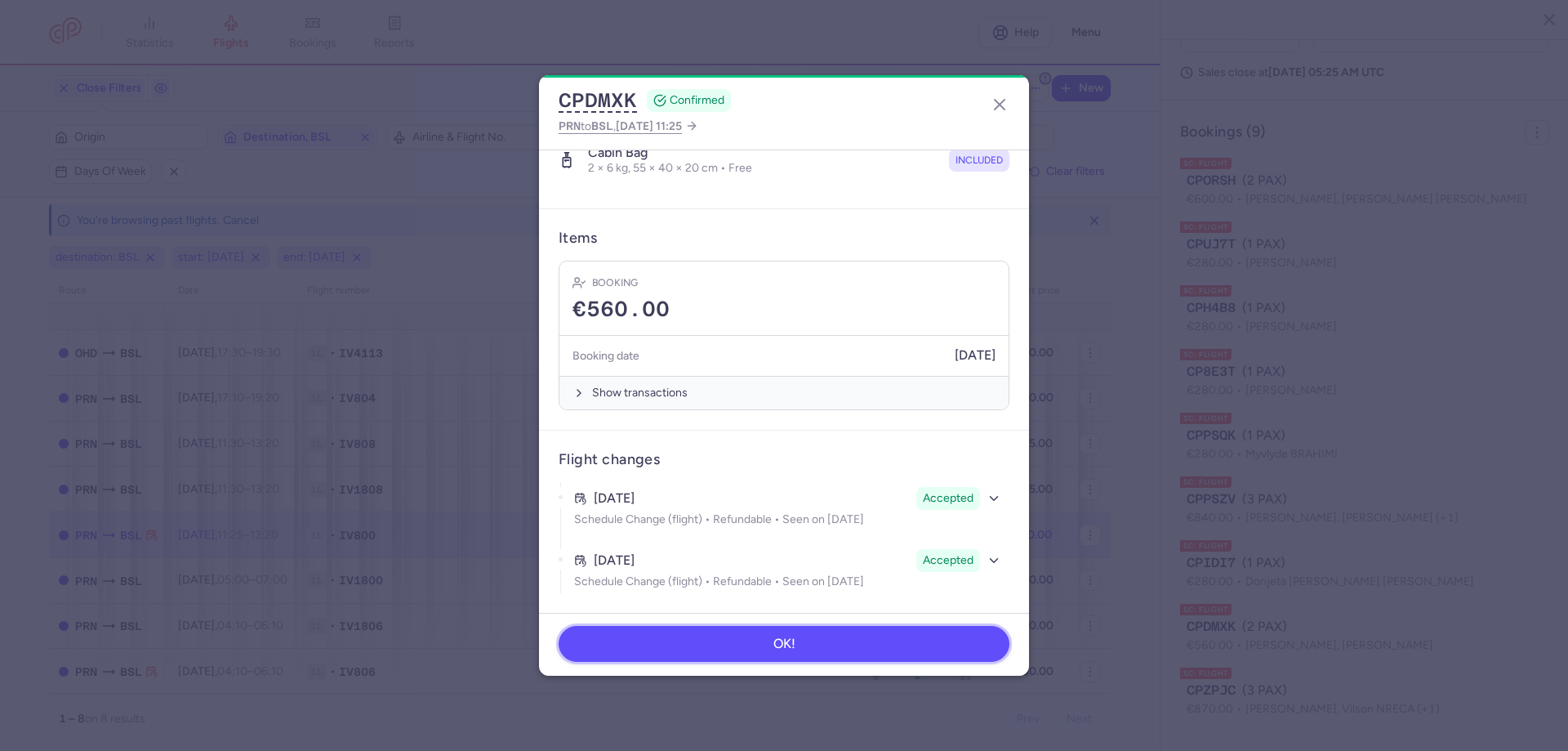
click at [868, 660] on button "OK!" at bounding box center [784, 644] width 451 height 36
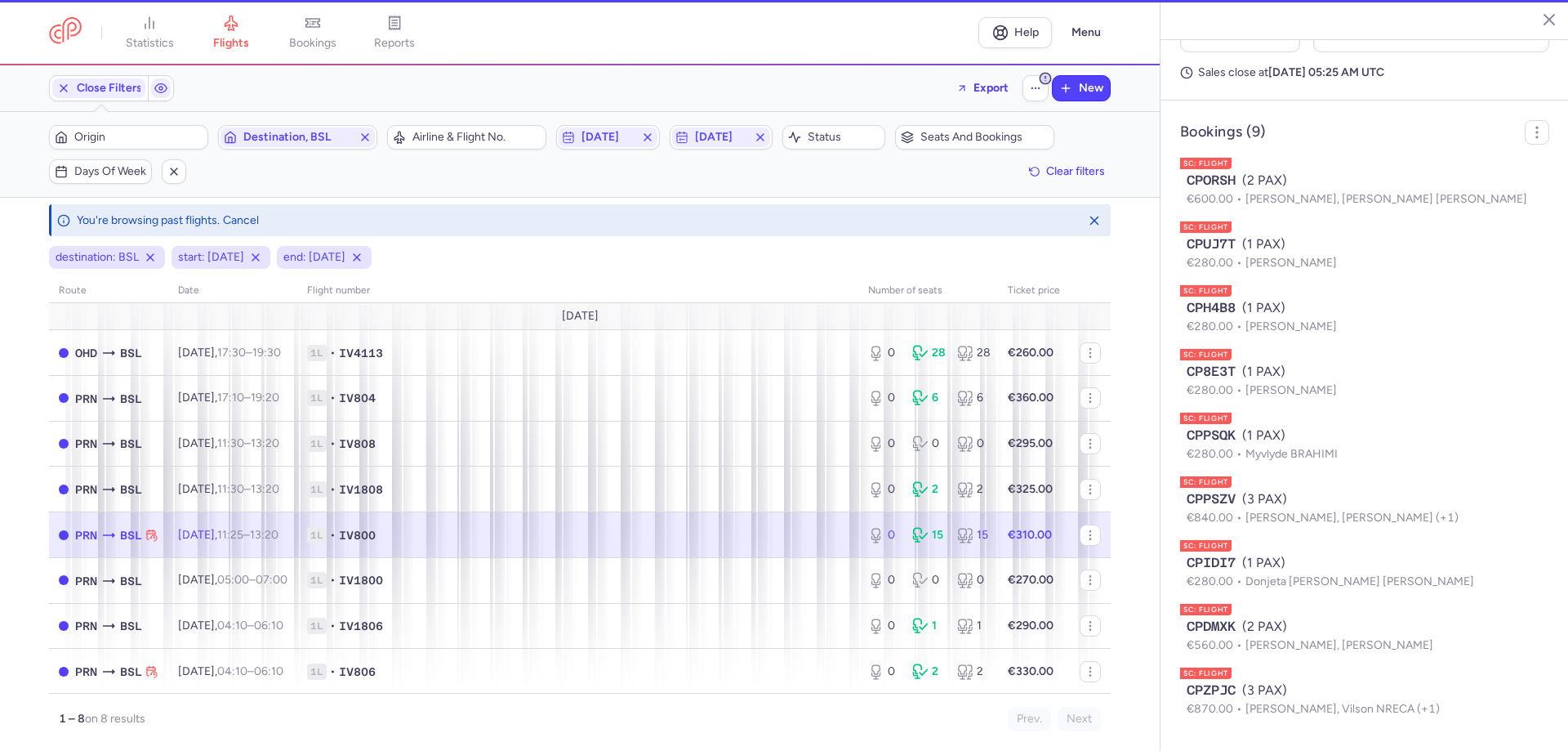
click at [1243, 704] on span "€870.00" at bounding box center [1216, 709] width 59 height 14
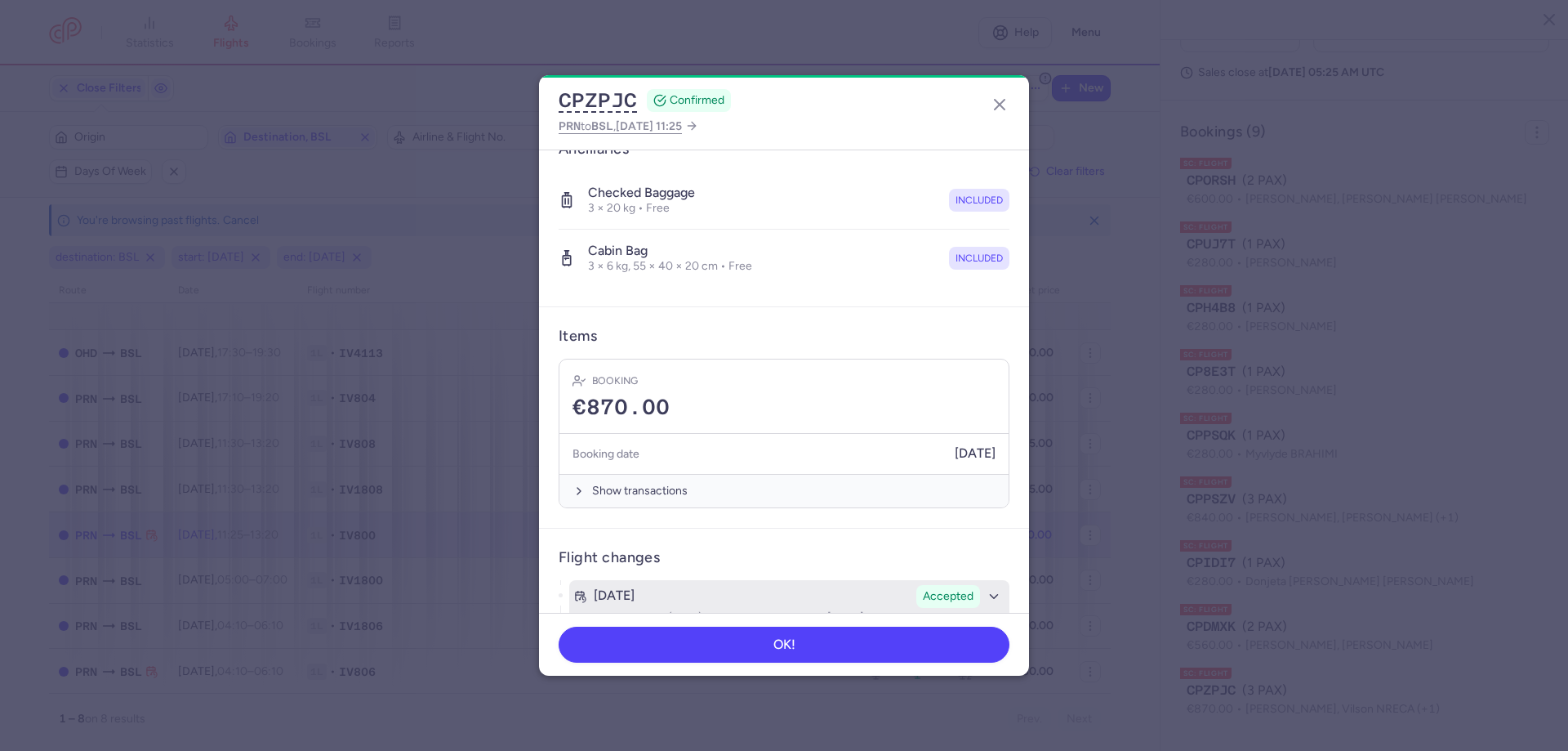
scroll to position [499, 0]
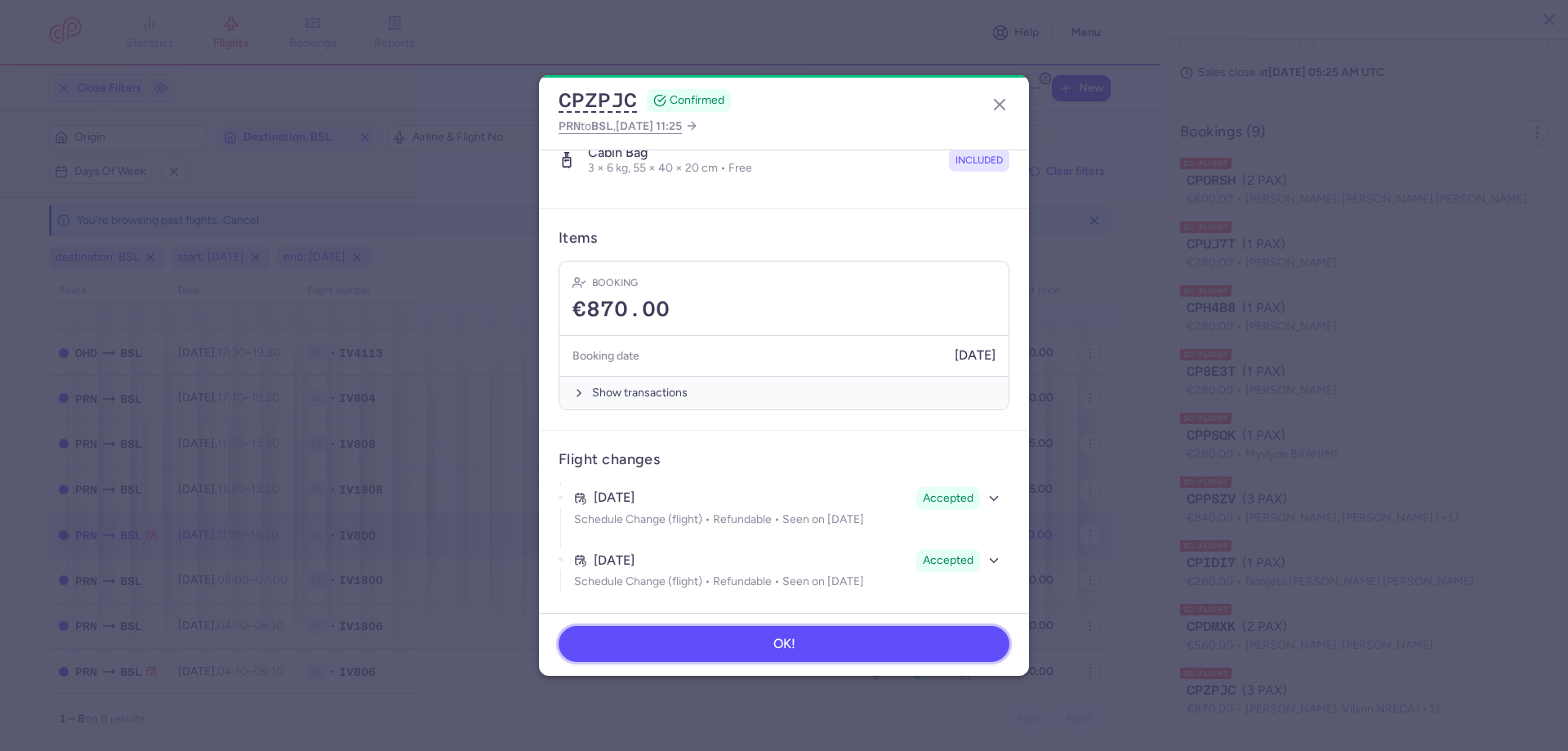
click at [828, 651] on button "OK!" at bounding box center [784, 644] width 451 height 36
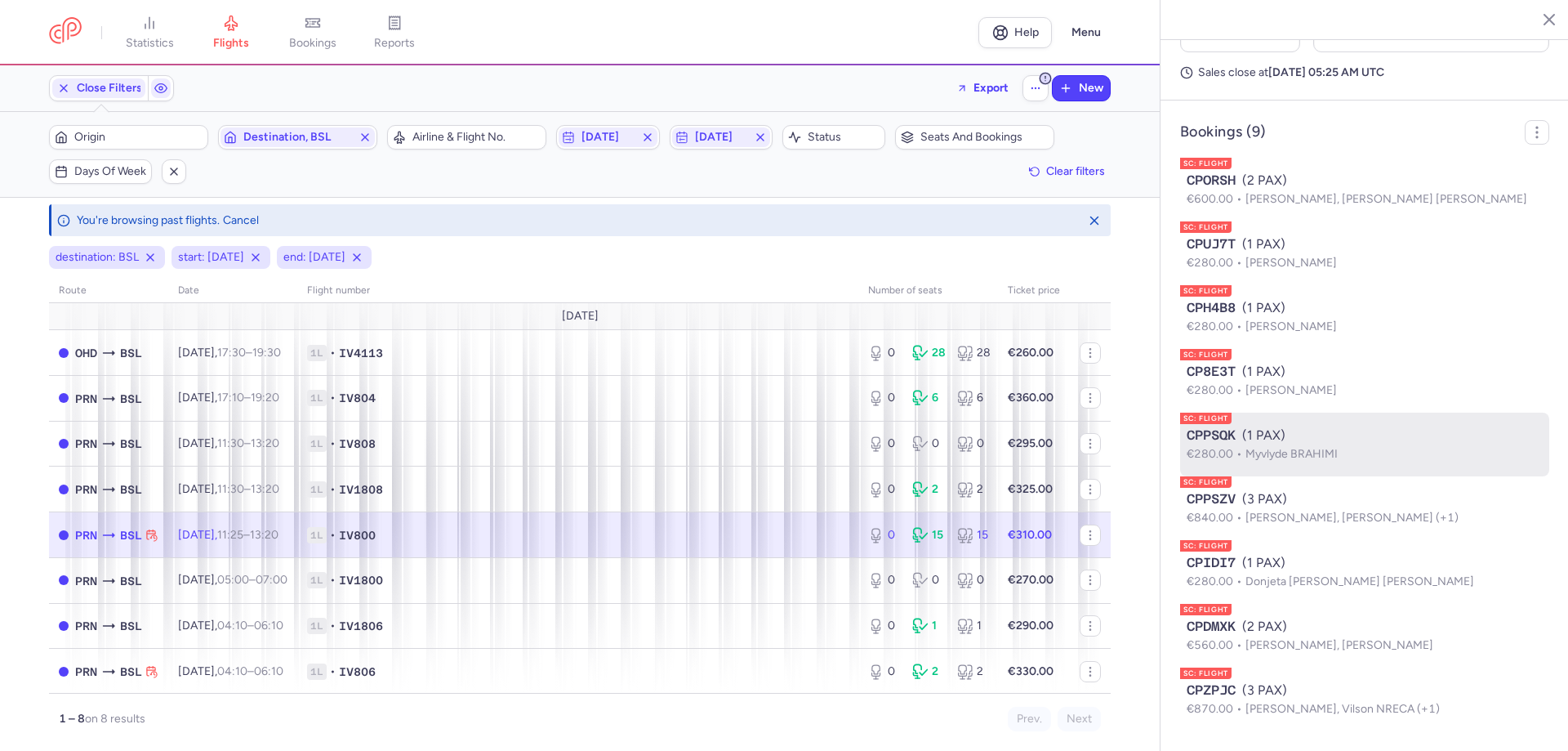
click at [1411, 461] on p "€280.00 Myvlyde BRAHIMI" at bounding box center [1365, 454] width 356 height 18
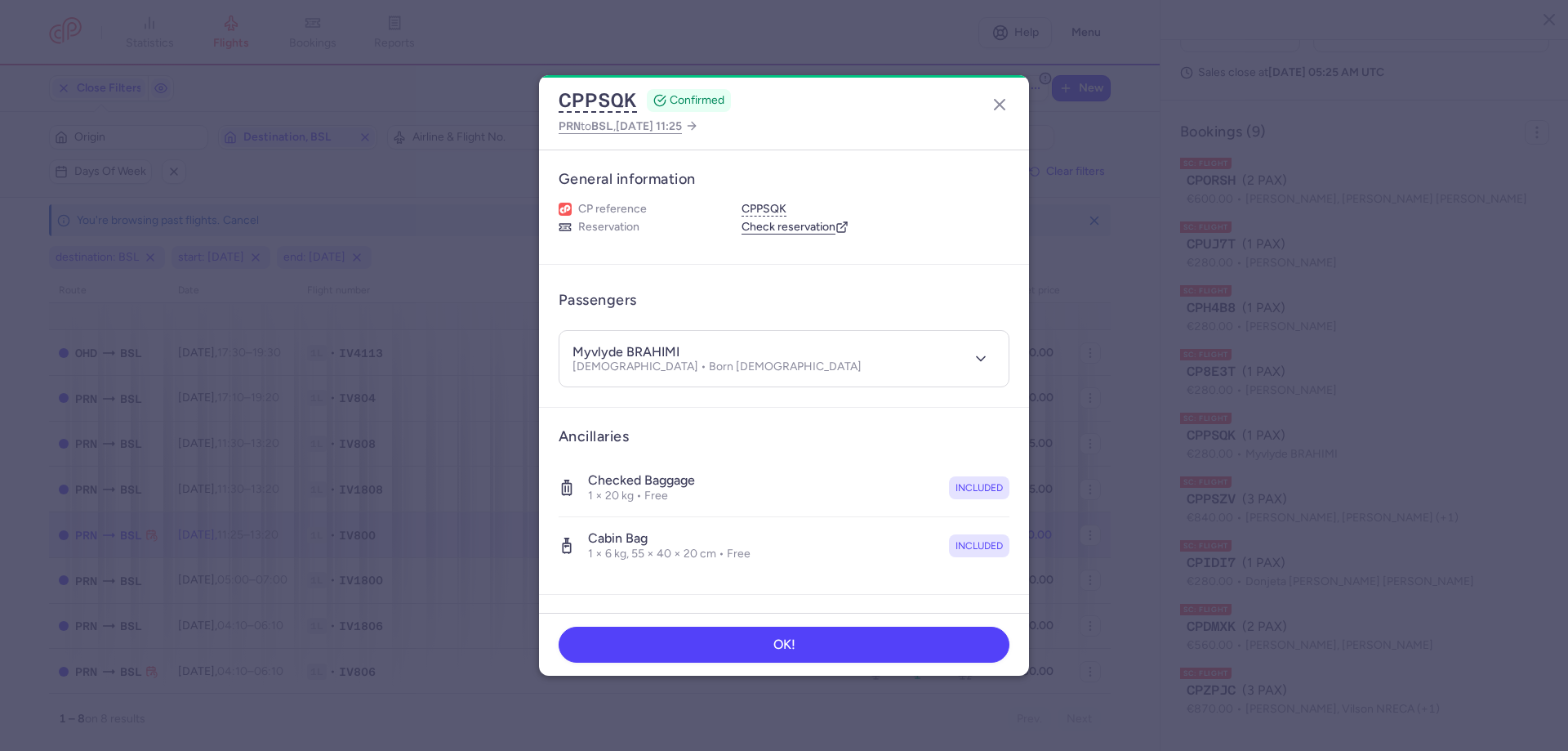
scroll to position [386, 0]
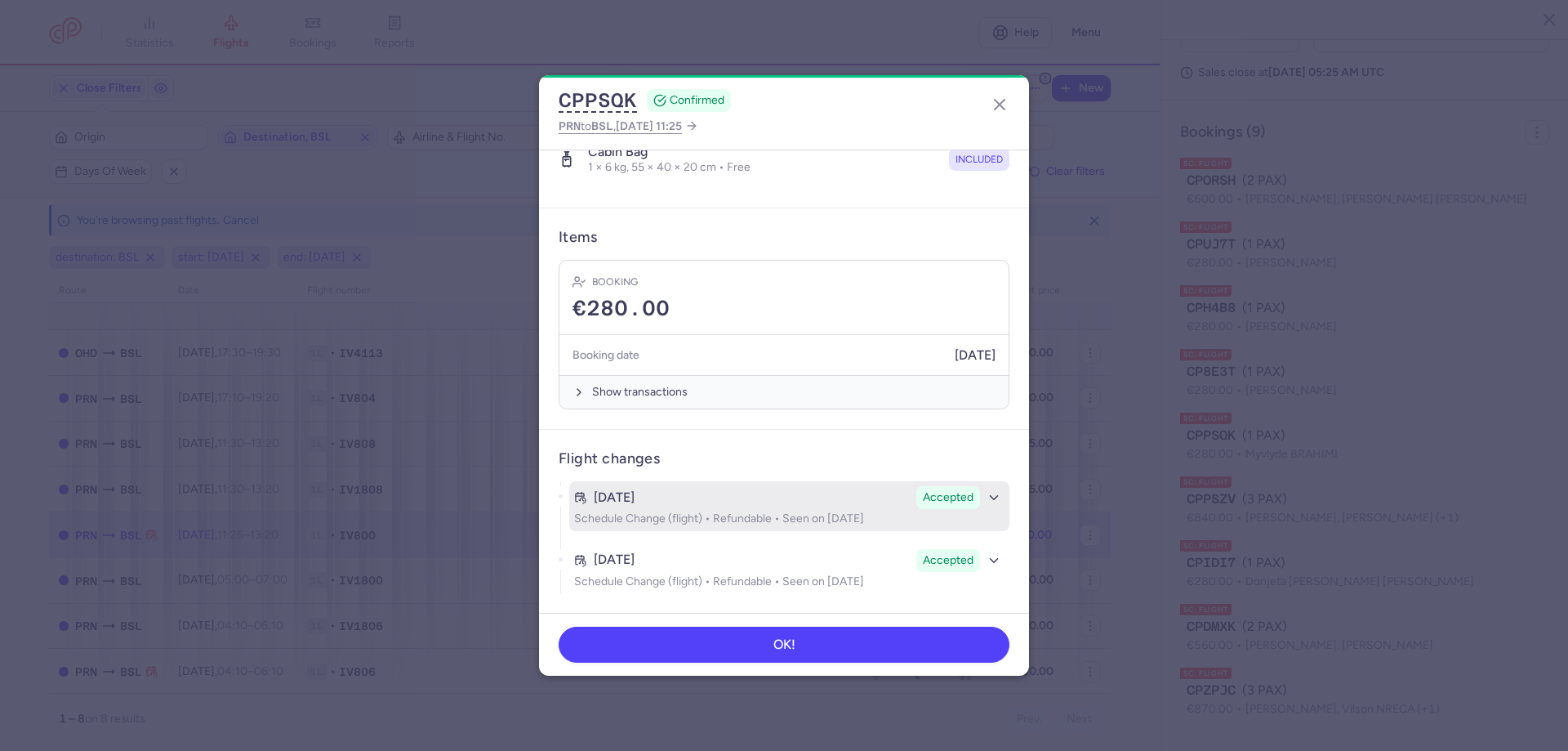
click at [854, 502] on div "[DATE]" at bounding box center [742, 497] width 336 height 15
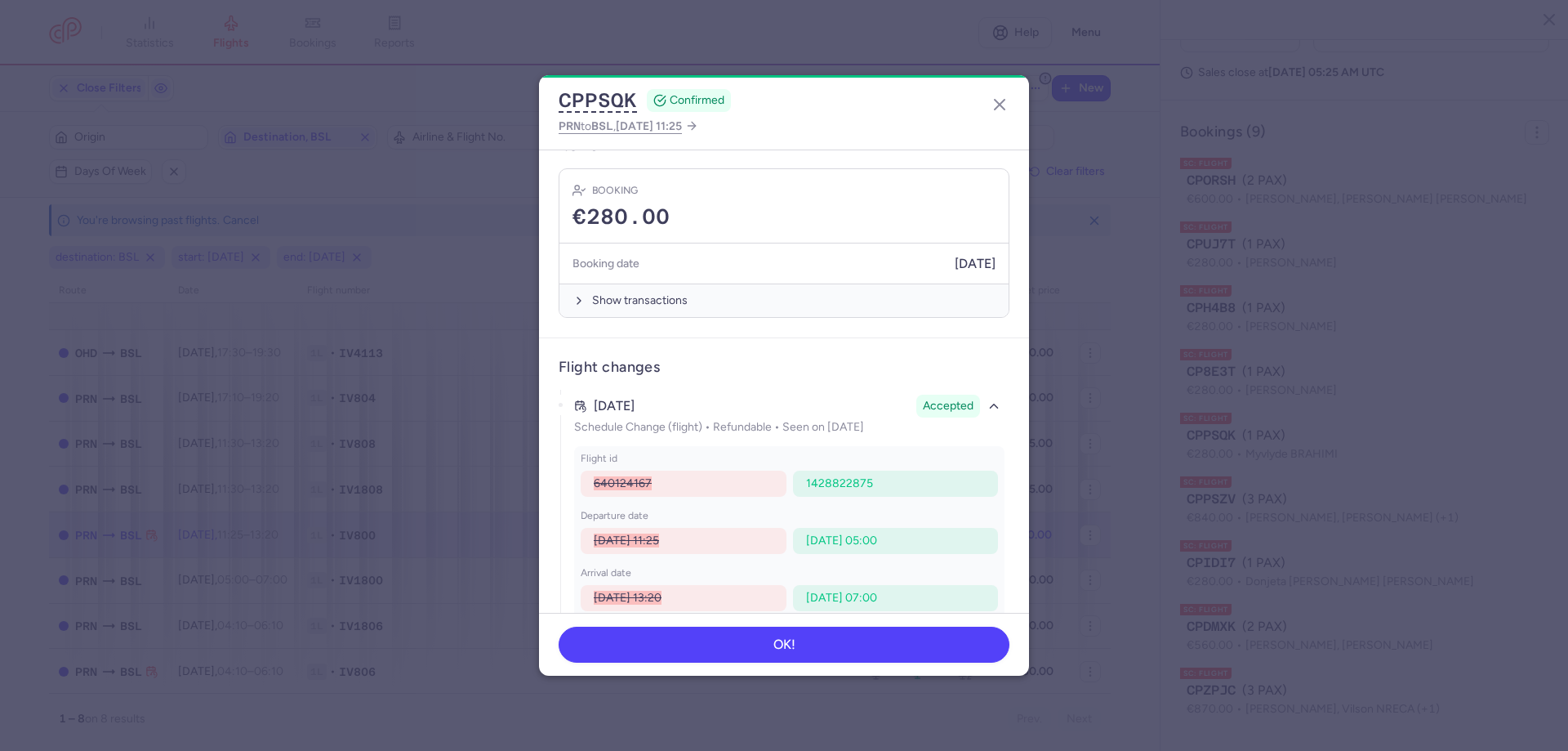
scroll to position [565, 0]
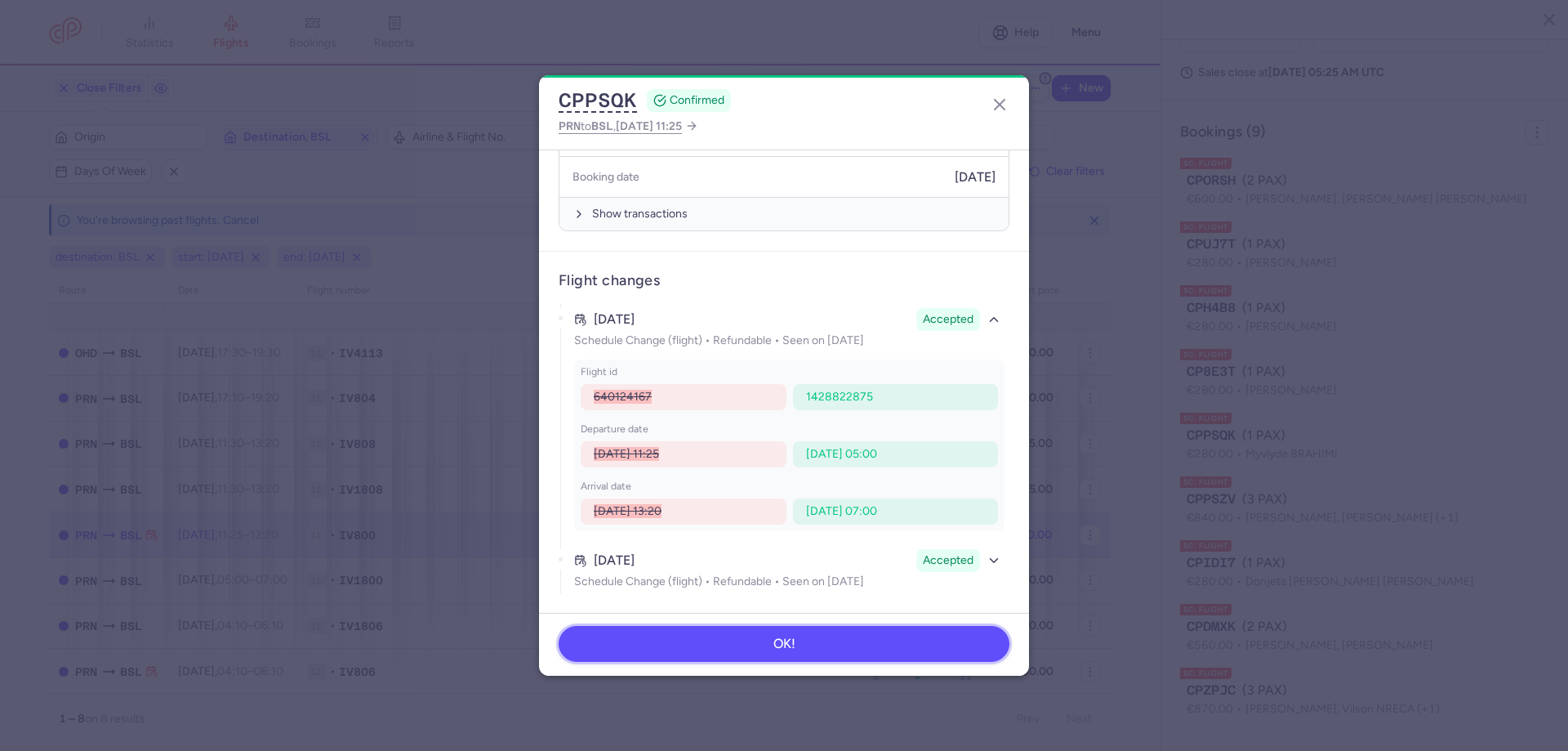
click at [856, 637] on button "OK!" at bounding box center [784, 644] width 451 height 36
